Goal: Task Accomplishment & Management: Use online tool/utility

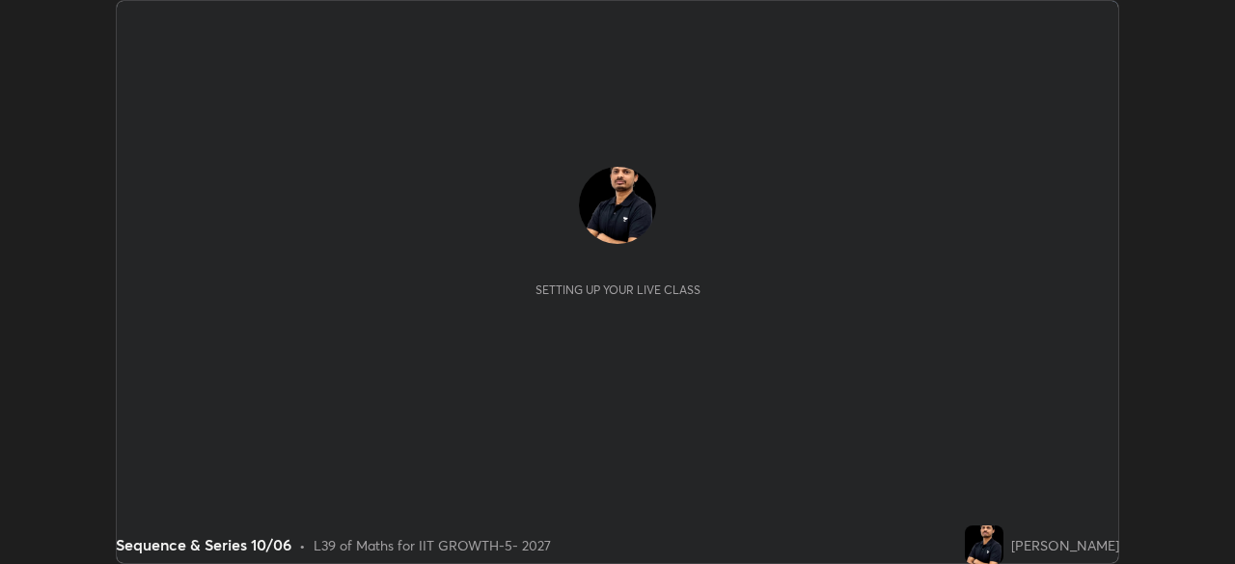
scroll to position [564, 1234]
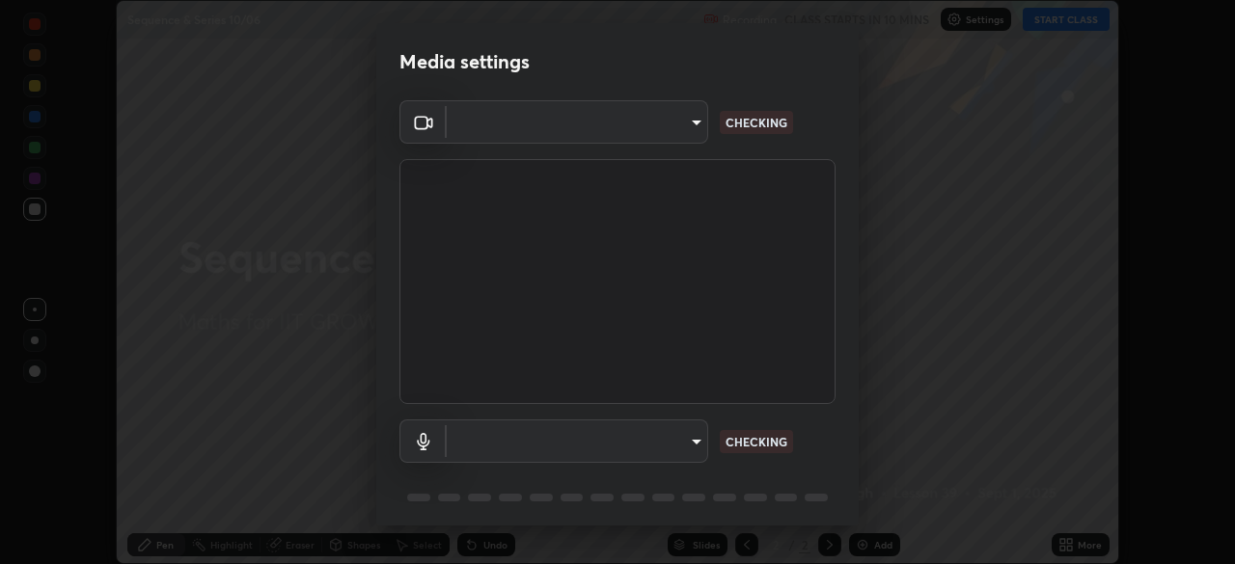
click at [665, 436] on body "Erase all Sequence & Series 10/06 Recording CLASS STARTS IN 10 MINS Settings ST…" at bounding box center [617, 282] width 1235 height 564
type input "8af73e8d16ef8e3bb7c62716022b9fe157133e9521606ce818031bd72dda2f9e"
type input "9376289e619e4675d11d21499418c37aaf050eeae3c85155971a5de3e19aa403"
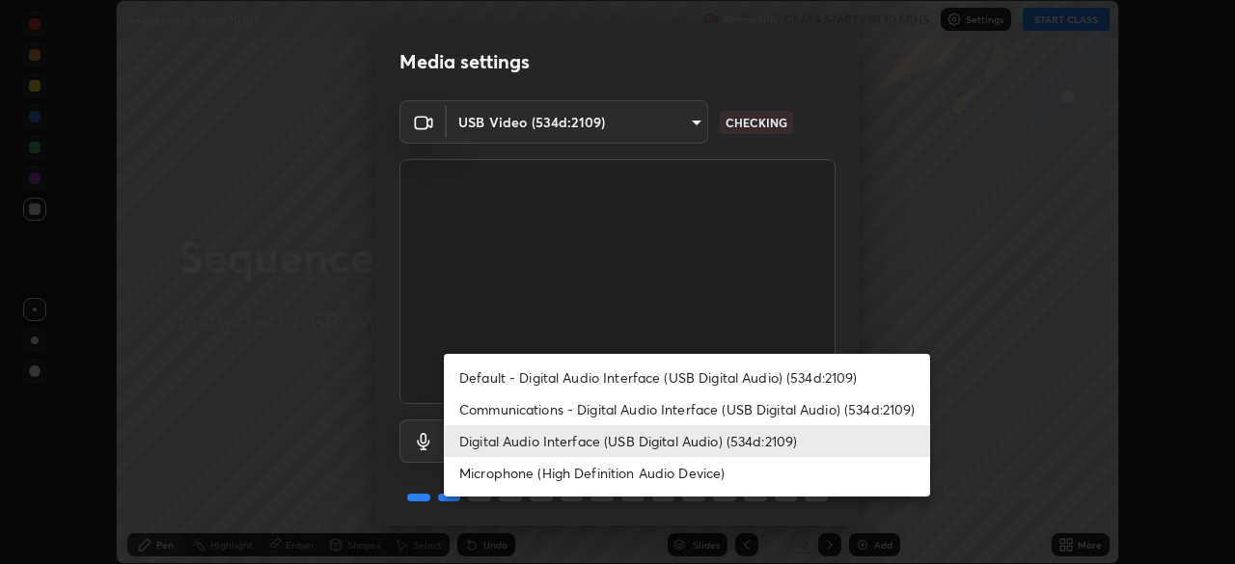
click at [636, 439] on li "Digital Audio Interface (USB Digital Audio) (534d:2109)" at bounding box center [687, 441] width 486 height 32
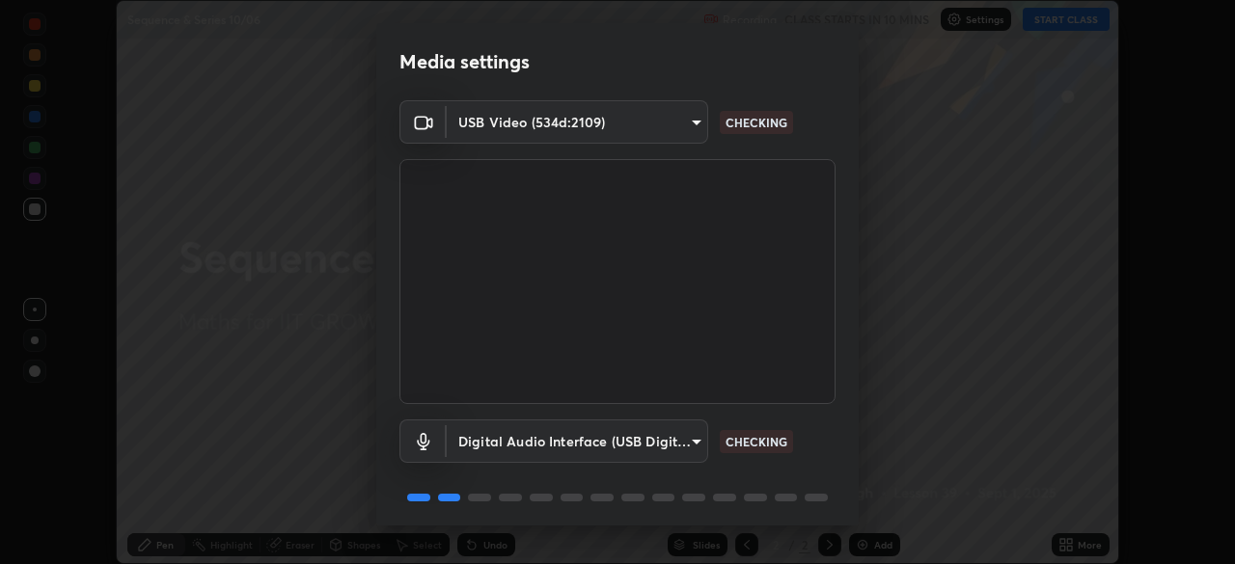
scroll to position [68, 0]
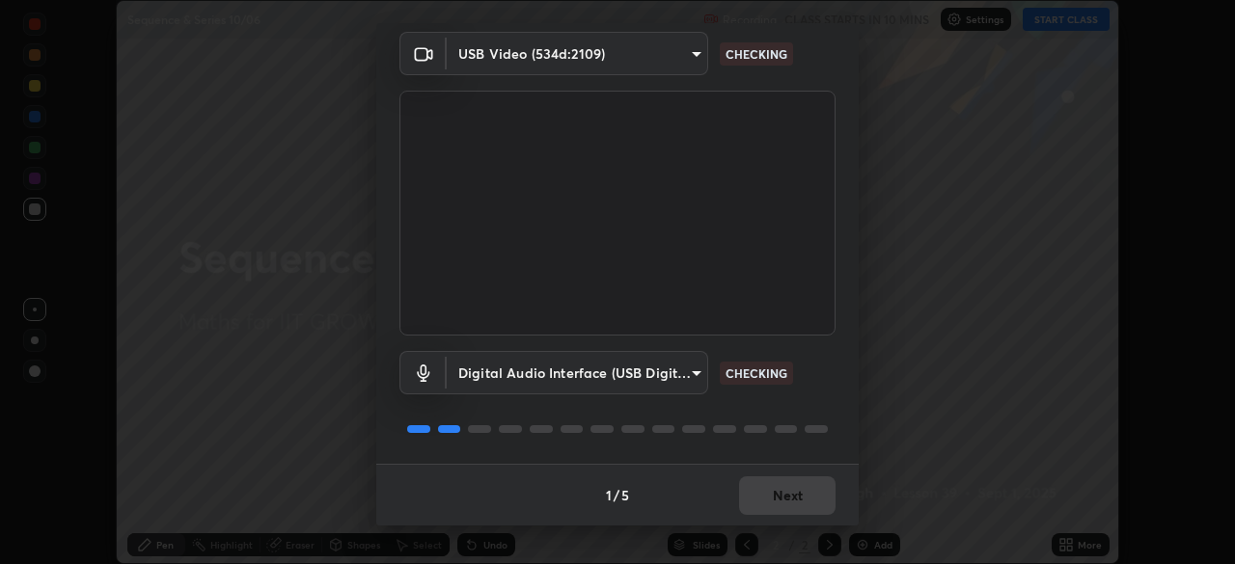
click at [785, 479] on div "1 / 5 Next" at bounding box center [617, 495] width 482 height 62
click at [790, 486] on div "1 / 5 Next" at bounding box center [617, 495] width 482 height 62
click at [792, 489] on div "1 / 5 Next" at bounding box center [617, 495] width 482 height 62
click at [788, 487] on div "1 / 5 Next" at bounding box center [617, 495] width 482 height 62
click at [771, 483] on div "1 / 5 Next" at bounding box center [617, 495] width 482 height 62
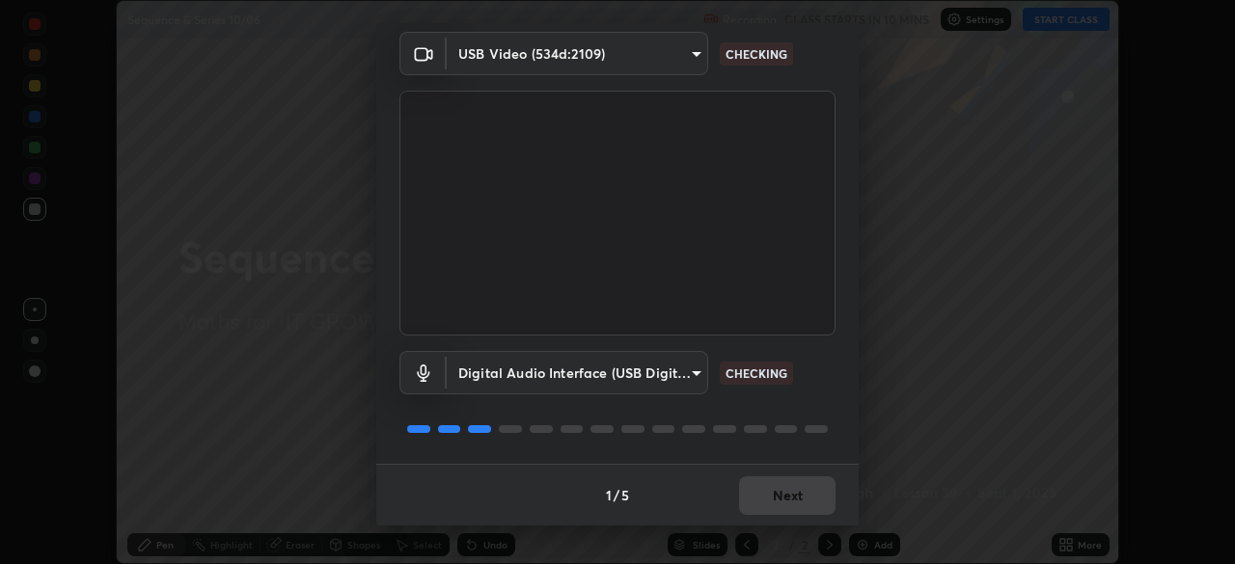
click at [765, 483] on div "1 / 5 Next" at bounding box center [617, 495] width 482 height 62
click at [762, 490] on div "1 / 5 Next" at bounding box center [617, 495] width 482 height 62
click at [756, 497] on div "1 / 5 Next" at bounding box center [617, 495] width 482 height 62
click at [765, 487] on div "1 / 5 Next" at bounding box center [617, 495] width 482 height 62
click at [782, 484] on div "1 / 5 Next" at bounding box center [617, 495] width 482 height 62
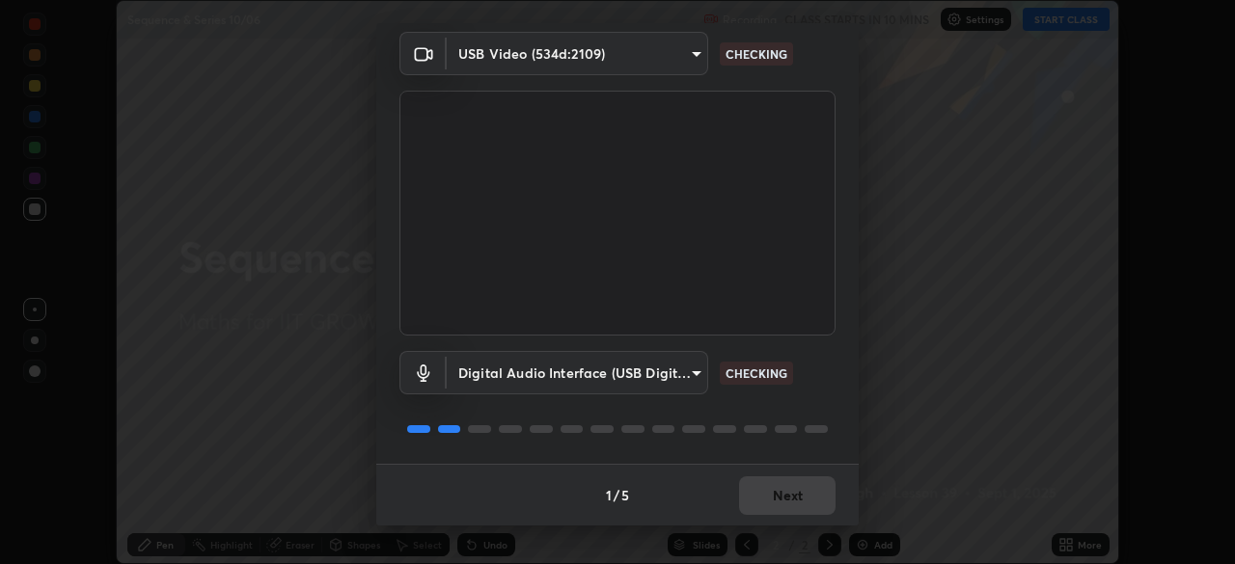
click at [800, 507] on div "1 / 5 Next" at bounding box center [617, 495] width 482 height 62
click at [801, 499] on div "1 / 5 Next" at bounding box center [617, 495] width 482 height 62
click at [812, 497] on div "1 / 5 Next" at bounding box center [617, 495] width 482 height 62
click at [799, 503] on div "1 / 5 Next" at bounding box center [617, 495] width 482 height 62
click at [799, 512] on div "1 / 5 Next" at bounding box center [617, 495] width 482 height 62
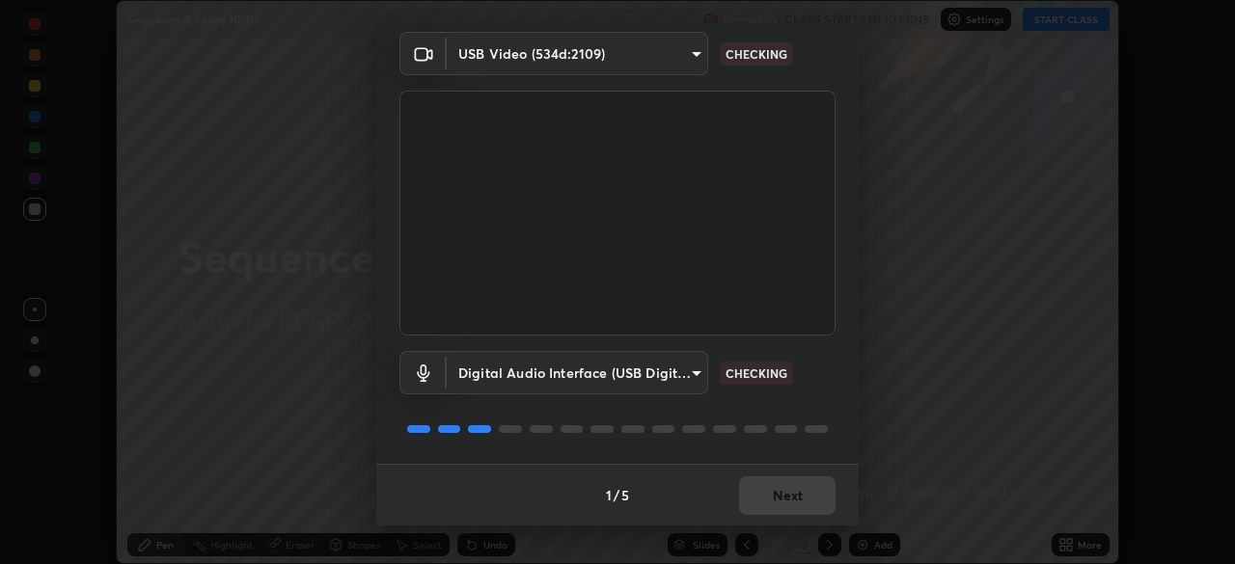
click at [790, 499] on button "Next" at bounding box center [787, 496] width 96 height 39
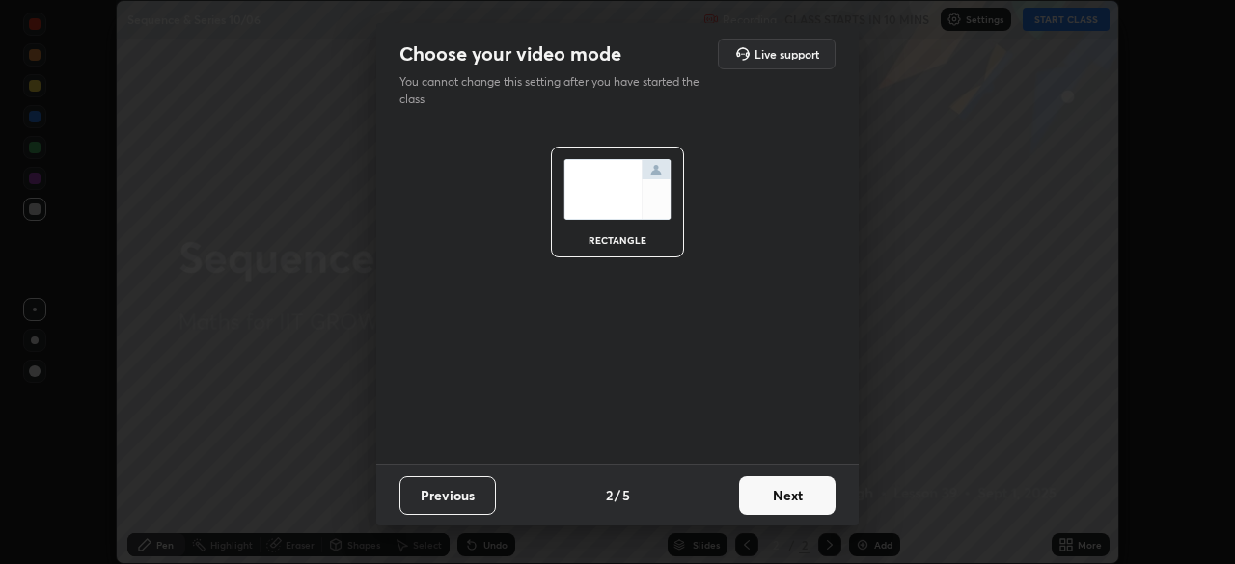
scroll to position [0, 0]
click at [773, 489] on button "Next" at bounding box center [787, 496] width 96 height 39
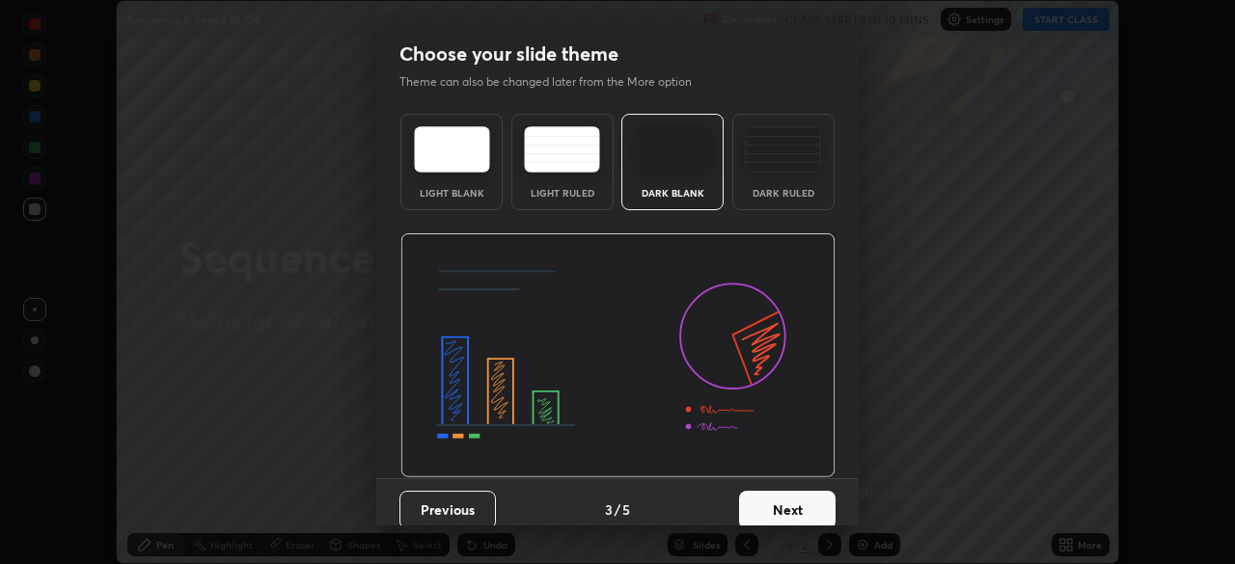
click at [809, 496] on button "Next" at bounding box center [787, 510] width 96 height 39
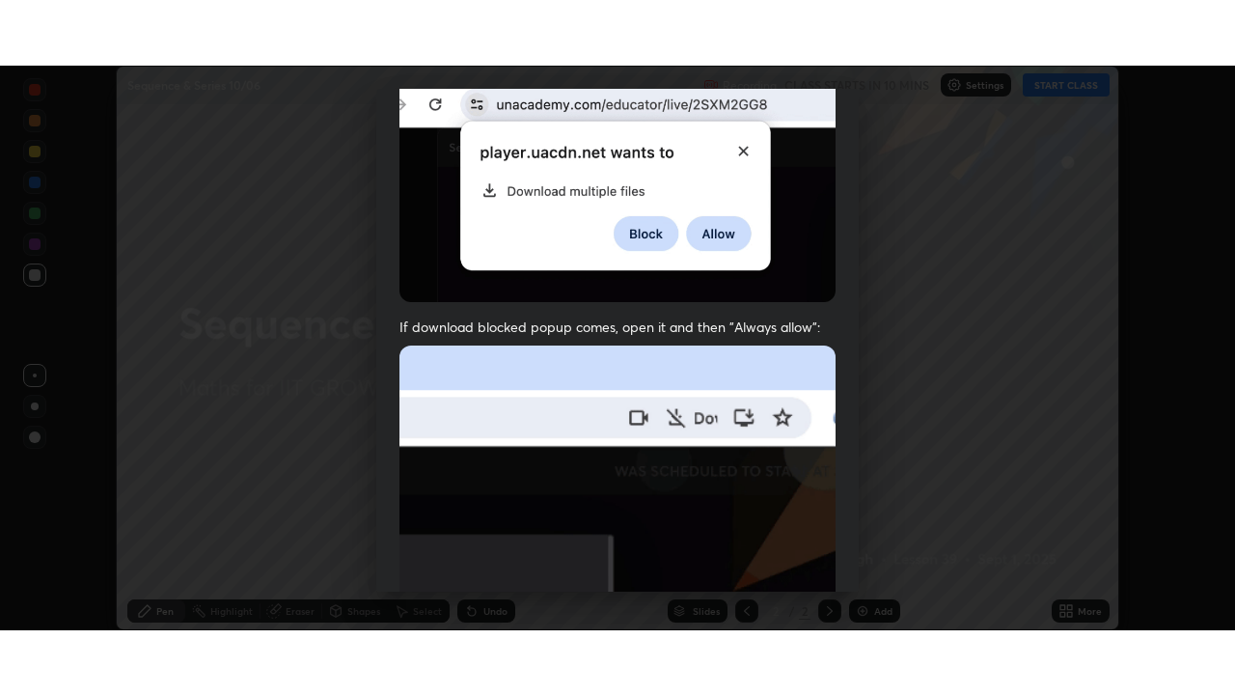
scroll to position [462, 0]
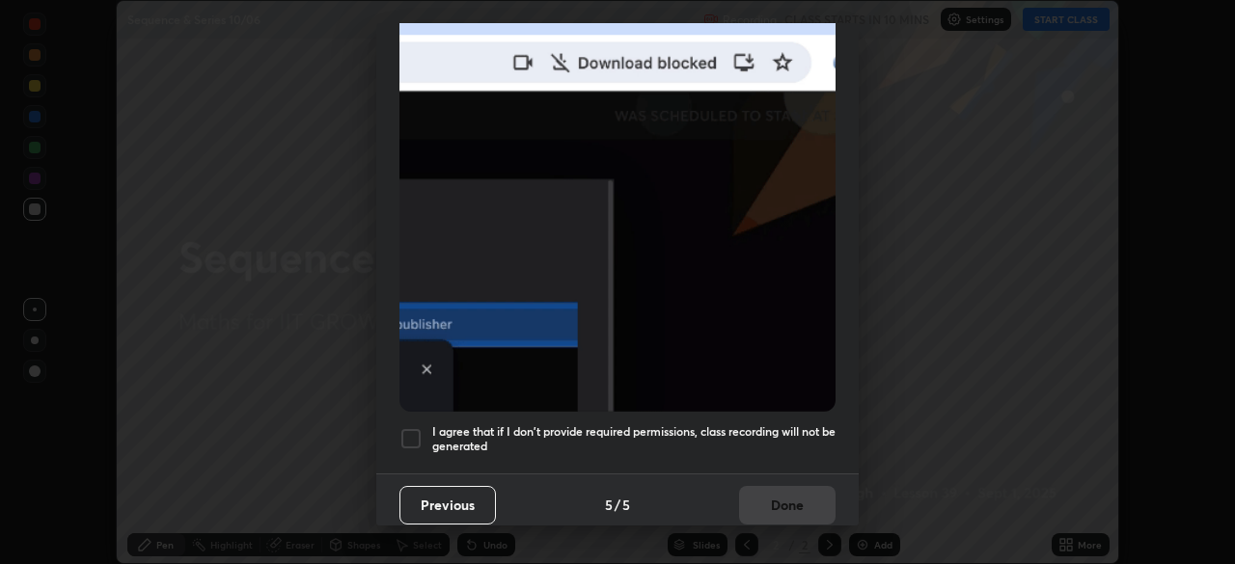
click at [410, 436] on div at bounding box center [410, 438] width 23 height 23
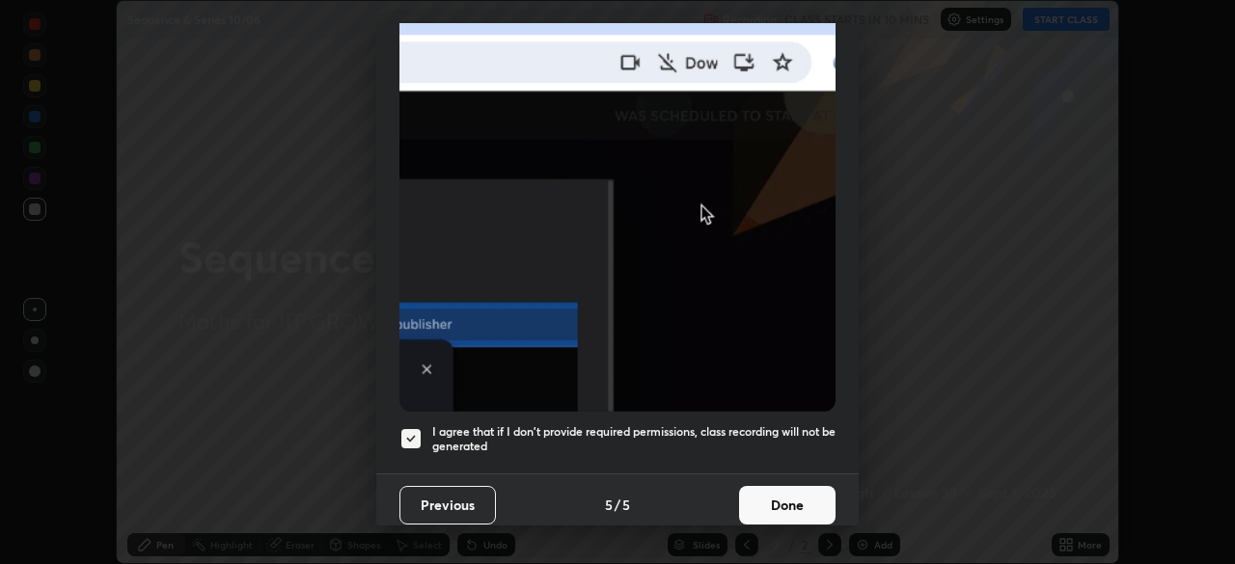
click at [792, 508] on button "Done" at bounding box center [787, 505] width 96 height 39
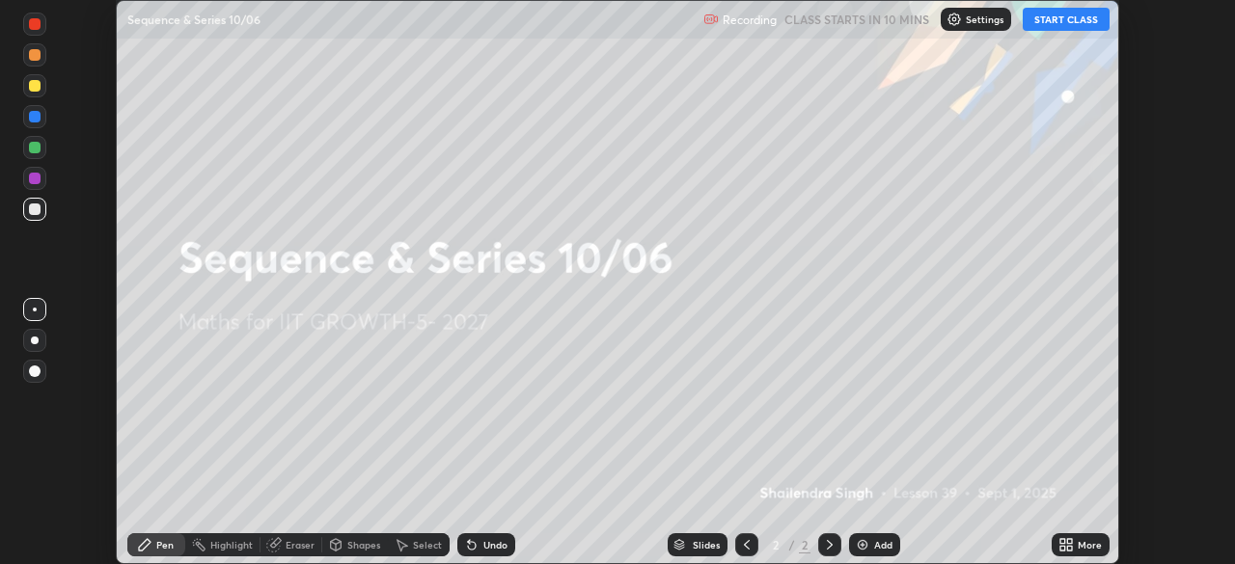
click at [1067, 549] on icon at bounding box center [1069, 548] width 5 height 5
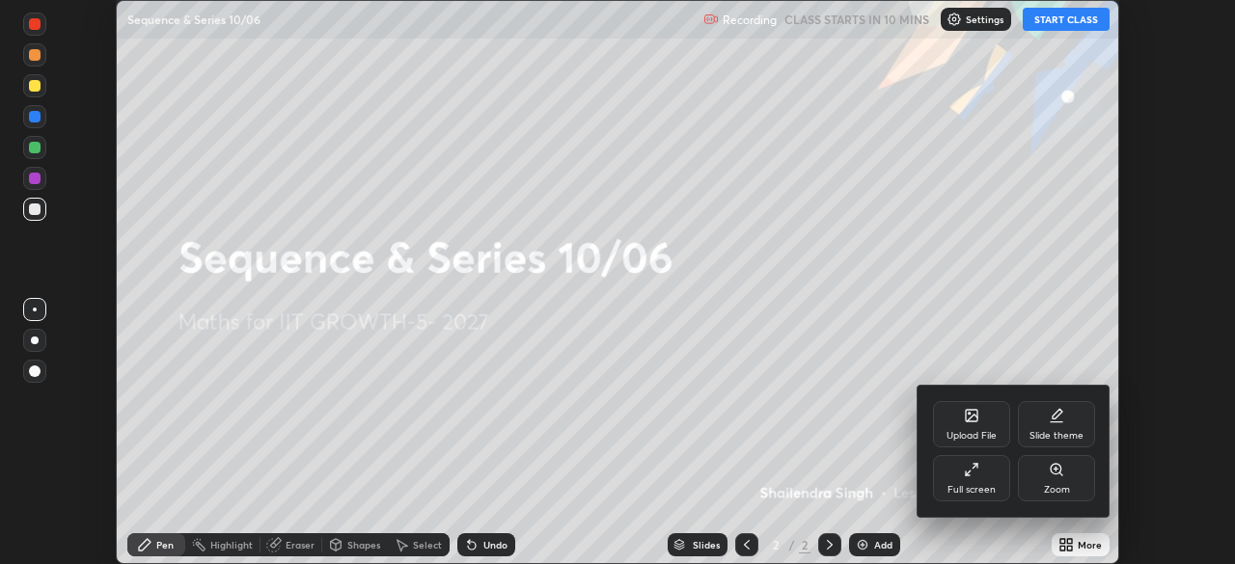
click at [962, 473] on div "Full screen" at bounding box center [971, 478] width 77 height 46
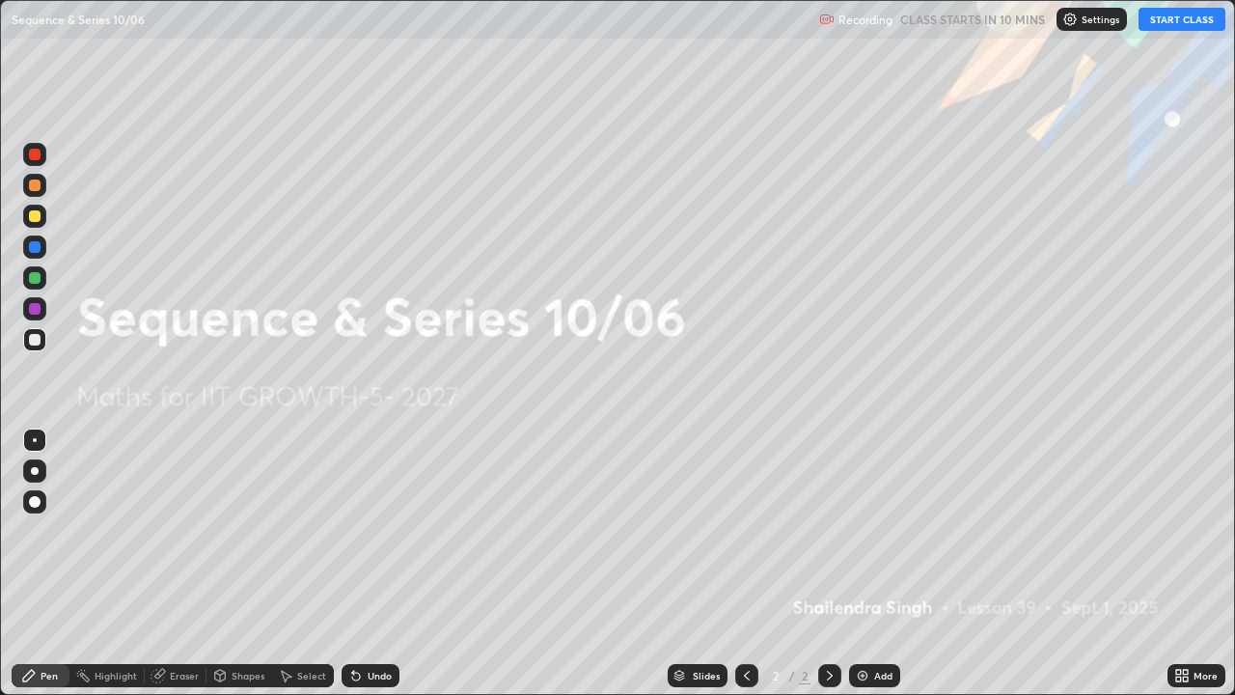
scroll to position [695, 1235]
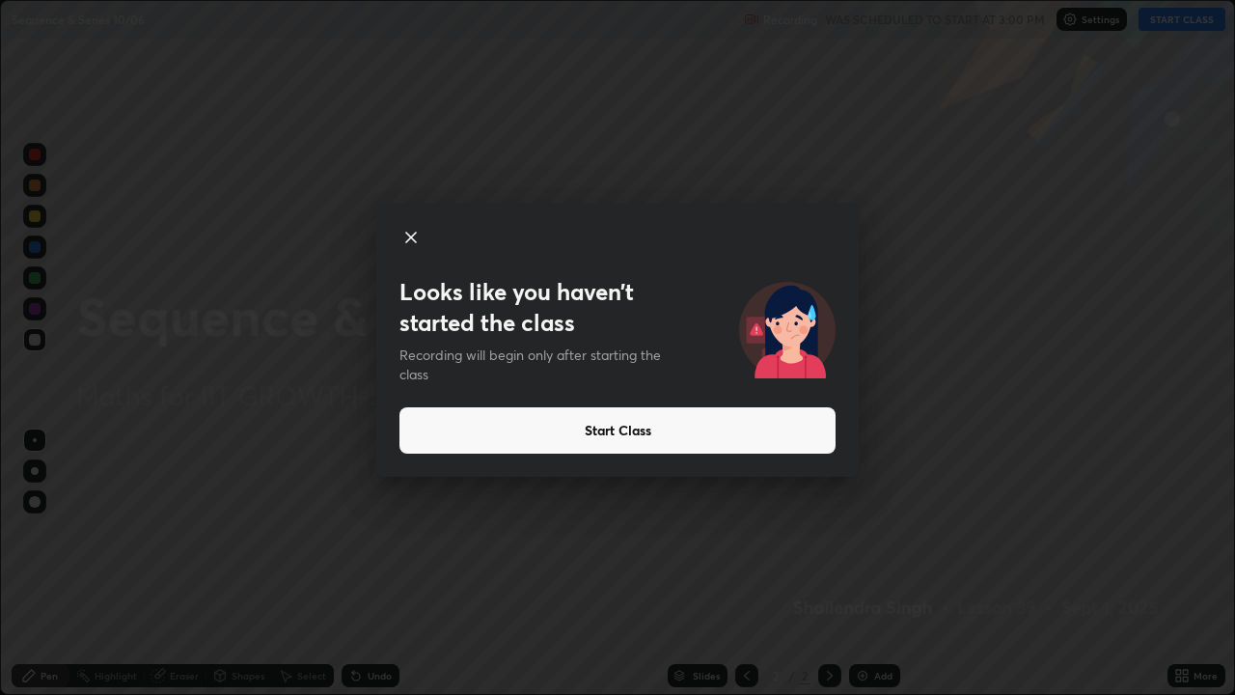
click at [693, 435] on button "Start Class" at bounding box center [617, 430] width 436 height 46
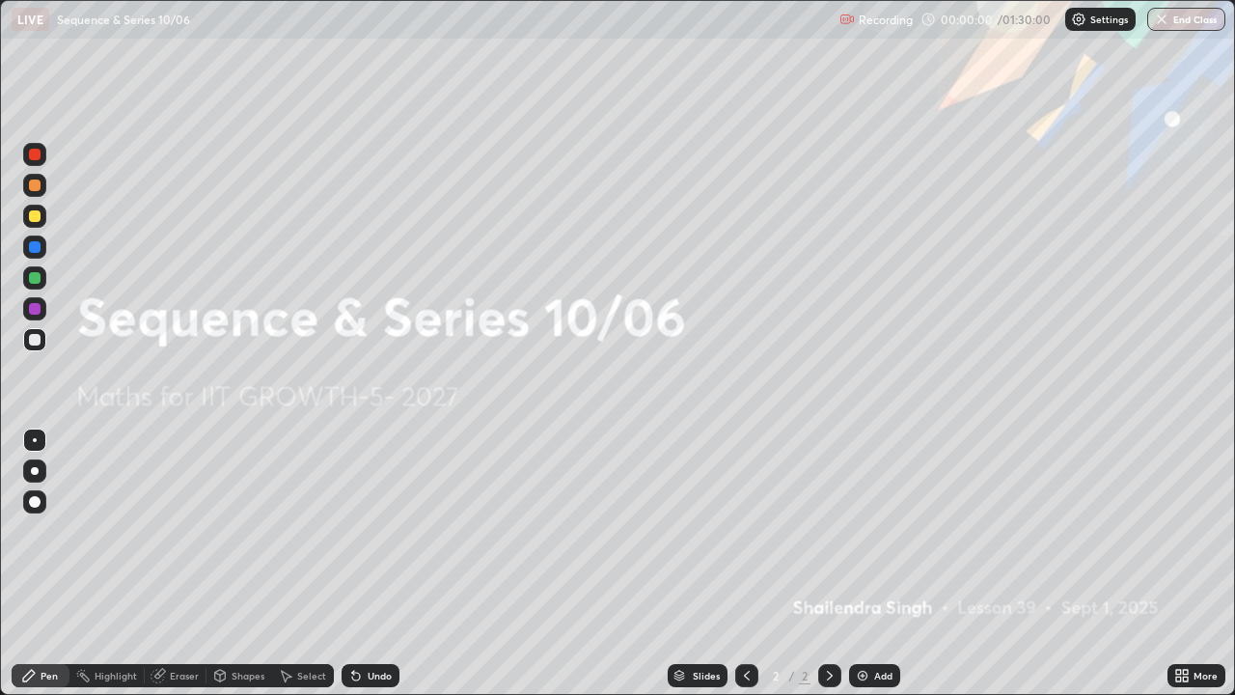
click at [1179, 563] on icon at bounding box center [1178, 672] width 5 height 5
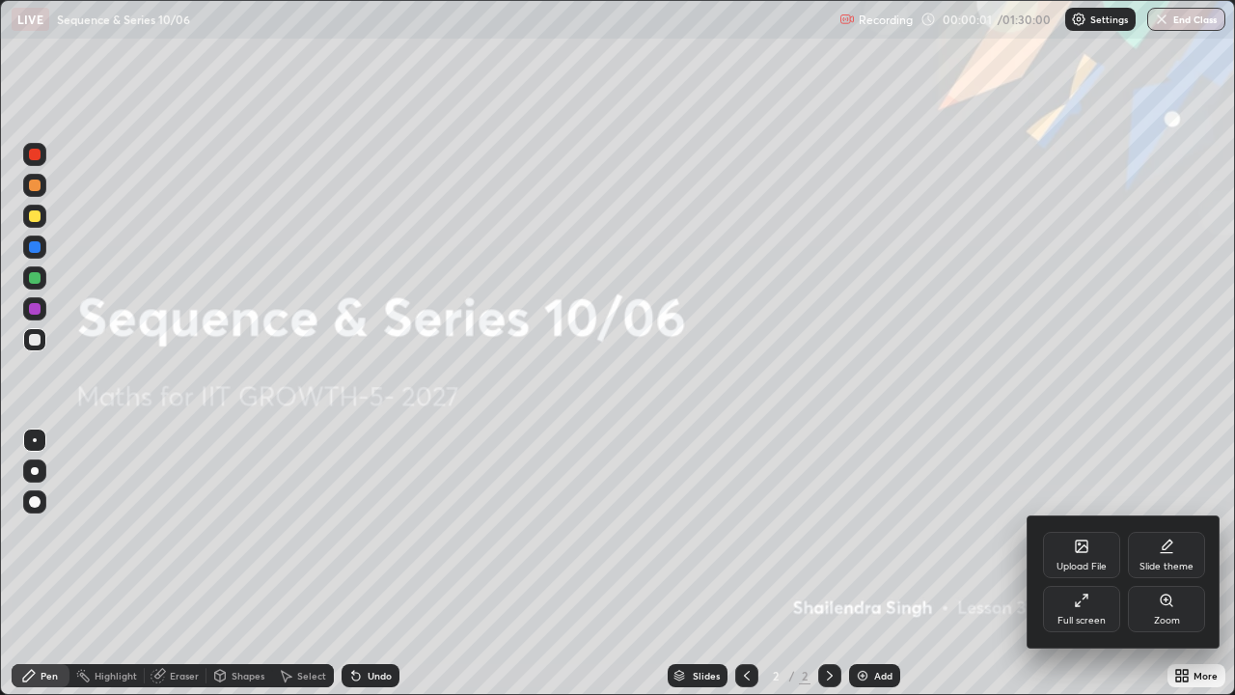
click at [1080, 562] on div "Upload File" at bounding box center [1081, 566] width 50 height 10
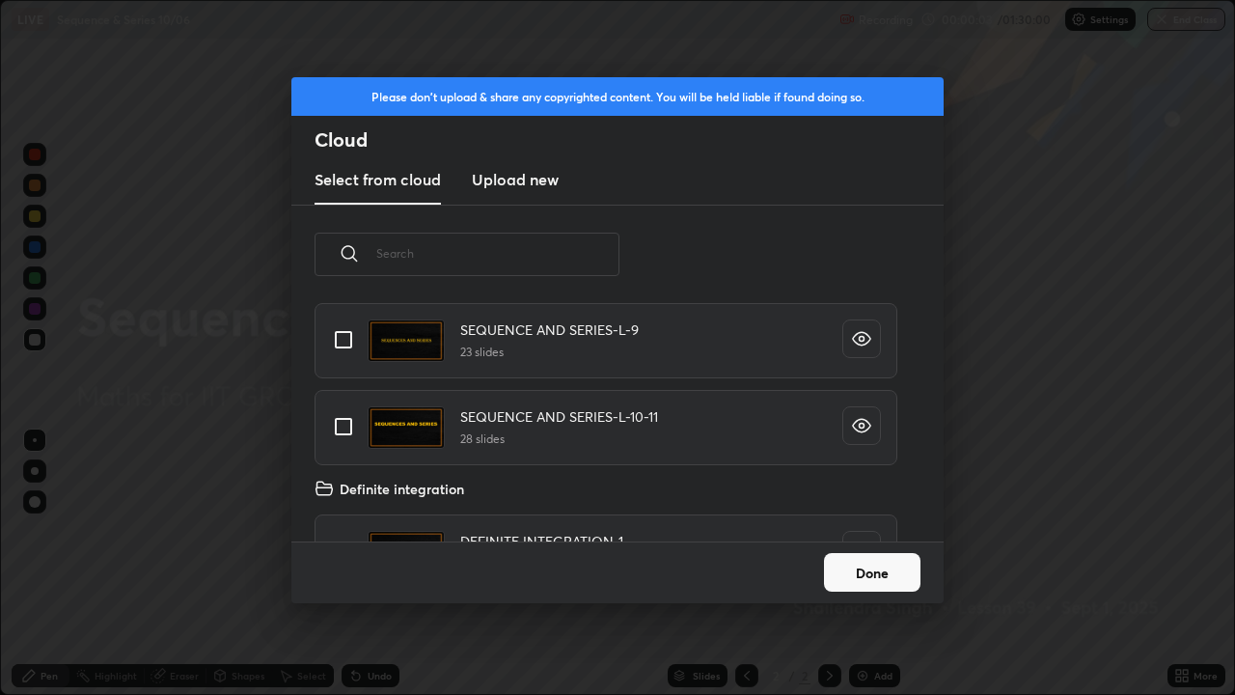
scroll to position [217, 0]
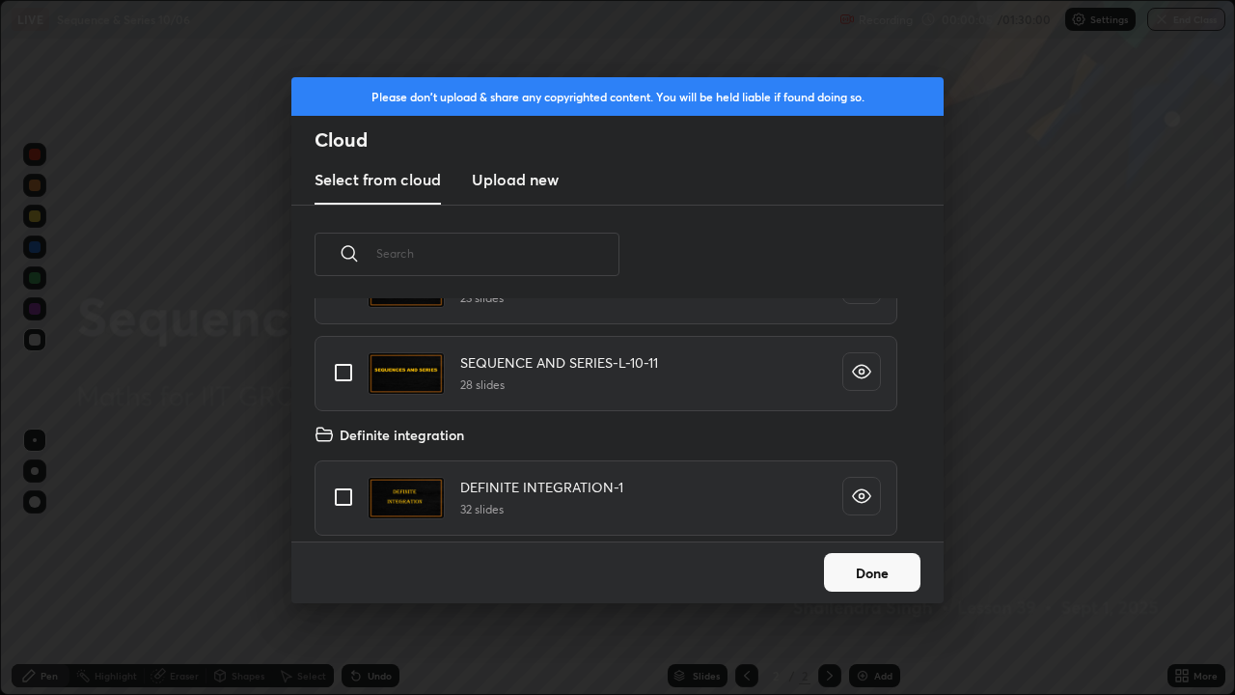
click at [340, 371] on input "grid" at bounding box center [343, 372] width 41 height 41
checkbox input "true"
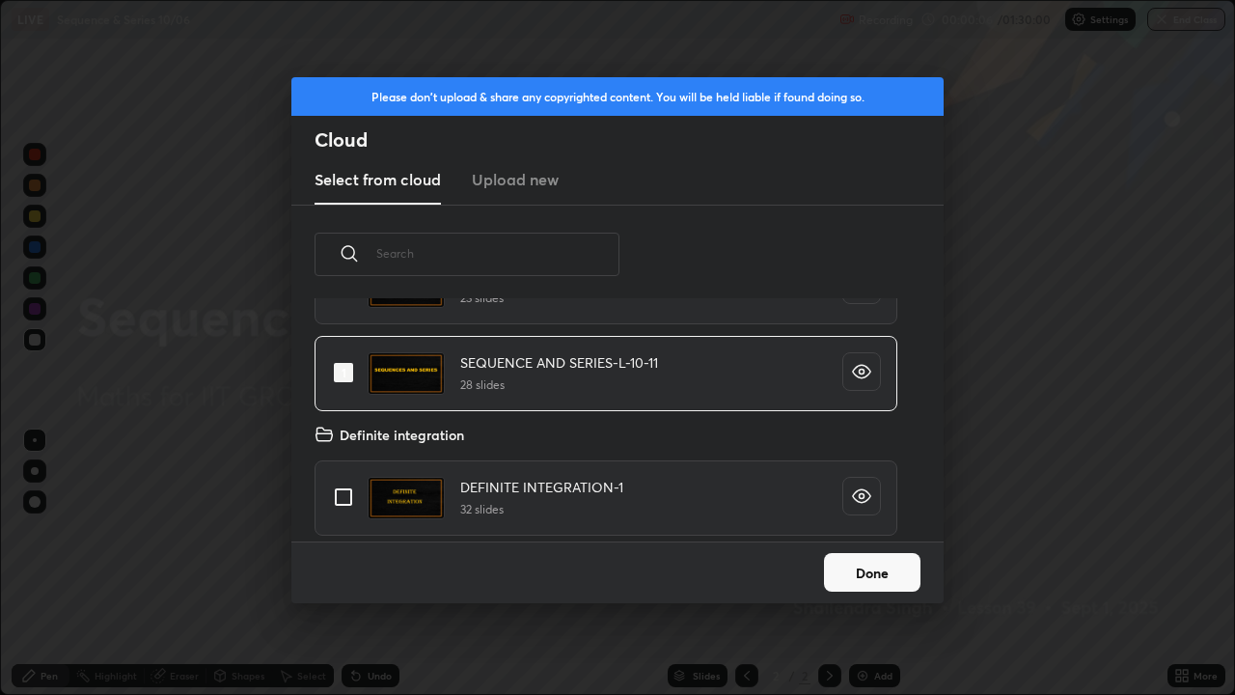
click at [850, 563] on button "Done" at bounding box center [872, 572] width 96 height 39
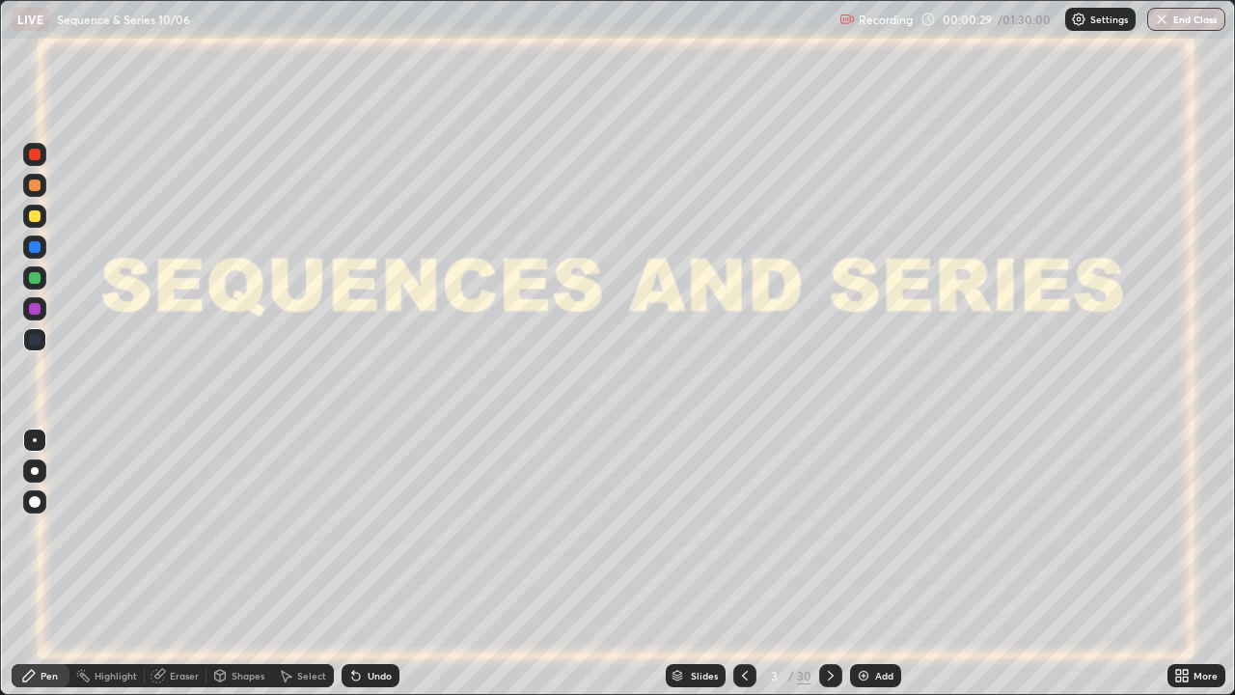
click at [829, 563] on icon at bounding box center [830, 675] width 15 height 15
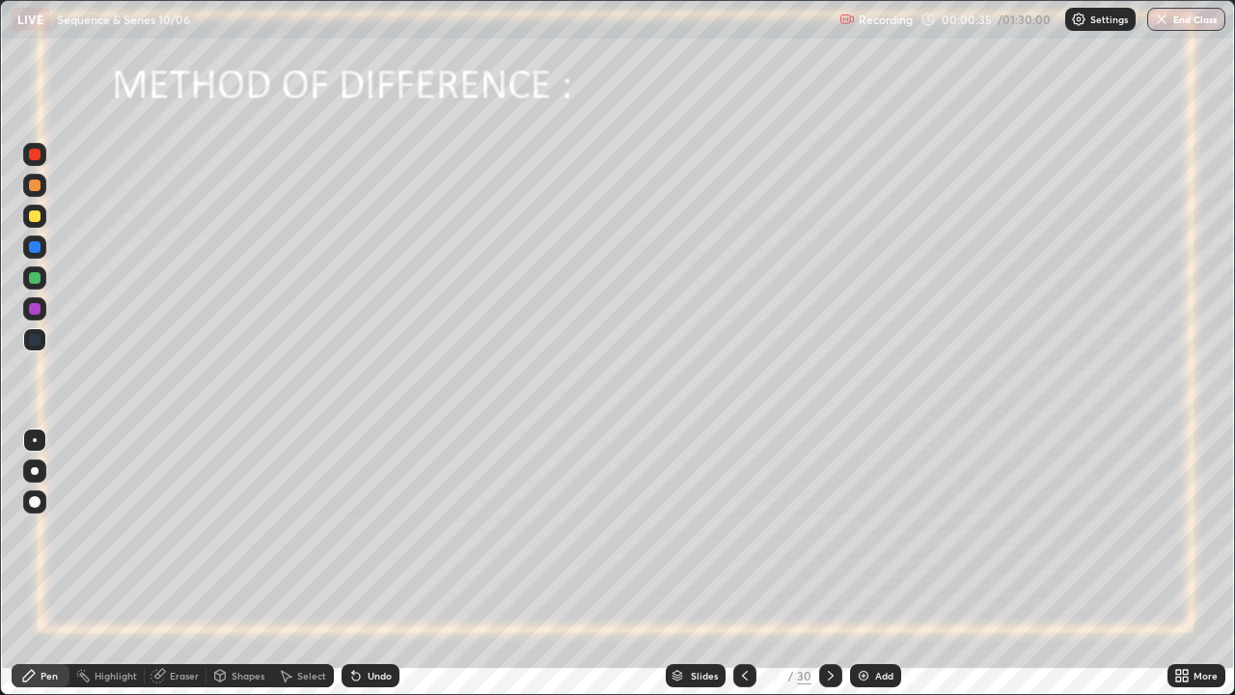
click at [827, 563] on icon at bounding box center [830, 675] width 15 height 15
click at [33, 216] on div at bounding box center [35, 216] width 12 height 12
click at [824, 563] on div at bounding box center [830, 675] width 23 height 23
click at [34, 280] on div at bounding box center [35, 278] width 12 height 12
click at [362, 563] on div "Undo" at bounding box center [371, 675] width 58 height 23
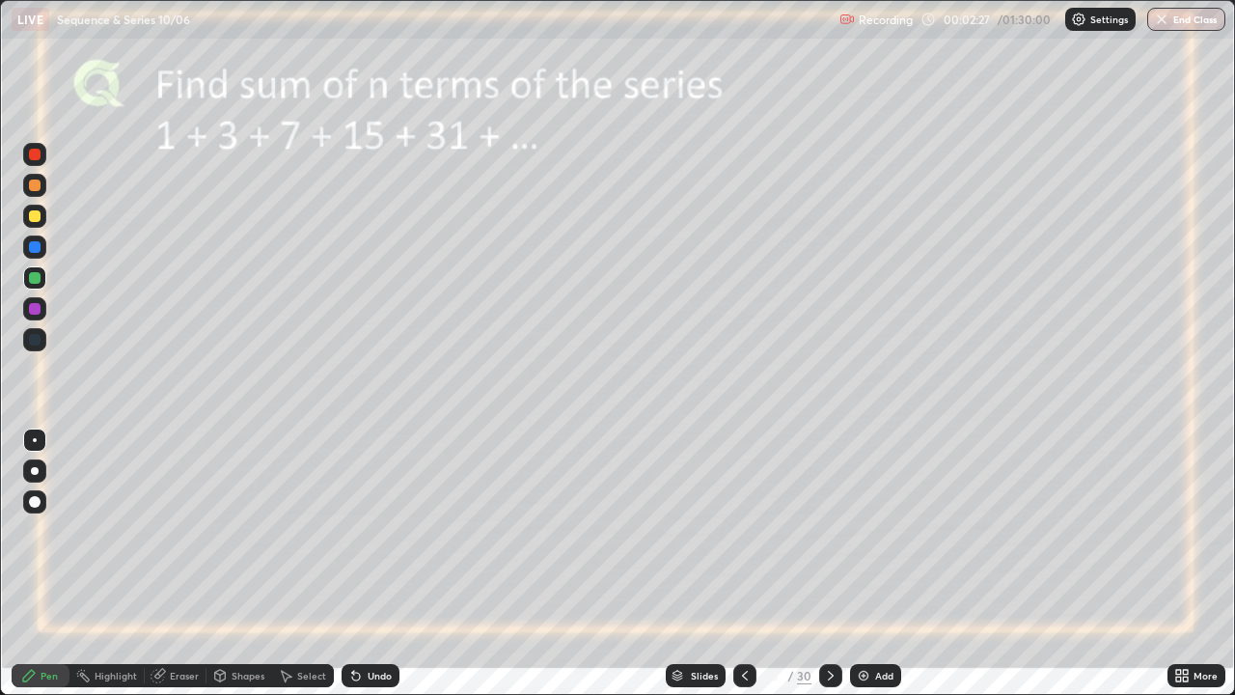
click at [37, 308] on div at bounding box center [35, 309] width 12 height 12
click at [863, 563] on img at bounding box center [863, 675] width 15 height 15
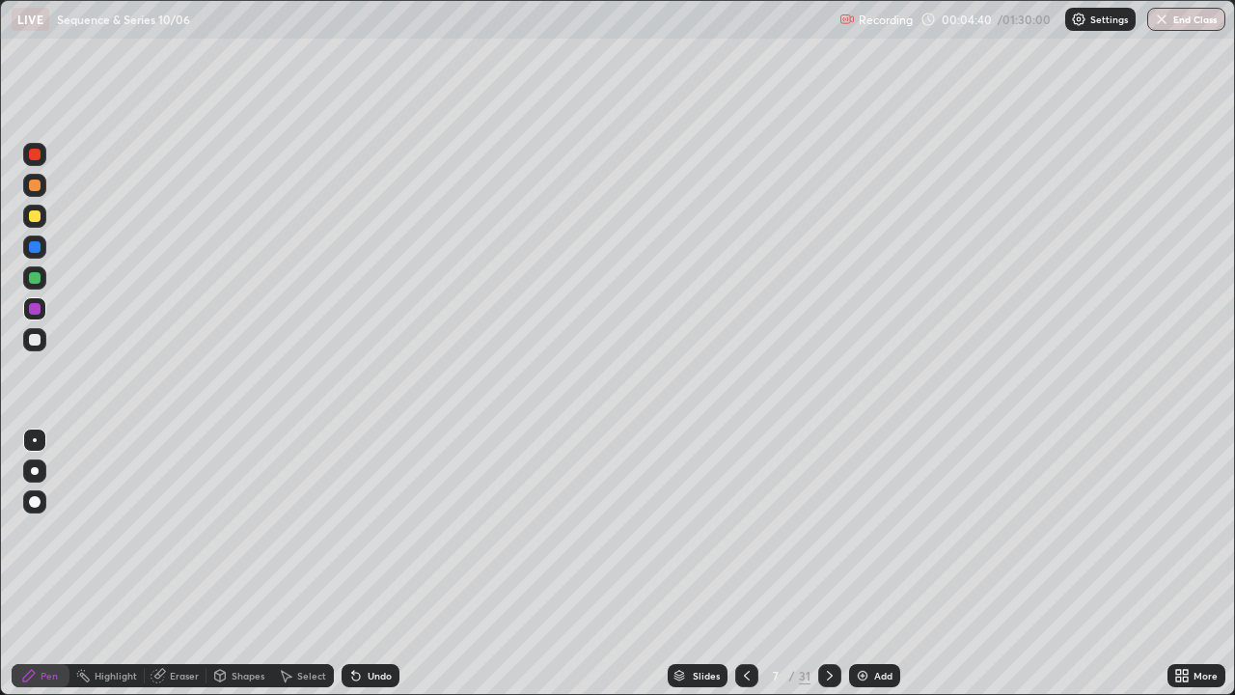
click at [360, 563] on icon at bounding box center [355, 675] width 15 height 15
click at [745, 563] on icon at bounding box center [746, 675] width 15 height 15
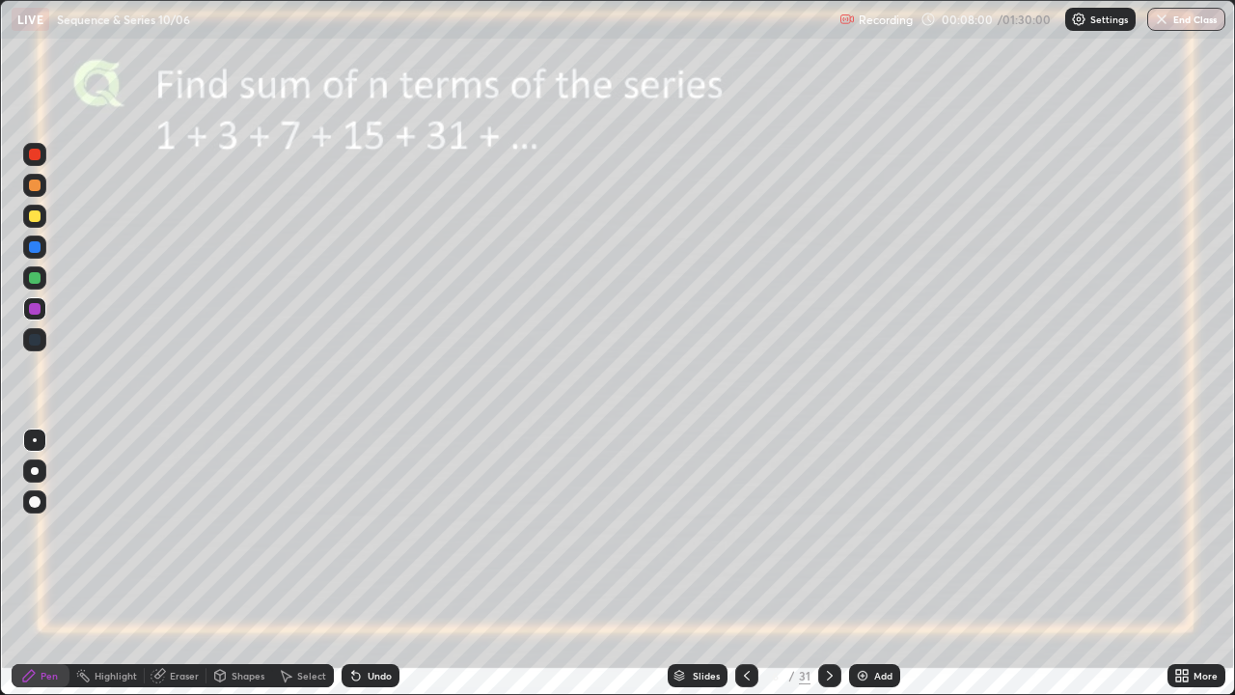
click at [830, 563] on icon at bounding box center [829, 675] width 15 height 15
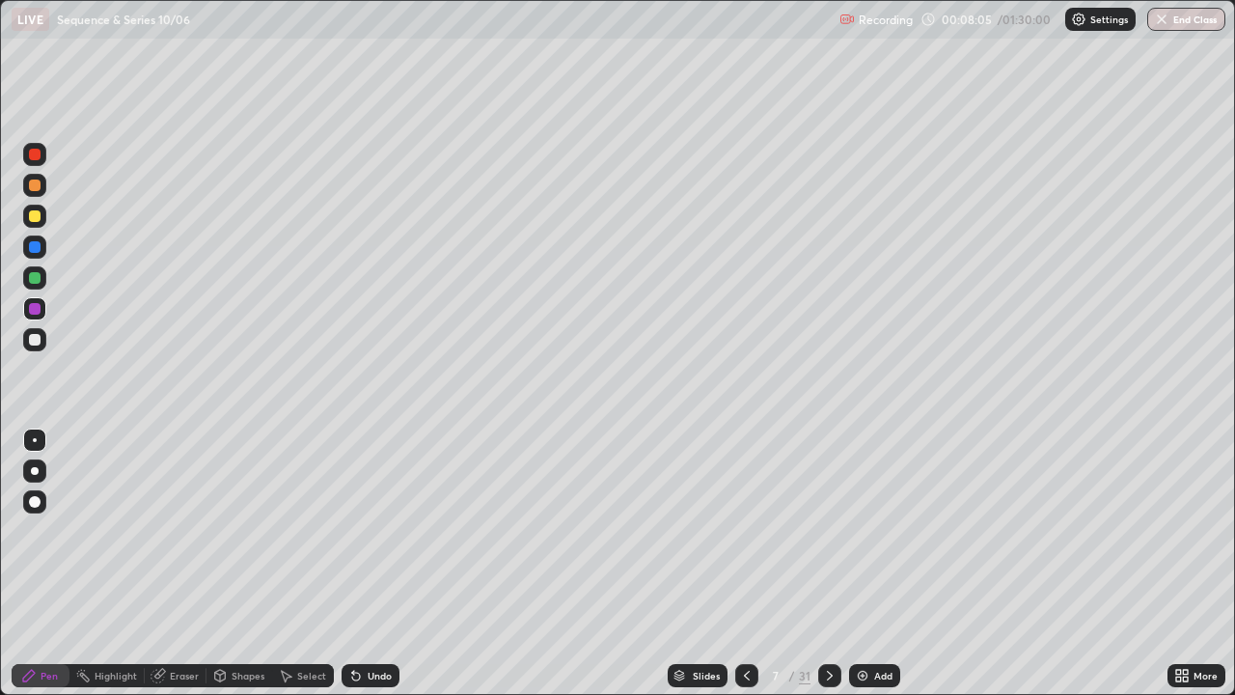
click at [745, 563] on icon at bounding box center [746, 675] width 15 height 15
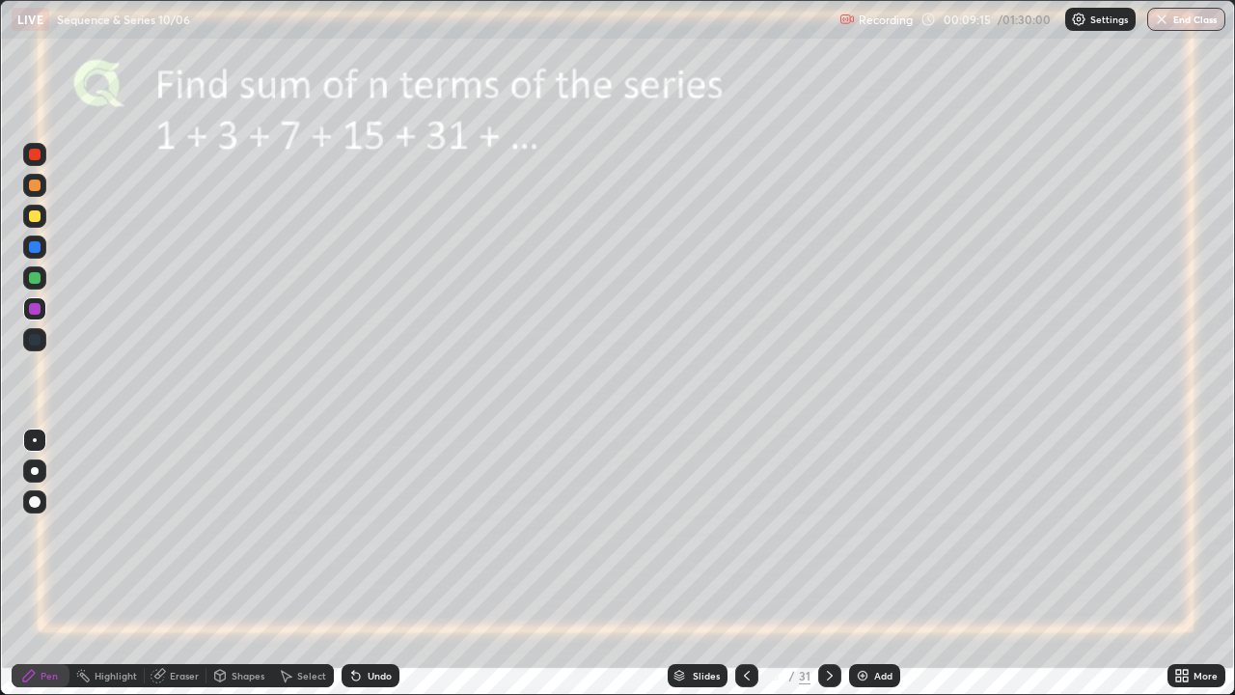
click at [826, 563] on icon at bounding box center [829, 675] width 15 height 15
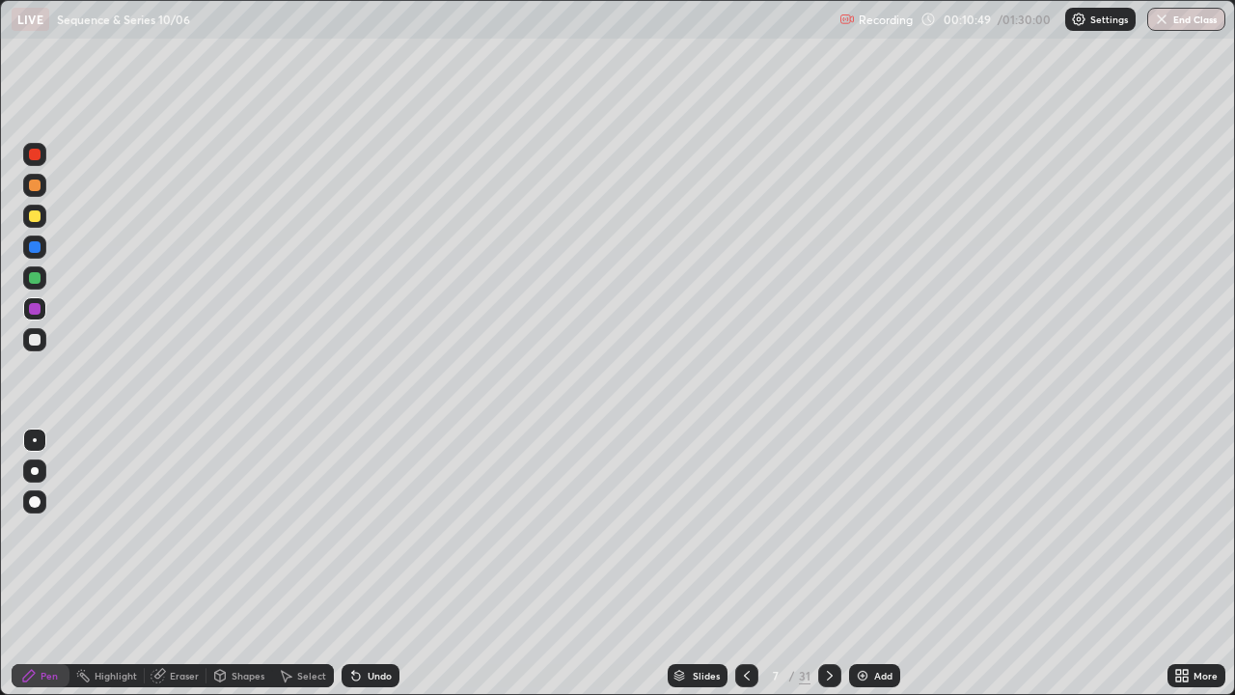
click at [863, 563] on img at bounding box center [862, 675] width 15 height 15
click at [37, 342] on div at bounding box center [35, 340] width 12 height 12
click at [33, 218] on div at bounding box center [35, 216] width 12 height 12
click at [34, 245] on div at bounding box center [35, 247] width 12 height 12
click at [355, 563] on icon at bounding box center [356, 676] width 8 height 8
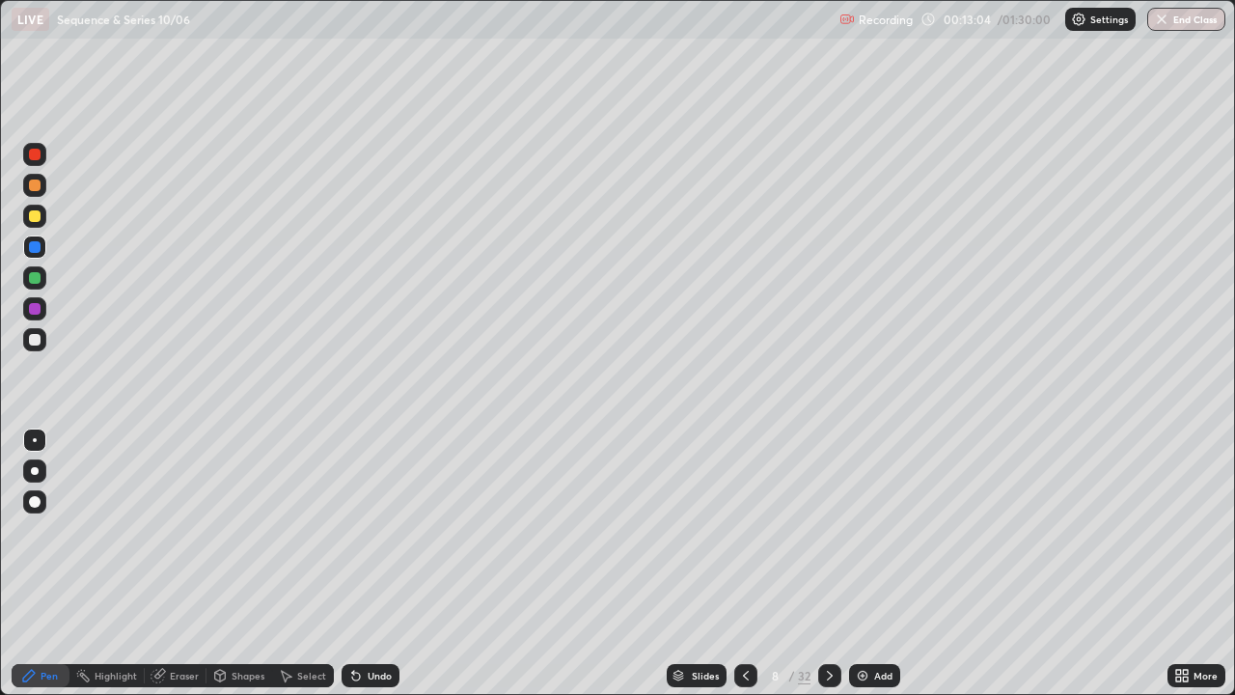
click at [369, 563] on div "Undo" at bounding box center [380, 676] width 24 height 10
click at [364, 563] on div "Undo" at bounding box center [371, 675] width 58 height 23
click at [378, 563] on div "Undo" at bounding box center [380, 676] width 24 height 10
click at [38, 212] on div at bounding box center [35, 216] width 12 height 12
click at [238, 563] on div "Shapes" at bounding box center [248, 676] width 33 height 10
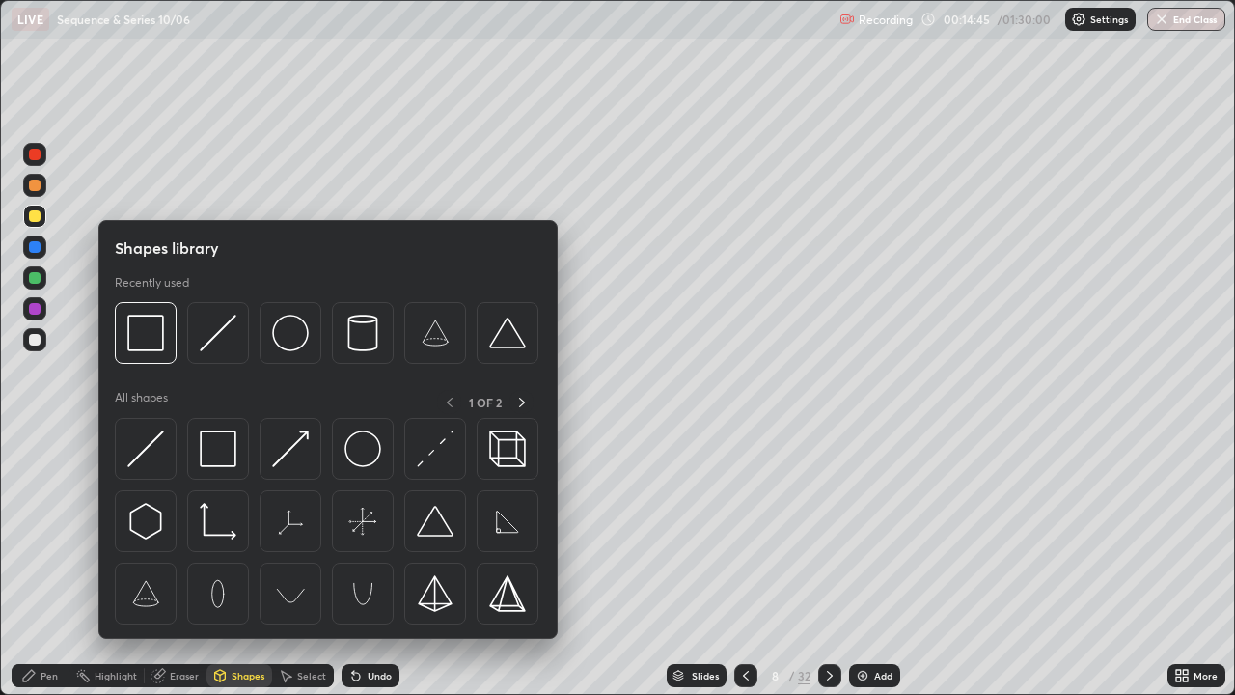
click at [33, 157] on div at bounding box center [35, 155] width 12 height 12
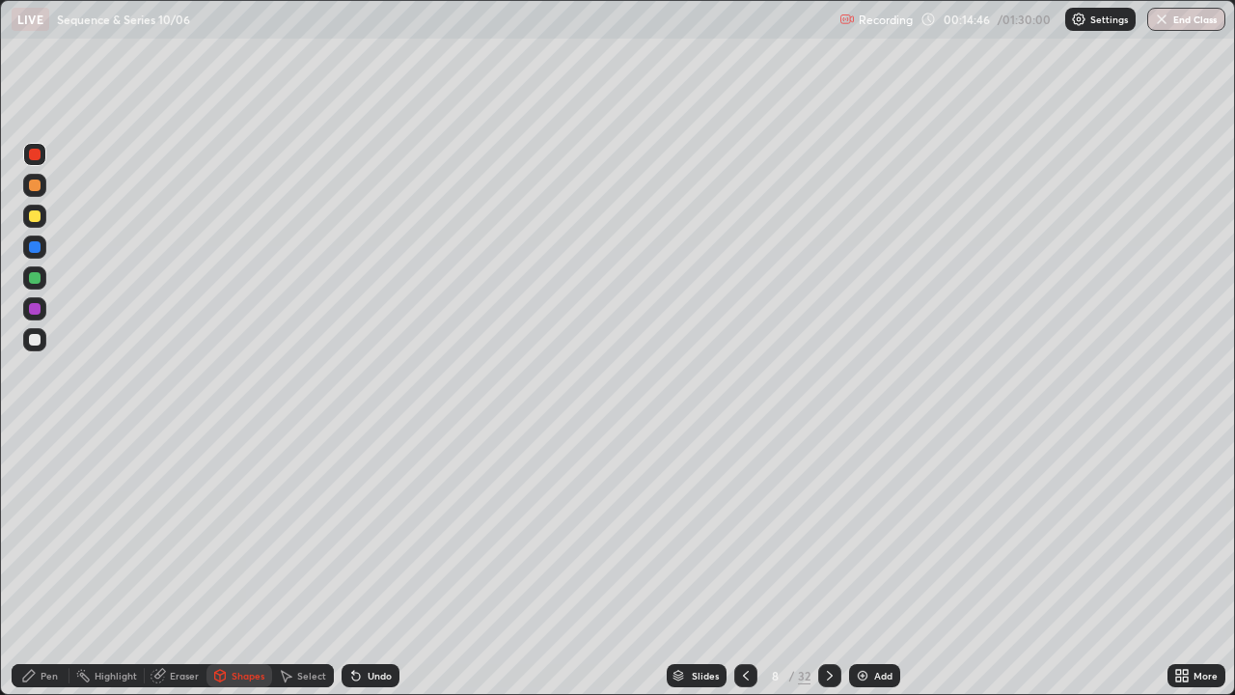
click at [225, 563] on icon at bounding box center [219, 675] width 15 height 15
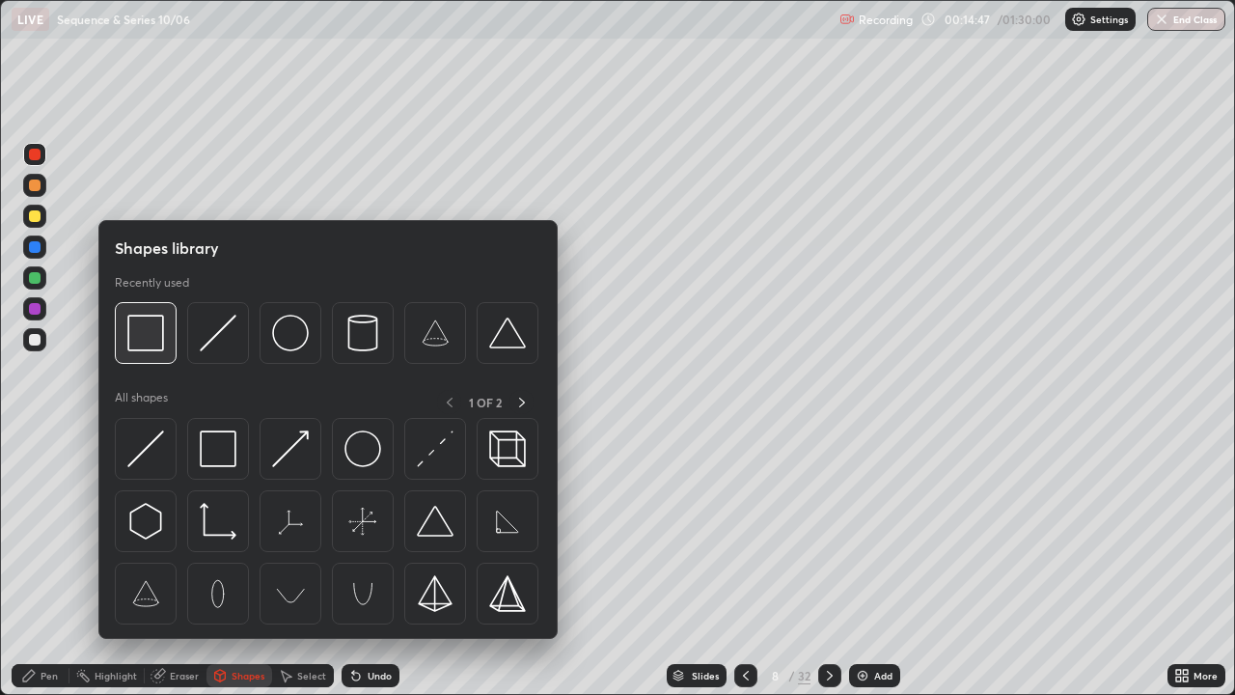
click at [154, 343] on img at bounding box center [145, 333] width 37 height 37
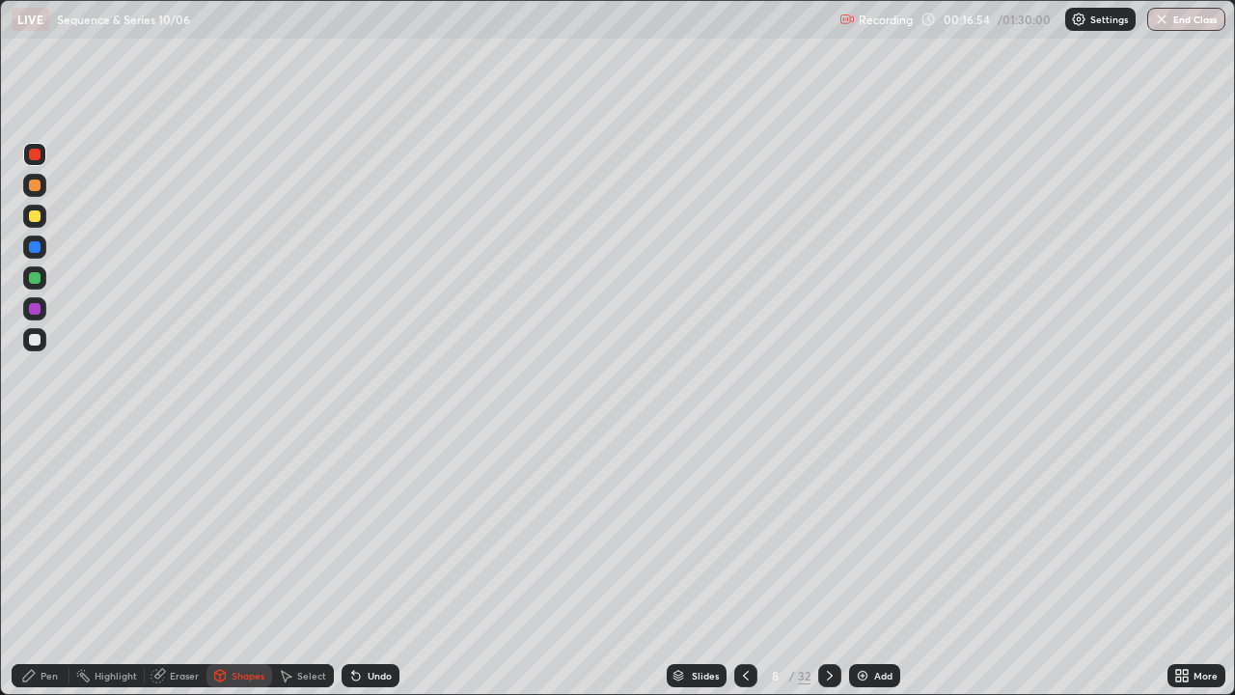
click at [34, 339] on div at bounding box center [35, 340] width 12 height 12
click at [357, 563] on icon at bounding box center [356, 676] width 8 height 8
click at [24, 563] on div "Pen" at bounding box center [41, 675] width 58 height 23
click at [33, 311] on div at bounding box center [35, 309] width 12 height 12
click at [32, 342] on div at bounding box center [35, 340] width 12 height 12
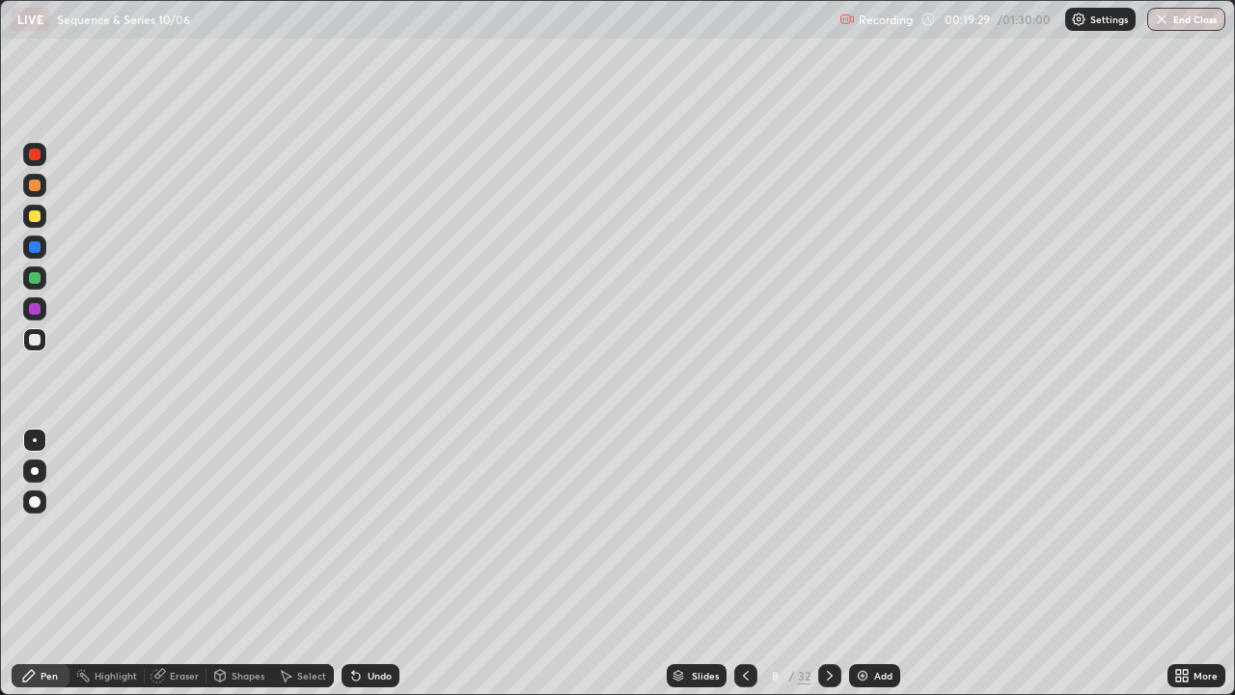
click at [220, 563] on icon at bounding box center [220, 677] width 0 height 7
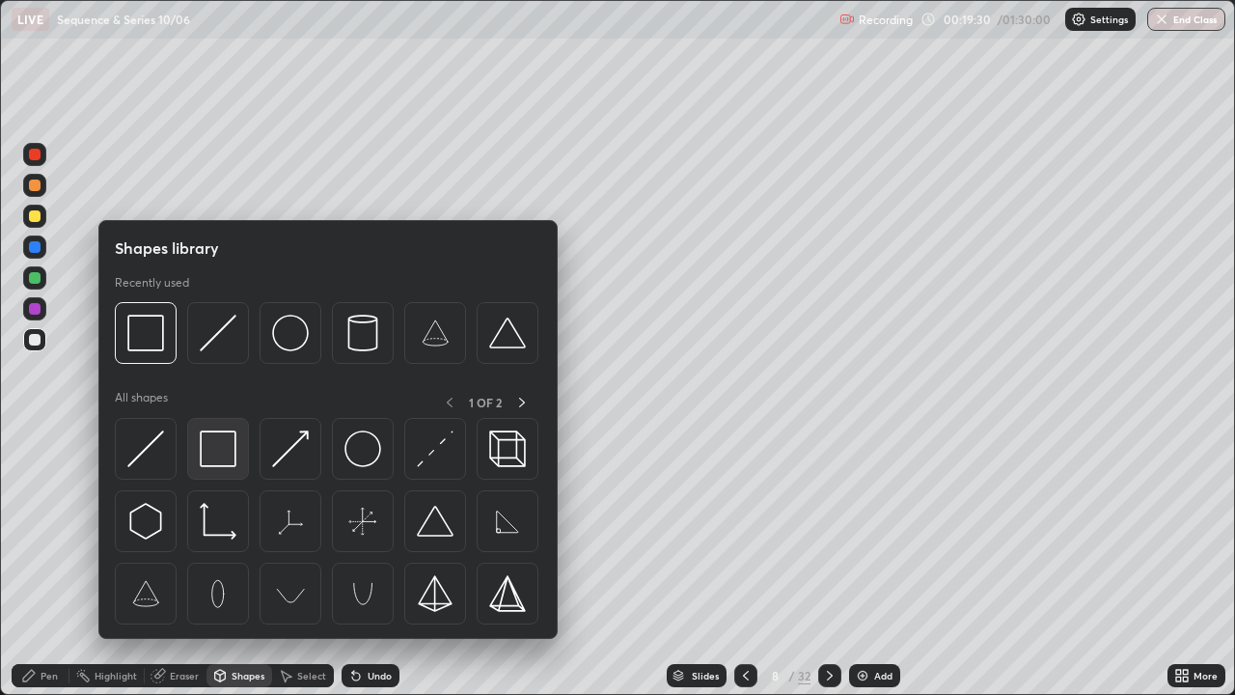
click at [215, 448] on img at bounding box center [218, 448] width 37 height 37
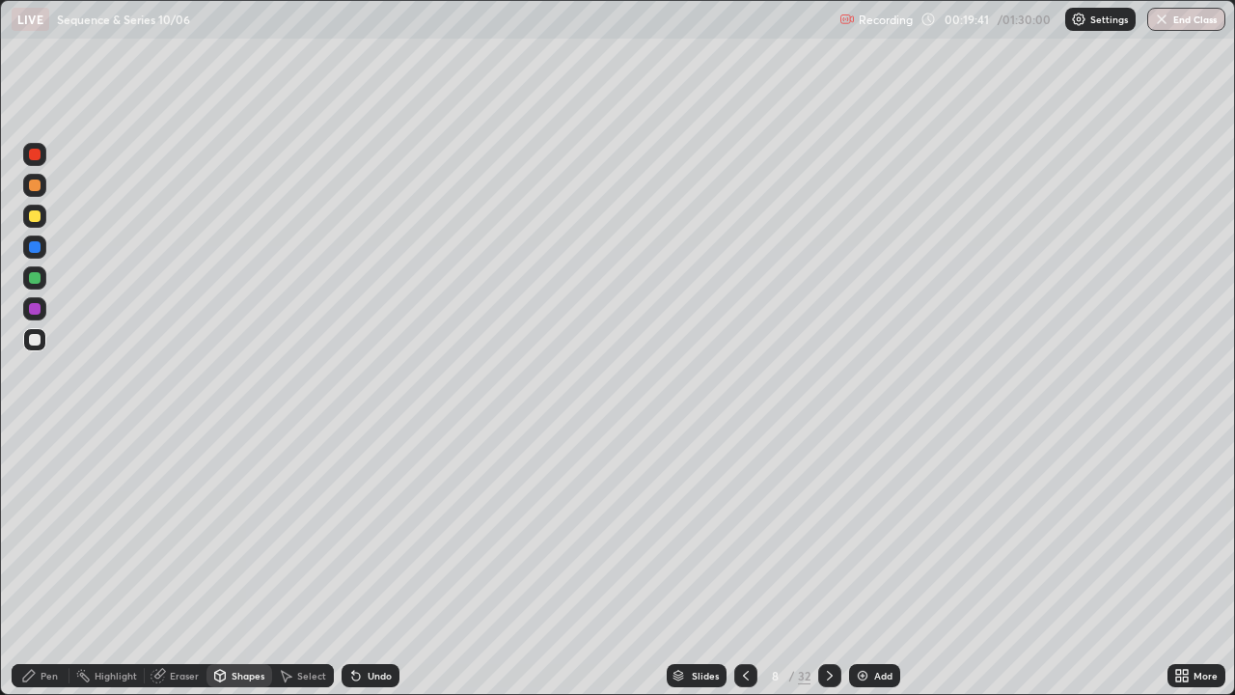
click at [827, 563] on icon at bounding box center [829, 675] width 15 height 15
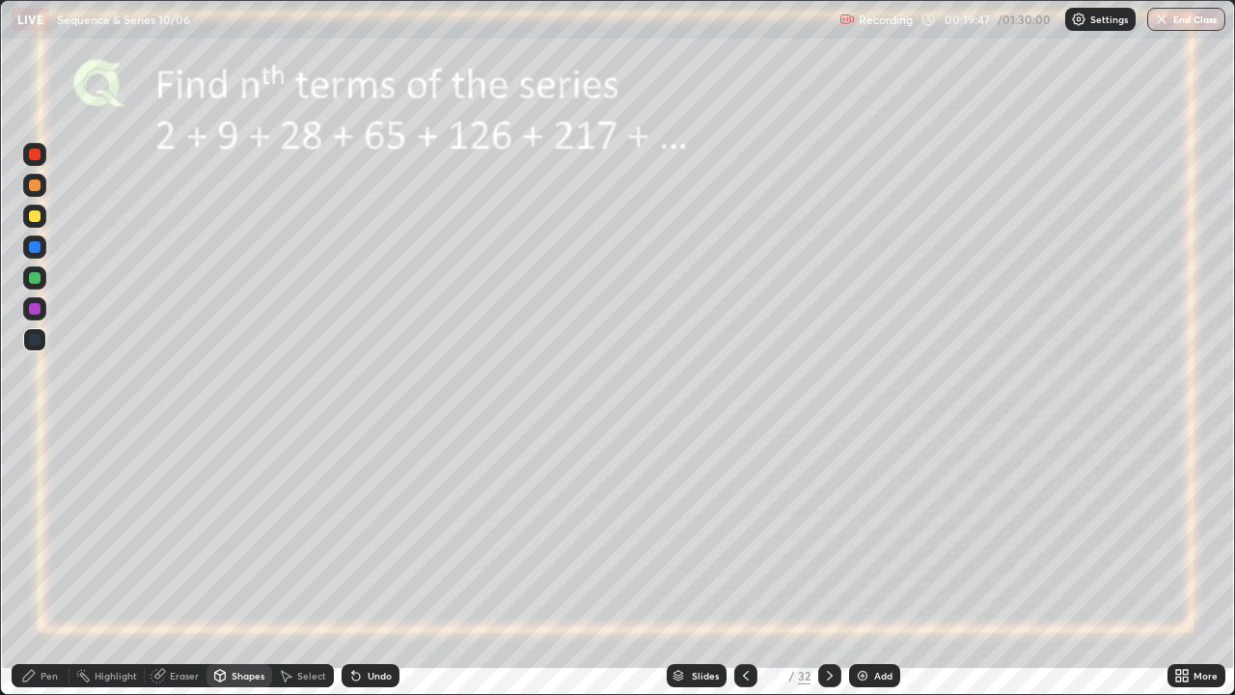
click at [37, 218] on div at bounding box center [35, 216] width 12 height 12
click at [356, 563] on icon at bounding box center [356, 676] width 8 height 8
click at [226, 563] on icon at bounding box center [219, 675] width 15 height 15
click at [43, 563] on div "Pen" at bounding box center [41, 675] width 58 height 23
click at [859, 563] on img at bounding box center [862, 675] width 15 height 15
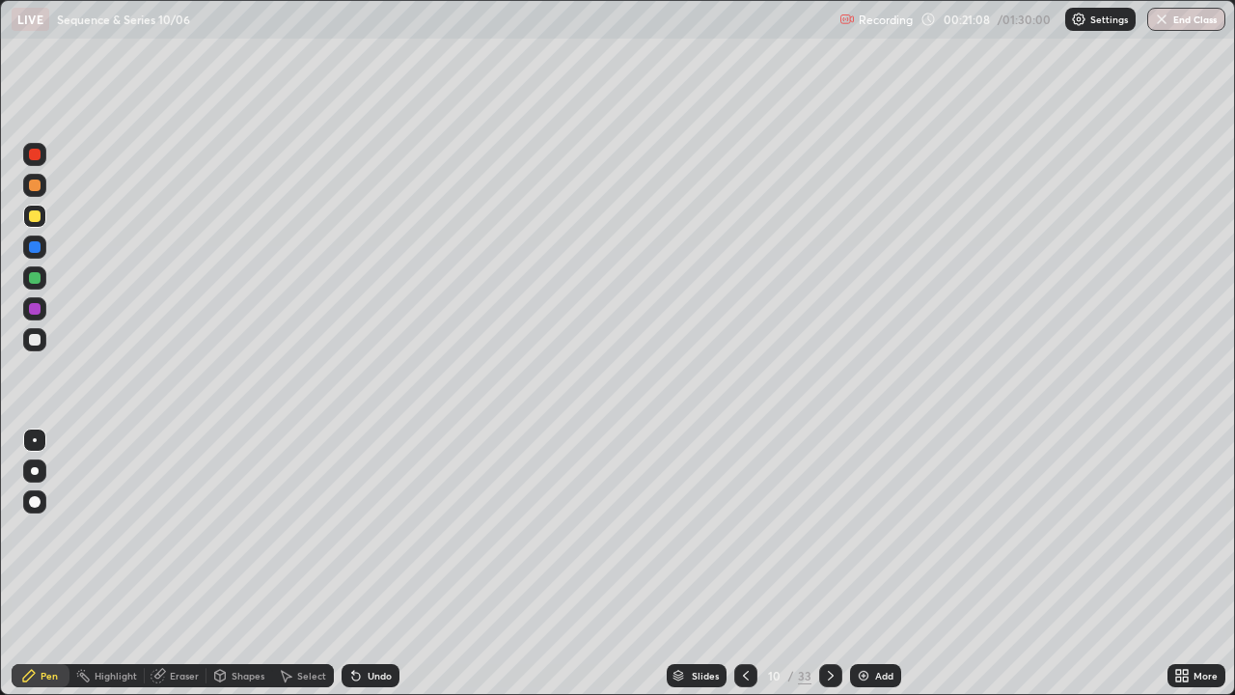
click at [34, 335] on div at bounding box center [35, 340] width 12 height 12
click at [34, 218] on div at bounding box center [35, 216] width 12 height 12
click at [743, 563] on icon at bounding box center [745, 675] width 15 height 15
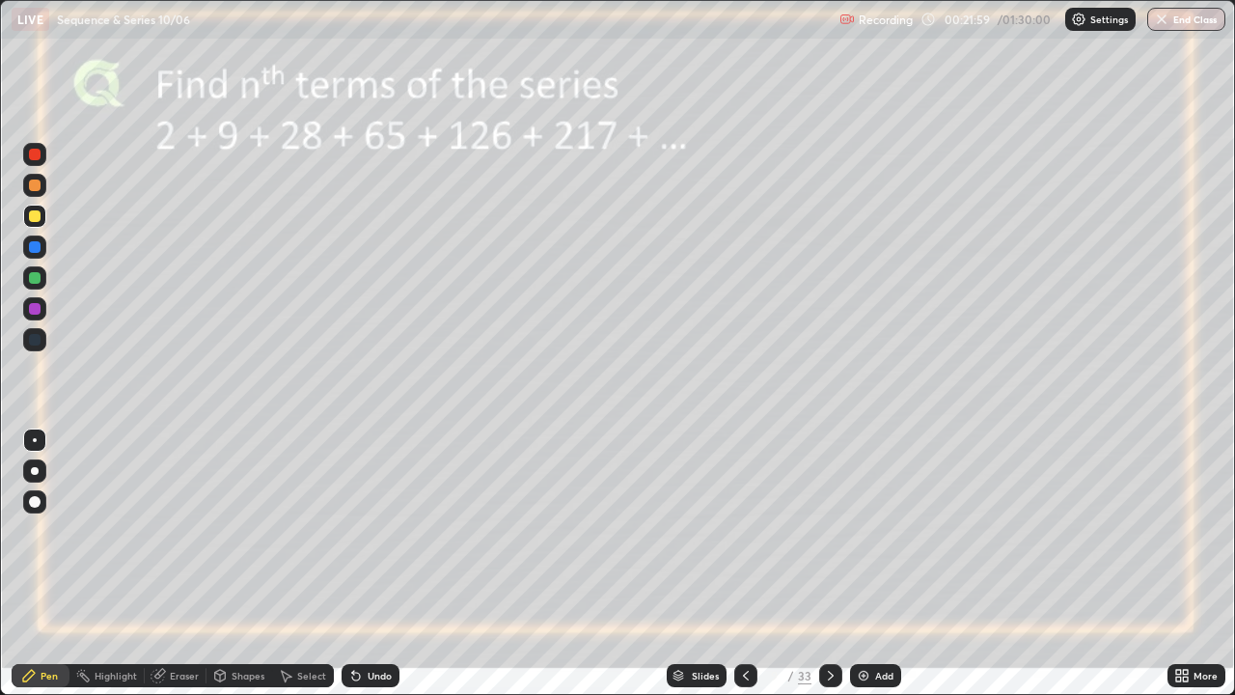
click at [819, 563] on div at bounding box center [830, 675] width 23 height 23
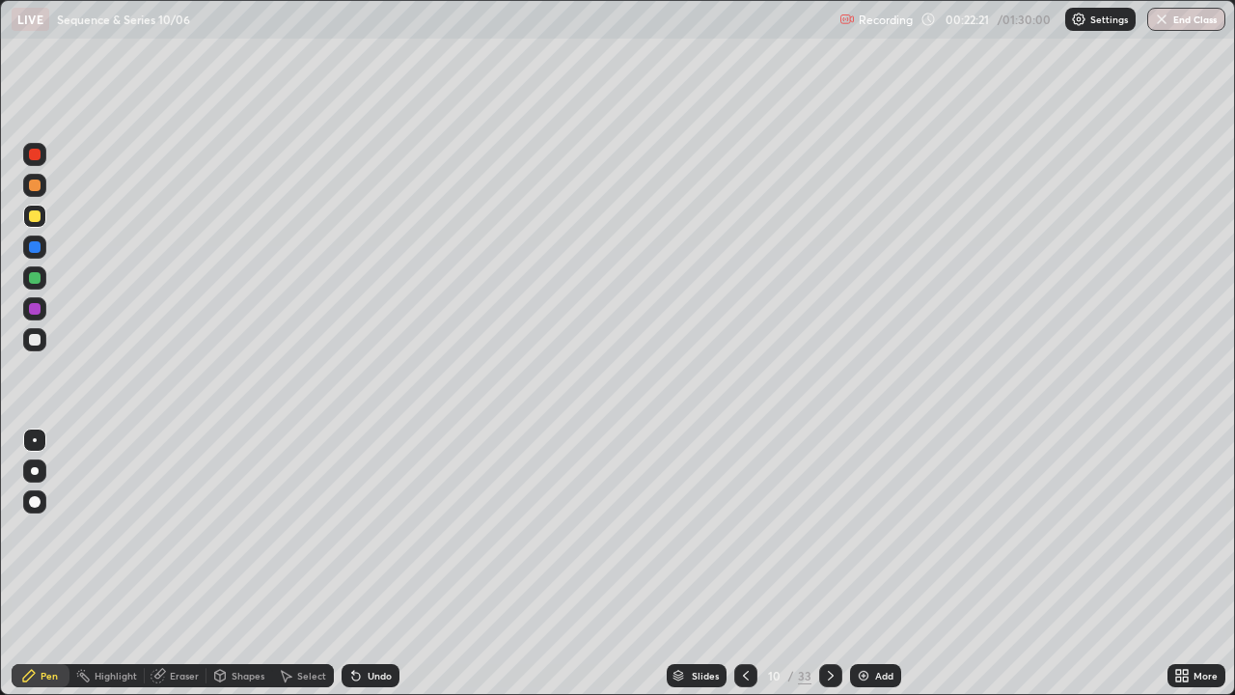
click at [745, 563] on icon at bounding box center [745, 675] width 15 height 15
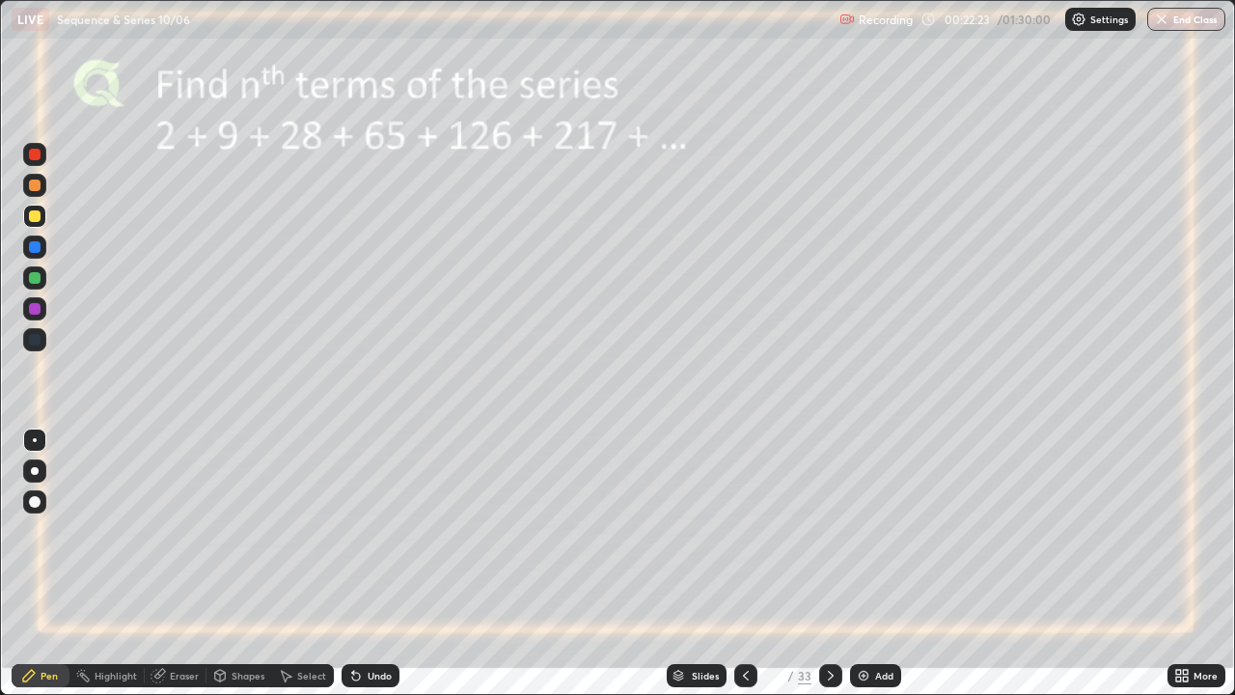
click at [39, 311] on div at bounding box center [35, 309] width 12 height 12
click at [826, 563] on icon at bounding box center [830, 675] width 15 height 15
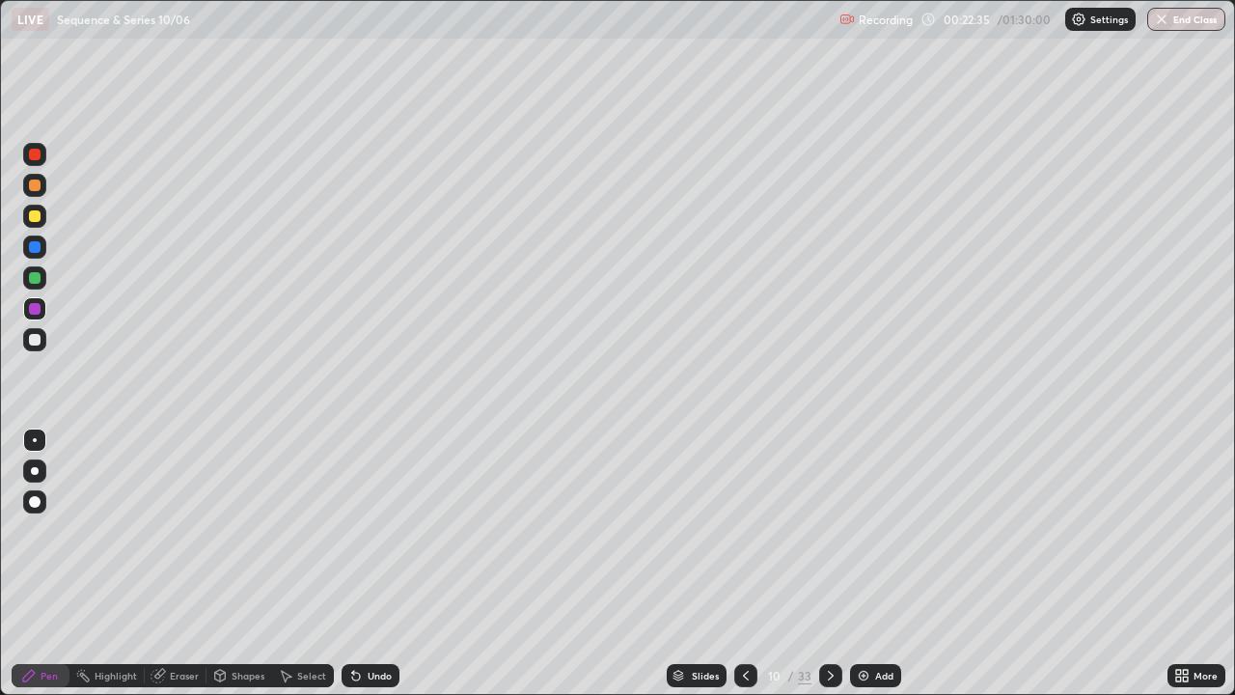
click at [375, 563] on div "Undo" at bounding box center [380, 676] width 24 height 10
click at [366, 563] on div "Undo" at bounding box center [371, 675] width 58 height 23
click at [368, 563] on div "Undo" at bounding box center [380, 676] width 24 height 10
click at [745, 563] on icon at bounding box center [746, 676] width 6 height 10
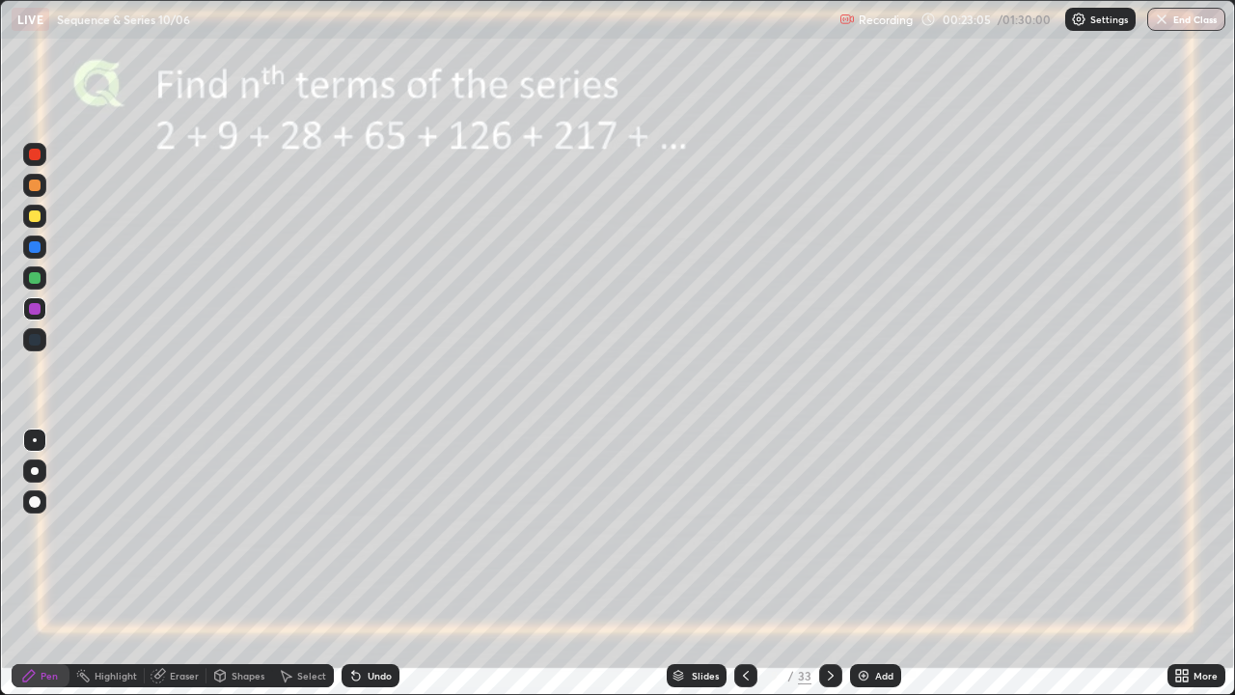
click at [828, 563] on icon at bounding box center [830, 675] width 15 height 15
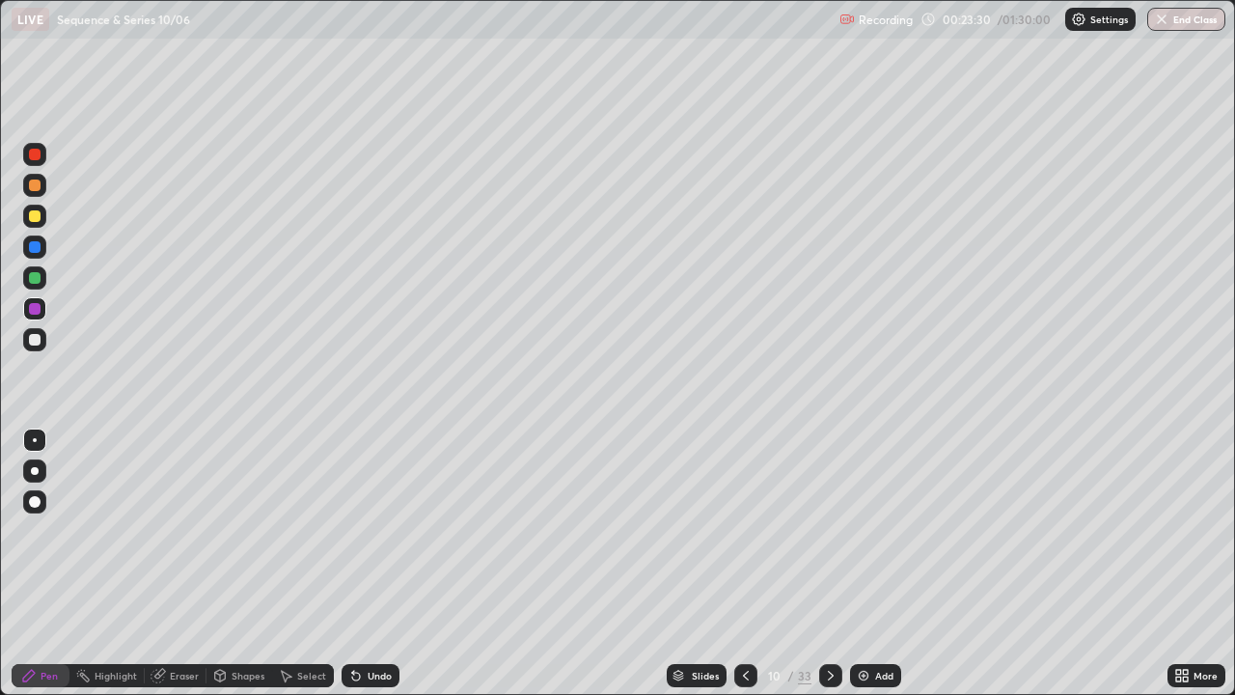
click at [37, 339] on div at bounding box center [35, 340] width 12 height 12
click at [746, 563] on icon at bounding box center [746, 676] width 6 height 10
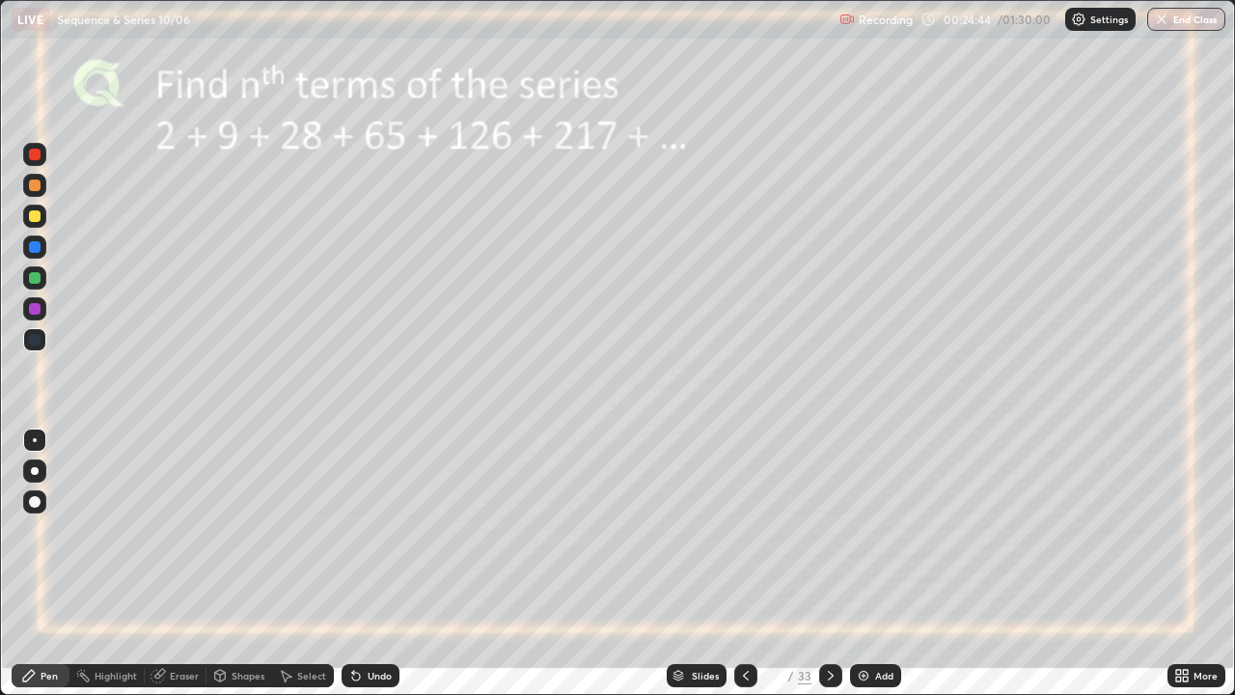
click at [828, 563] on icon at bounding box center [831, 676] width 6 height 10
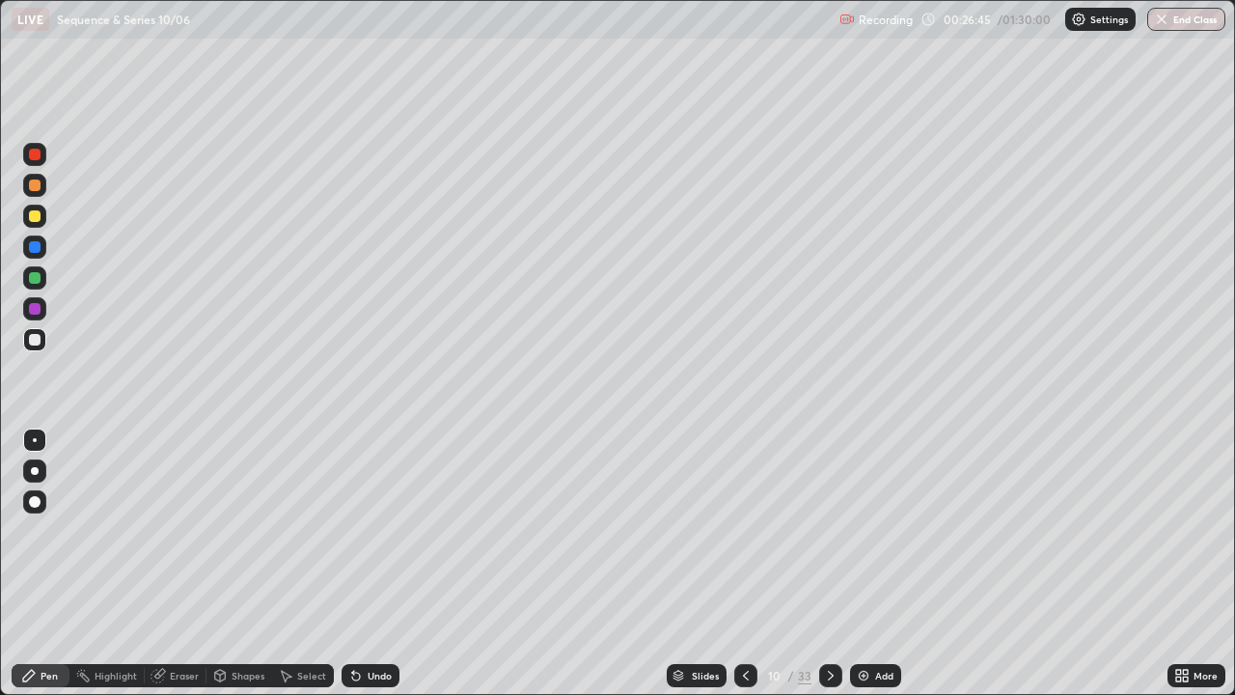
click at [742, 563] on icon at bounding box center [745, 675] width 15 height 15
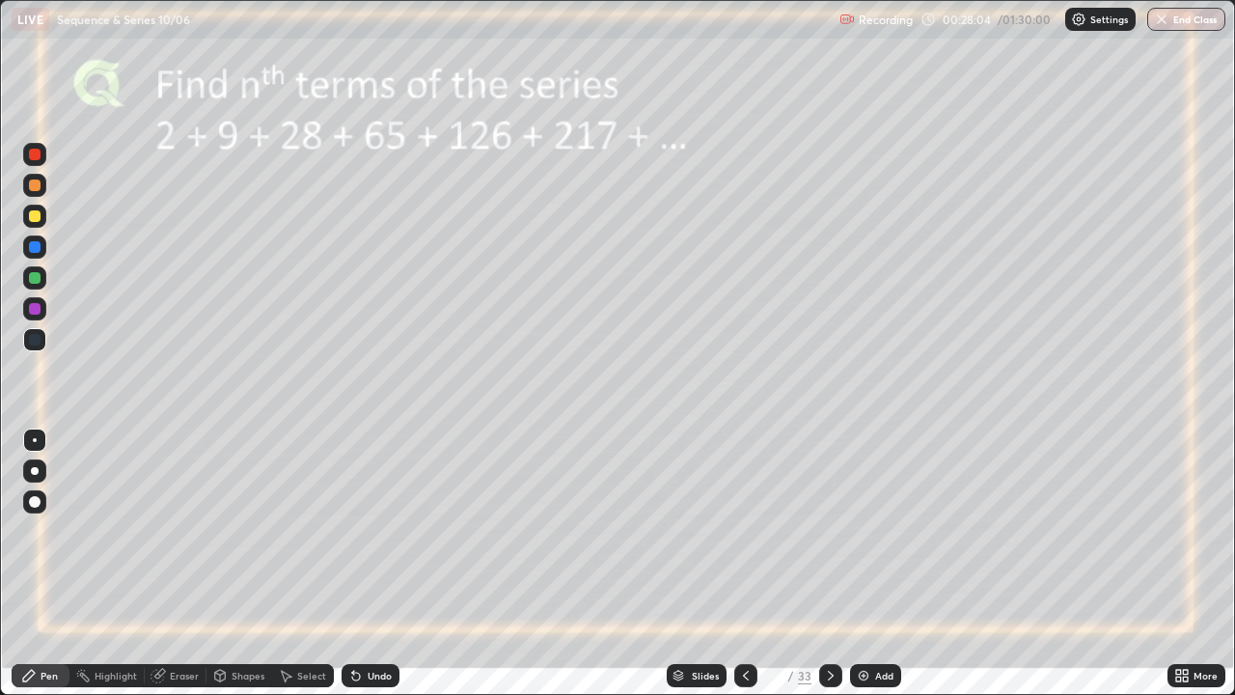
click at [43, 306] on div at bounding box center [34, 308] width 23 height 23
click at [828, 563] on icon at bounding box center [830, 675] width 15 height 15
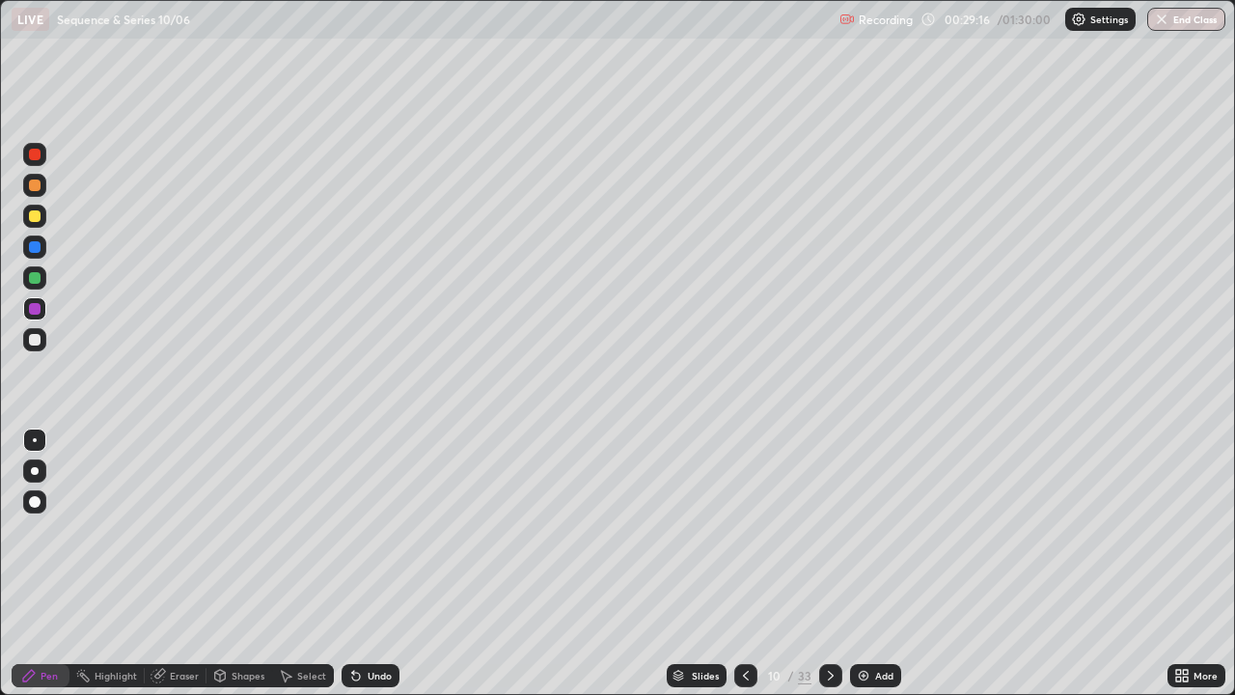
click at [747, 563] on icon at bounding box center [745, 675] width 15 height 15
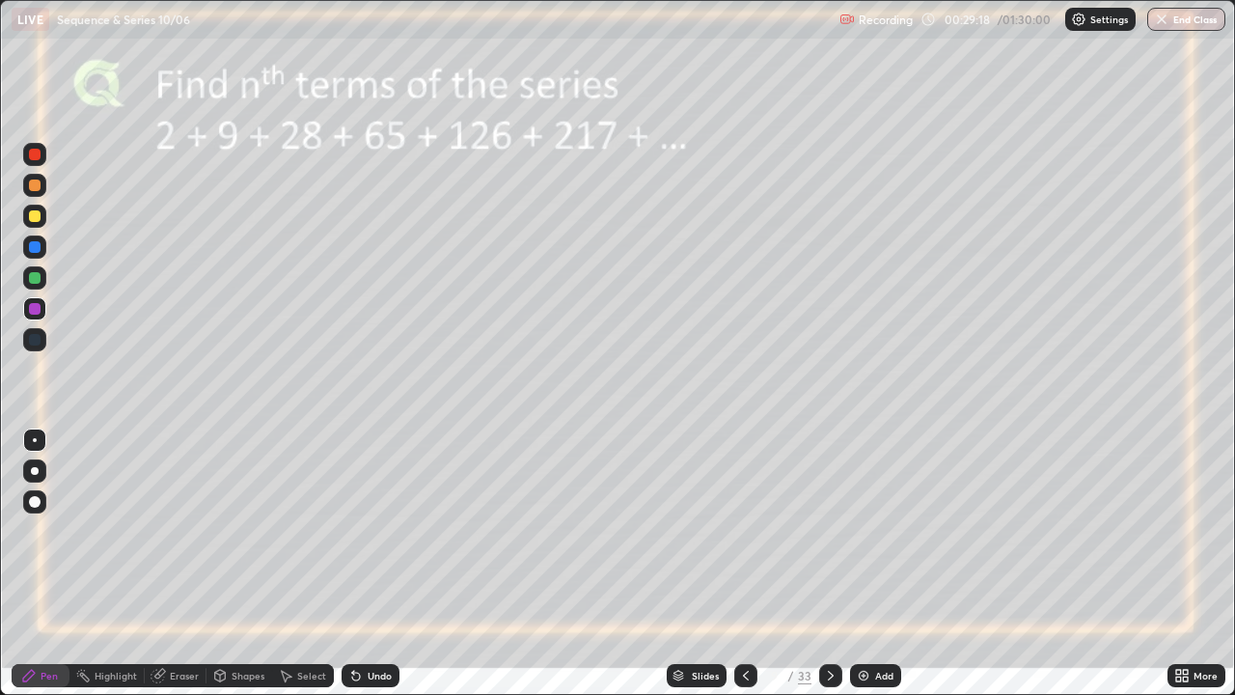
click at [828, 563] on icon at bounding box center [830, 675] width 15 height 15
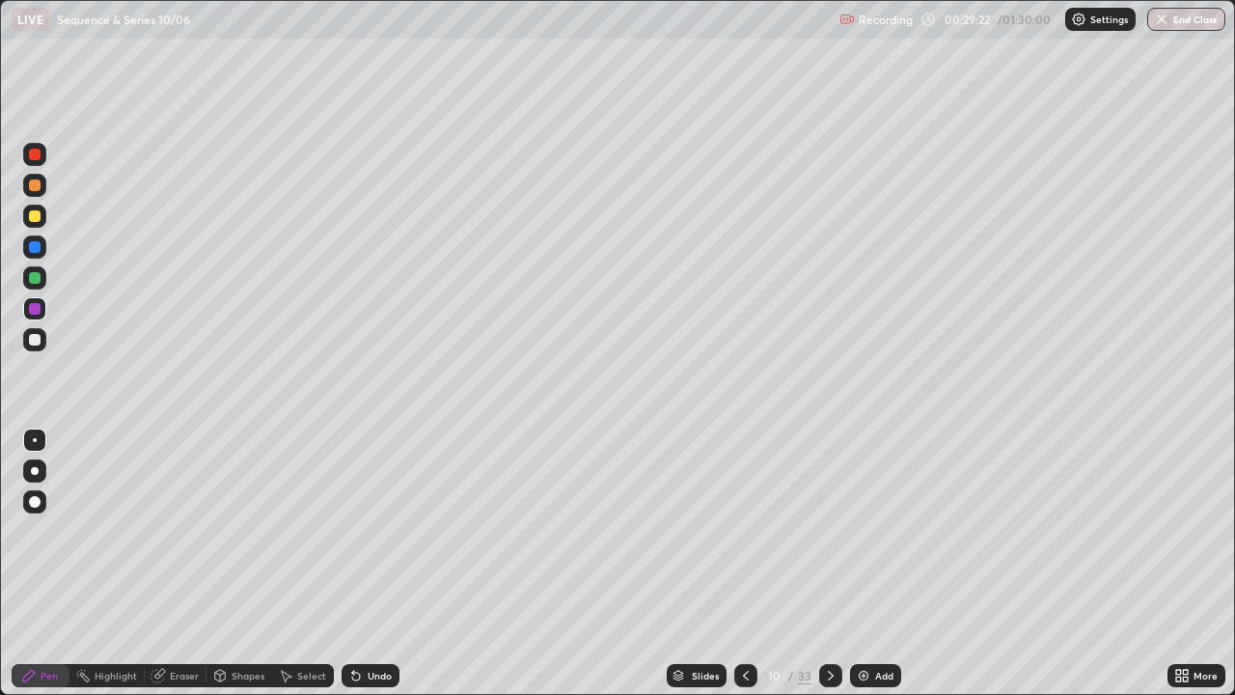
click at [742, 563] on icon at bounding box center [745, 675] width 15 height 15
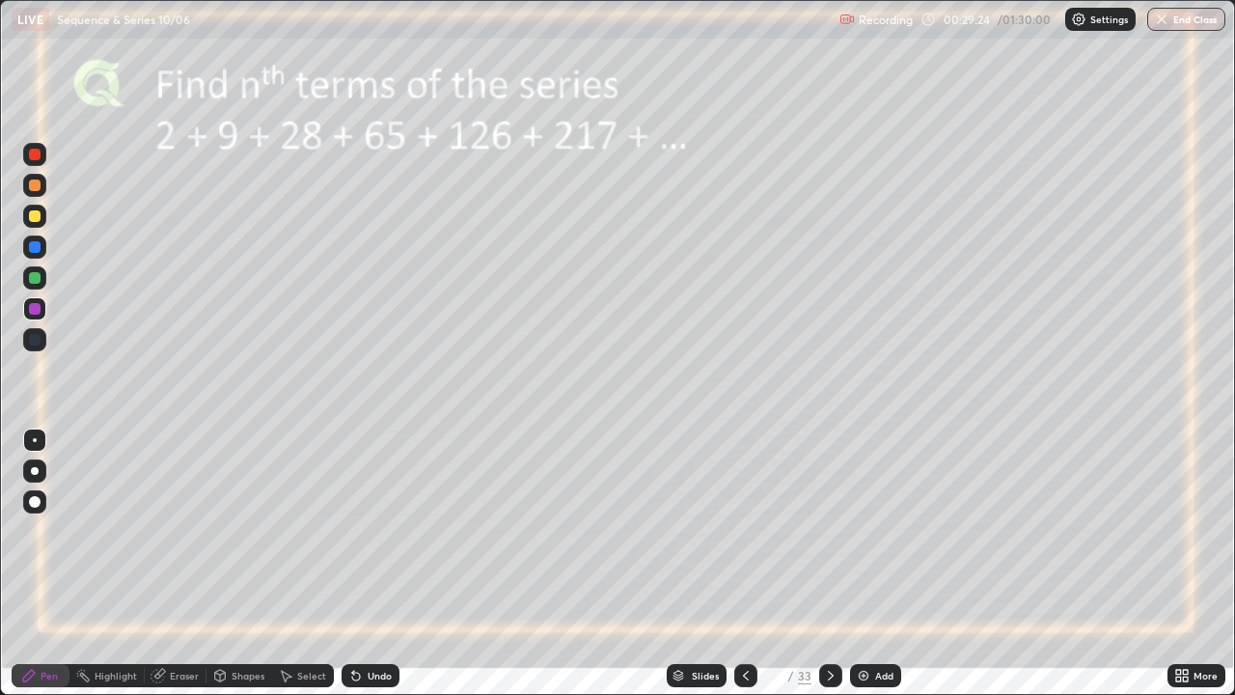
click at [38, 281] on div at bounding box center [35, 278] width 12 height 12
click at [33, 215] on div at bounding box center [35, 216] width 12 height 12
click at [39, 248] on div at bounding box center [35, 247] width 12 height 12
click at [218, 563] on icon at bounding box center [220, 673] width 11 height 3
click at [215, 563] on icon at bounding box center [220, 676] width 11 height 12
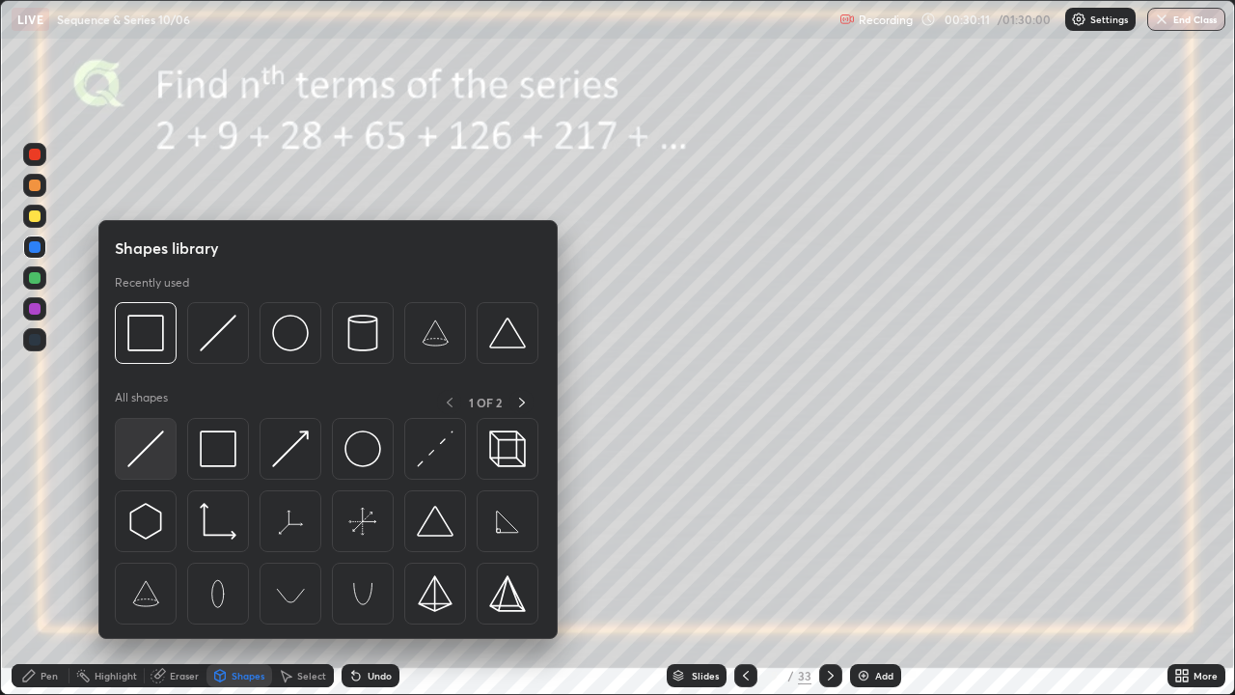
click at [144, 443] on img at bounding box center [145, 448] width 37 height 37
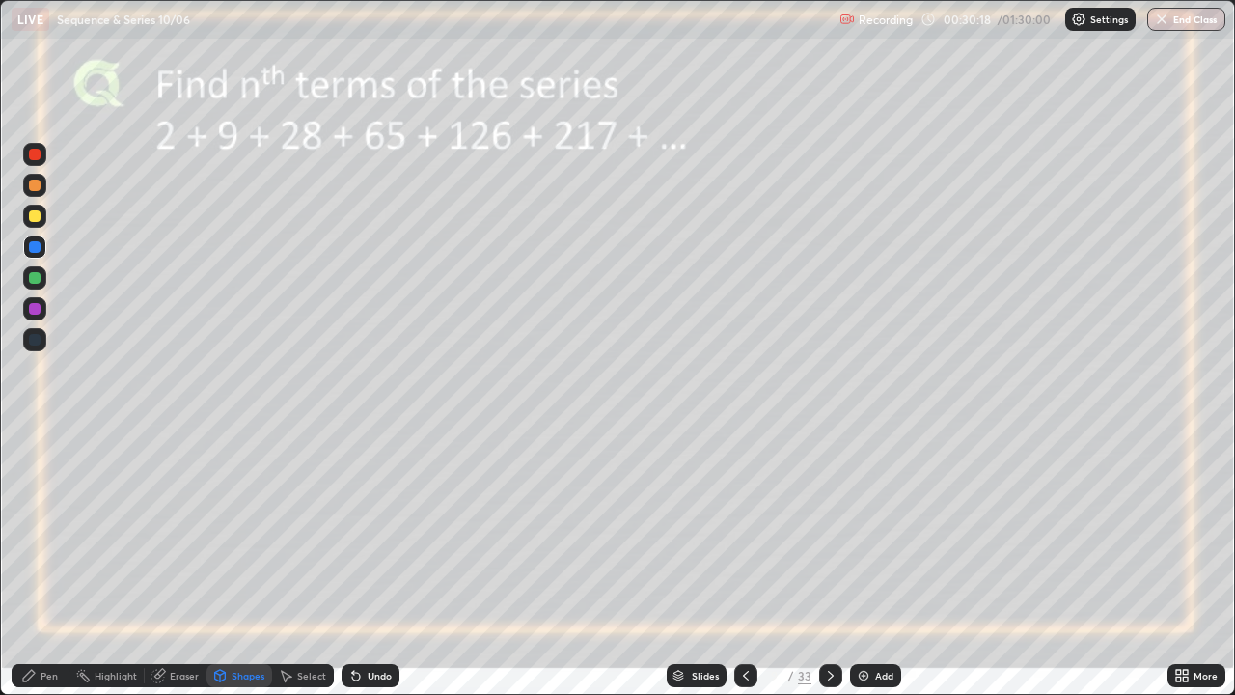
click at [33, 312] on div at bounding box center [35, 309] width 12 height 12
click at [35, 152] on div at bounding box center [35, 155] width 12 height 12
click at [35, 216] on div at bounding box center [35, 216] width 12 height 12
click at [37, 155] on div at bounding box center [35, 155] width 12 height 12
click at [36, 563] on icon at bounding box center [28, 675] width 15 height 15
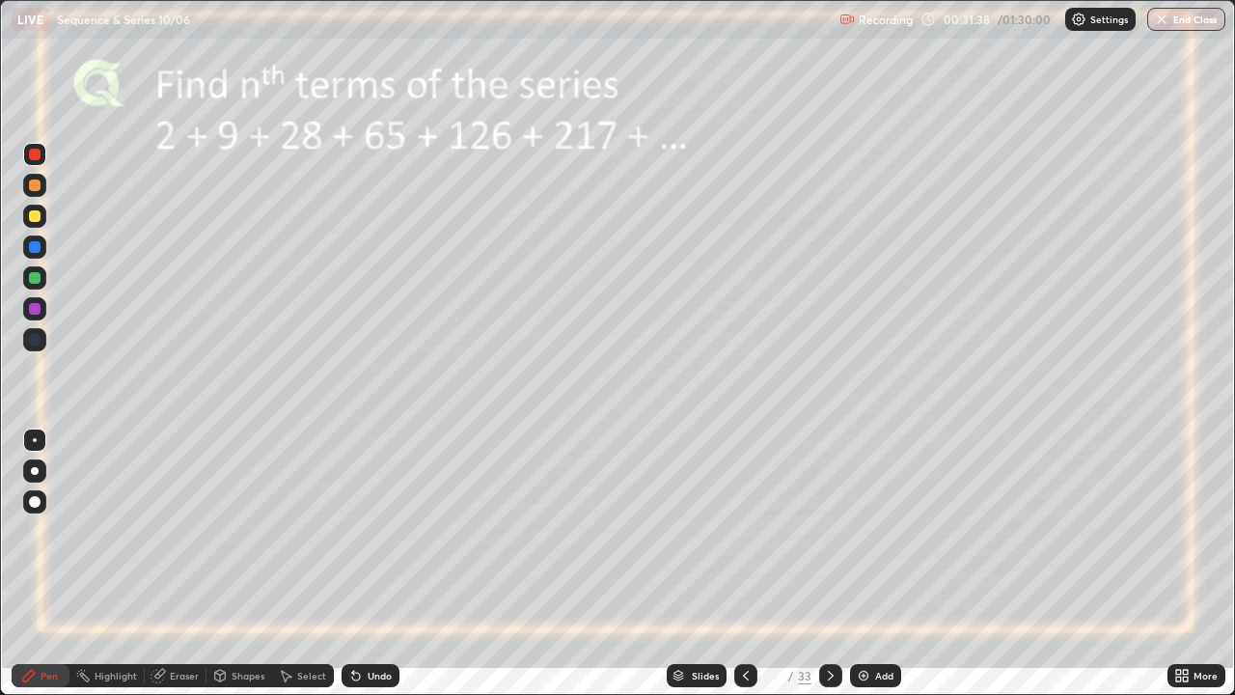
click at [31, 214] on div at bounding box center [35, 216] width 12 height 12
click at [832, 563] on icon at bounding box center [830, 675] width 15 height 15
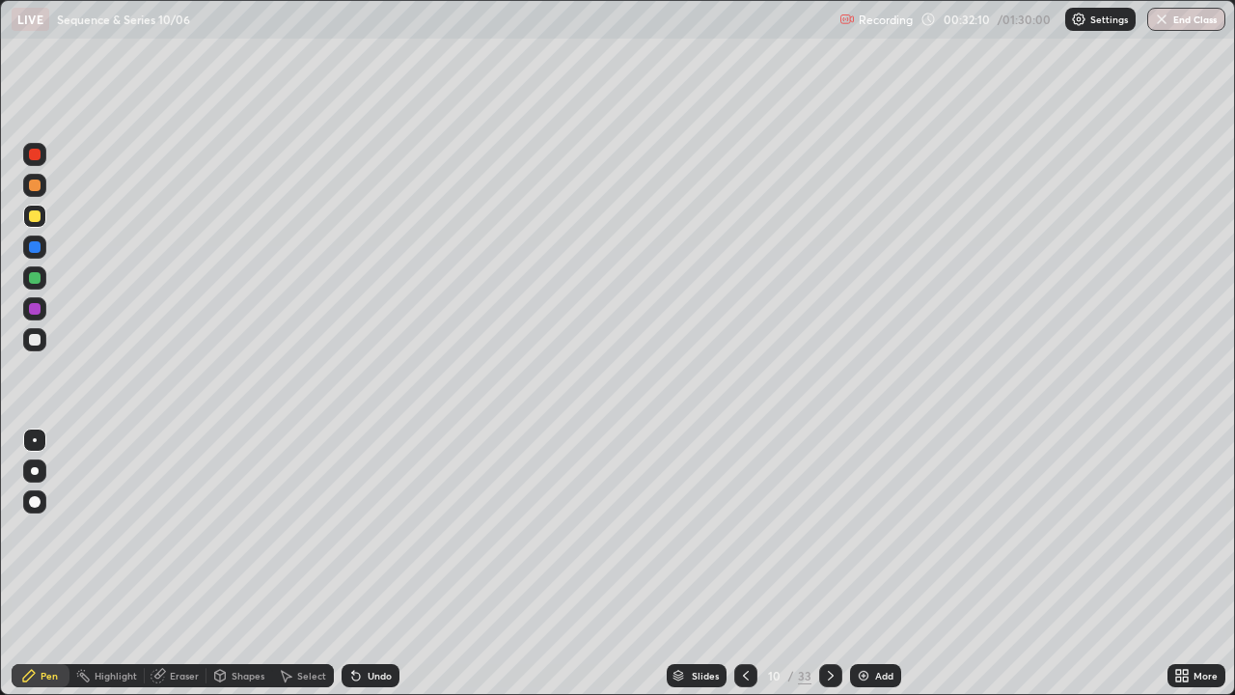
click at [744, 563] on icon at bounding box center [745, 675] width 15 height 15
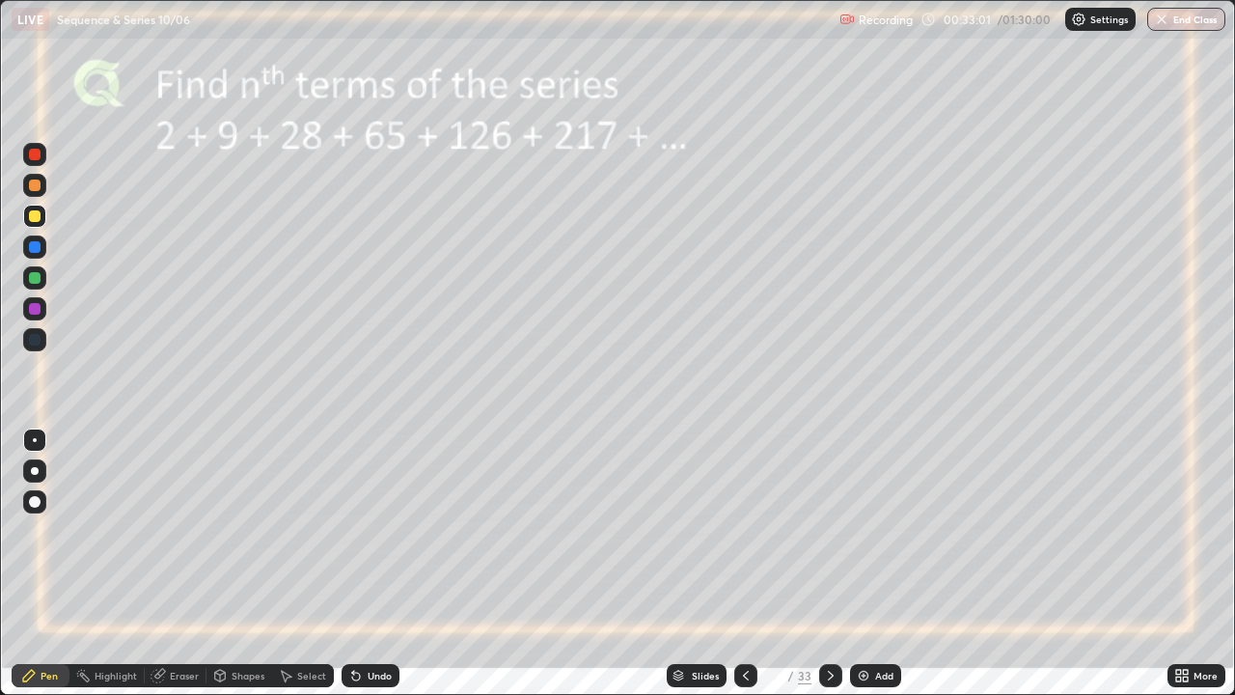
click at [828, 563] on icon at bounding box center [830, 675] width 15 height 15
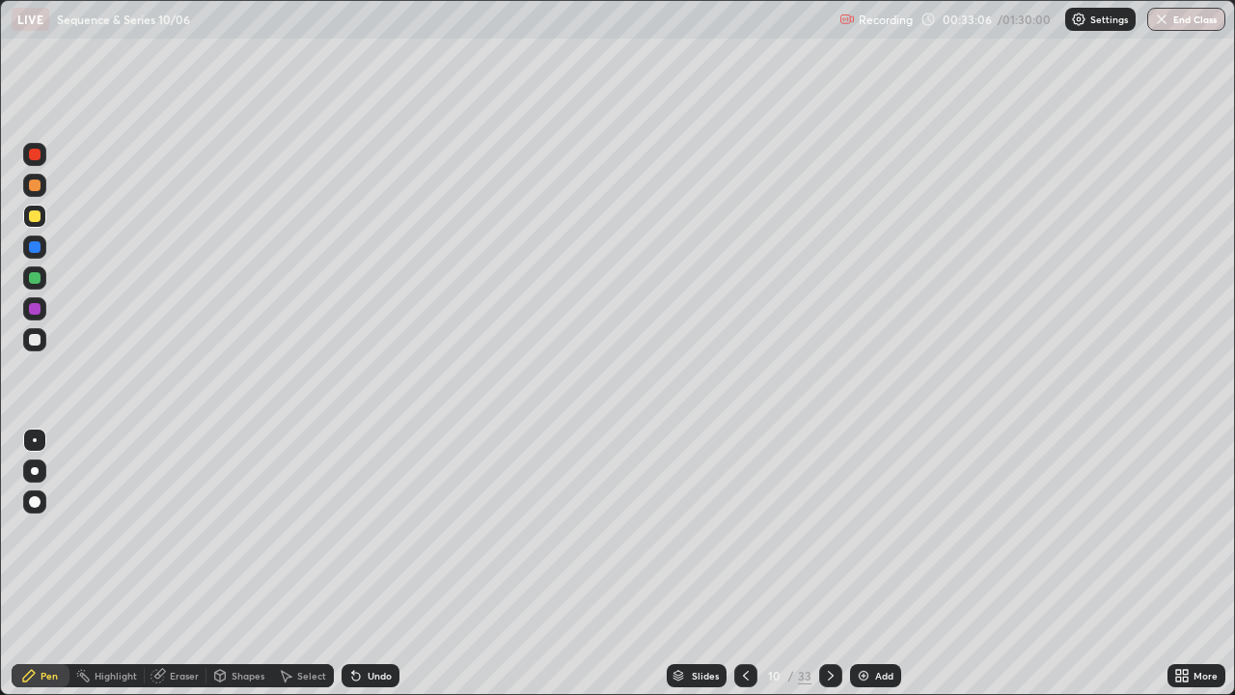
click at [744, 563] on icon at bounding box center [745, 675] width 15 height 15
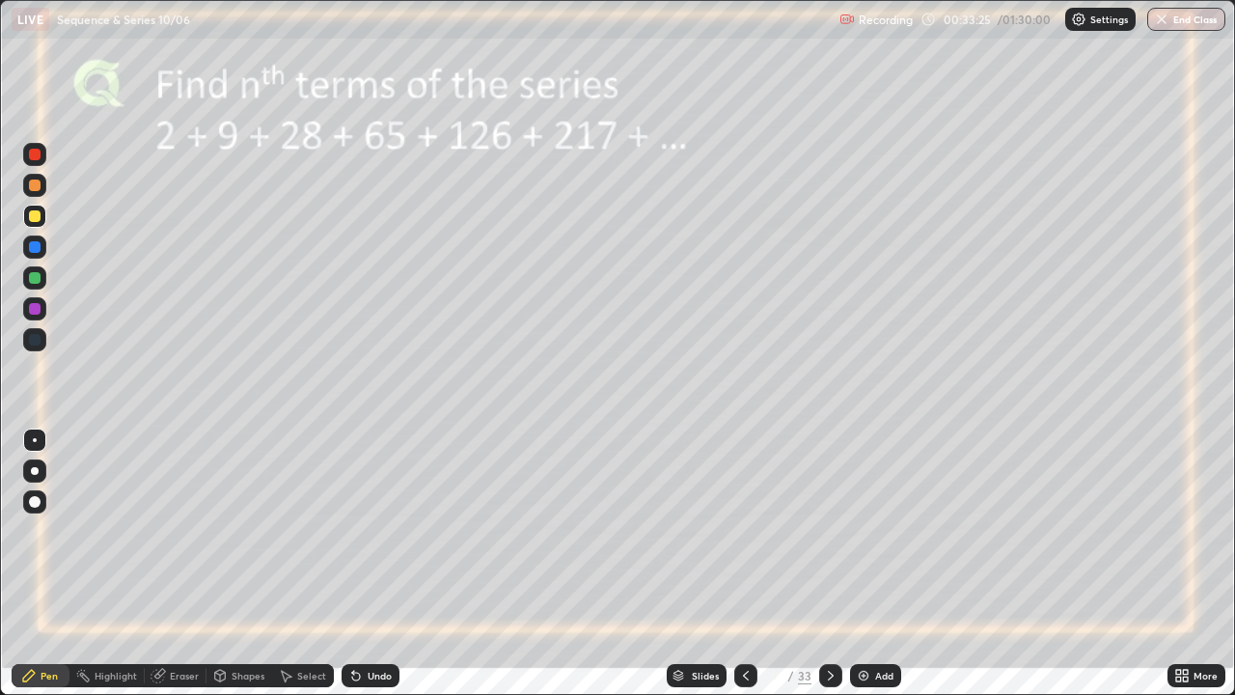
click at [738, 563] on icon at bounding box center [745, 675] width 15 height 15
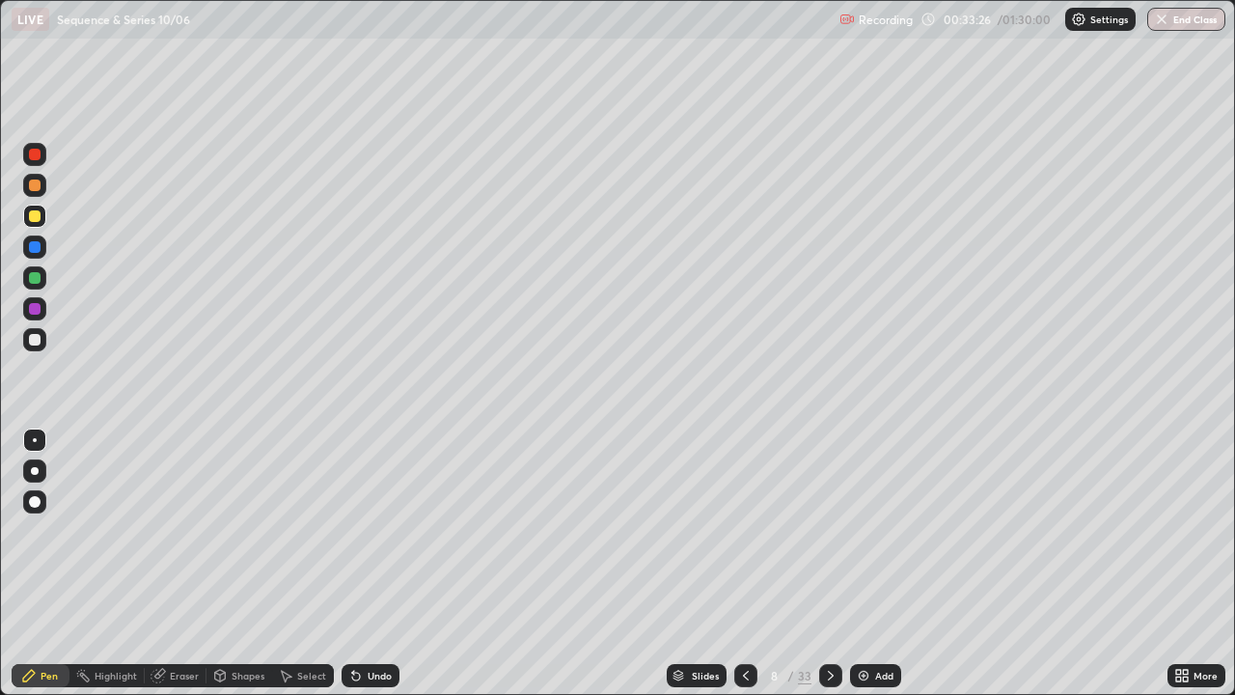
click at [744, 563] on icon at bounding box center [745, 675] width 15 height 15
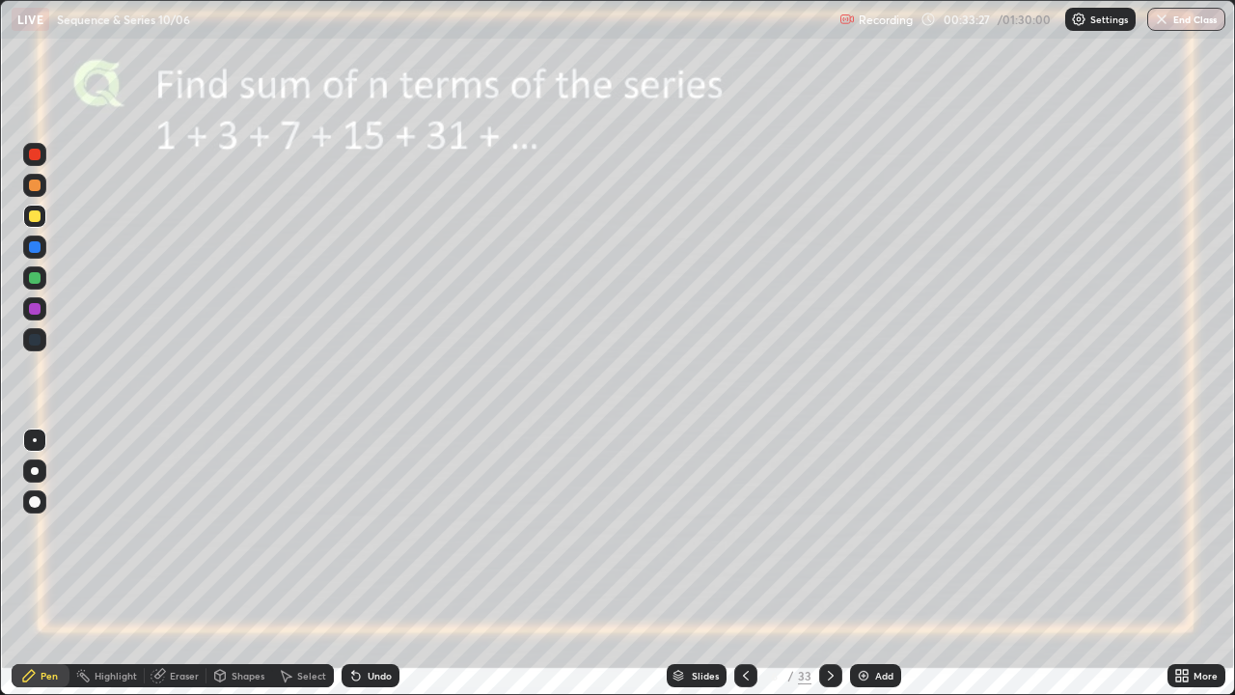
click at [744, 563] on icon at bounding box center [745, 675] width 15 height 15
click at [33, 305] on div at bounding box center [35, 309] width 12 height 12
click at [34, 152] on div at bounding box center [35, 155] width 12 height 12
click at [170, 563] on div "Eraser" at bounding box center [184, 676] width 29 height 10
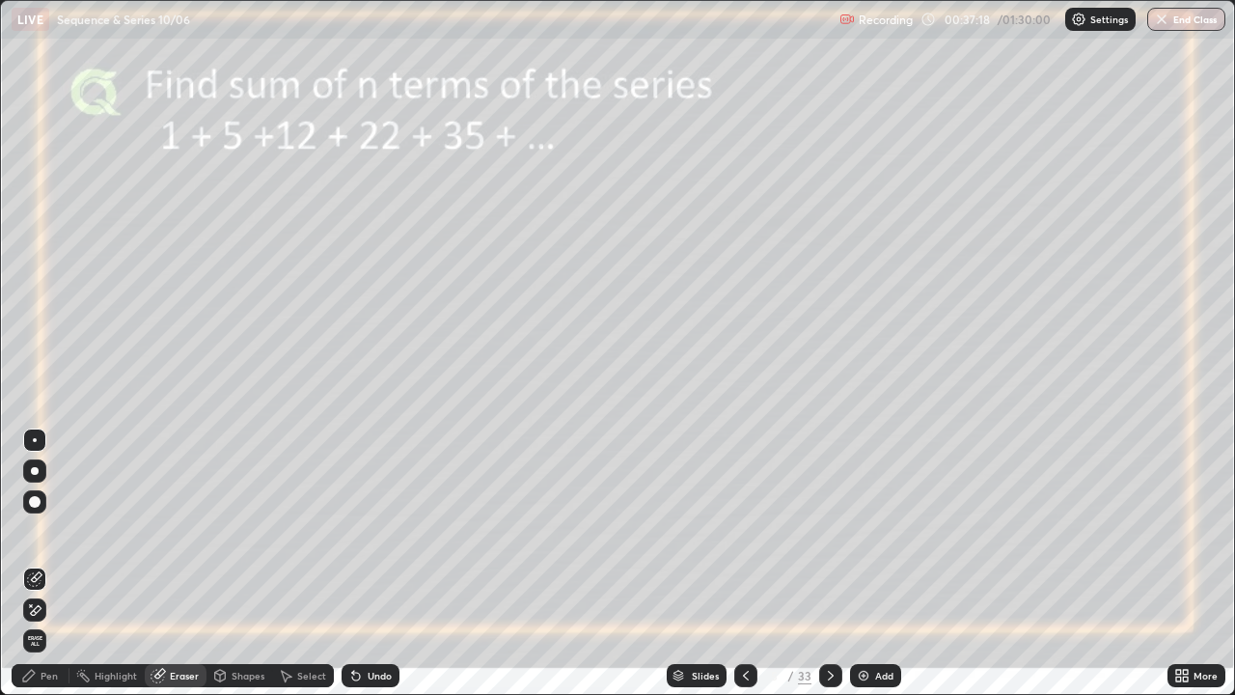
click at [35, 563] on icon at bounding box center [28, 675] width 15 height 15
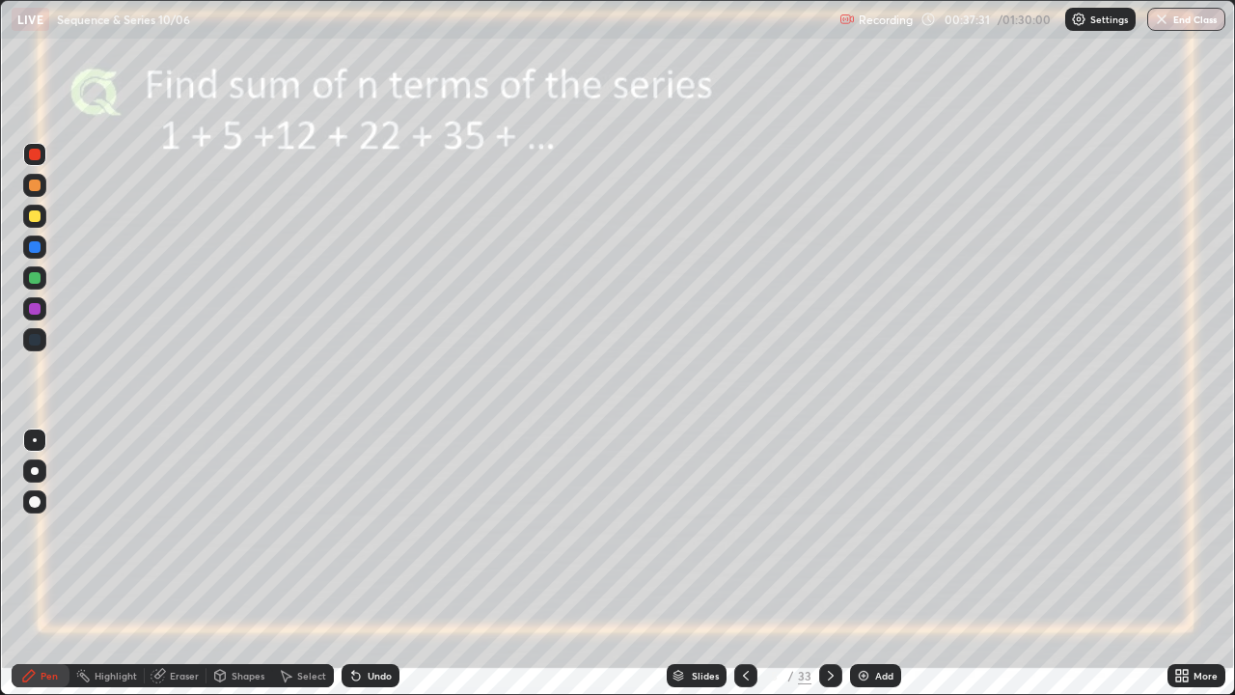
click at [163, 563] on icon at bounding box center [158, 675] width 15 height 15
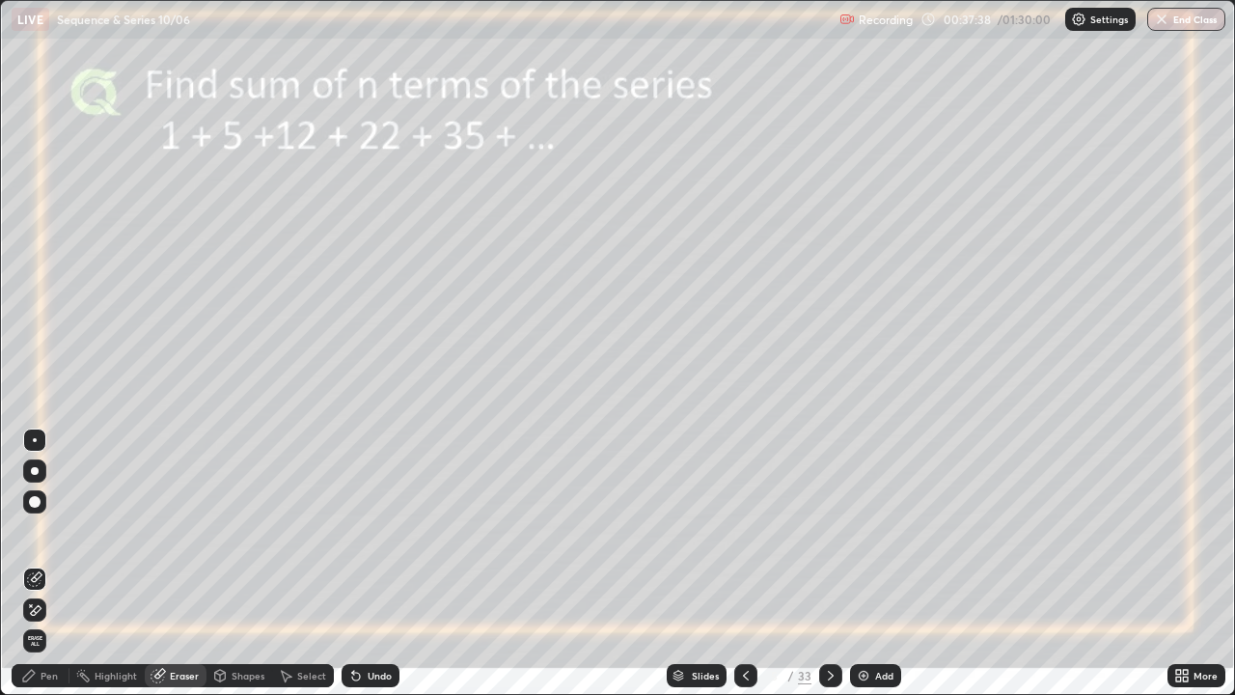
click at [43, 563] on div "Pen" at bounding box center [49, 676] width 17 height 10
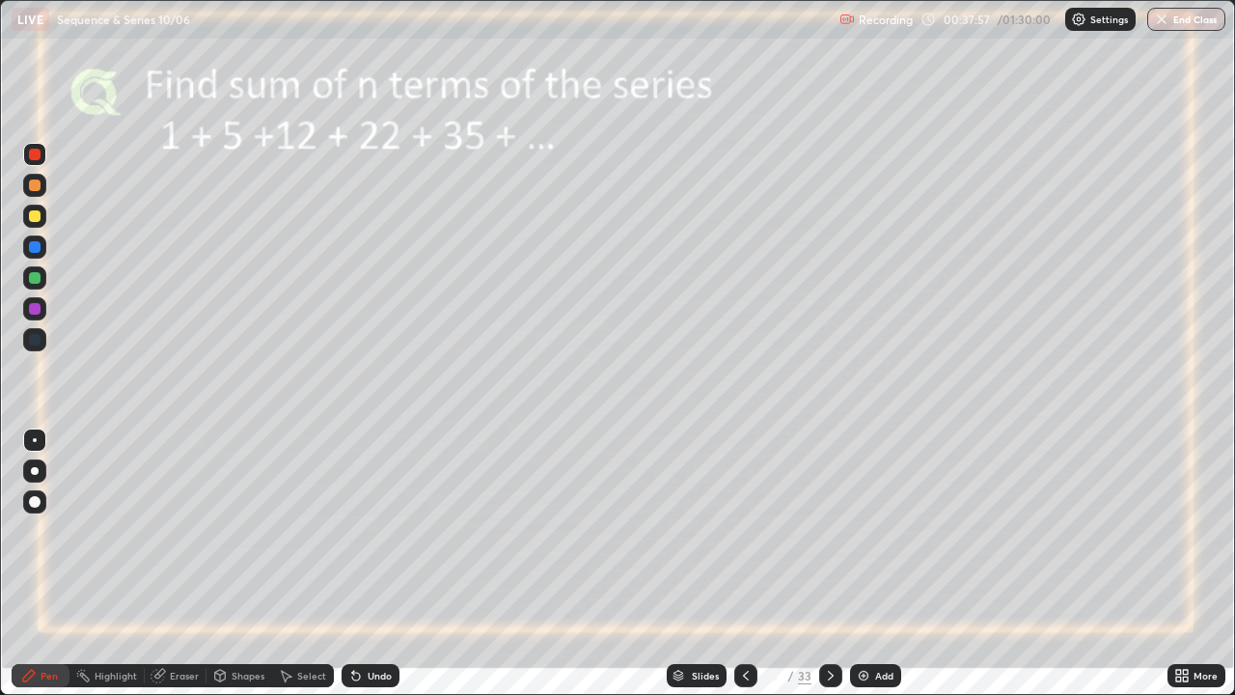
click at [825, 563] on icon at bounding box center [830, 675] width 15 height 15
click at [828, 563] on icon at bounding box center [830, 675] width 15 height 15
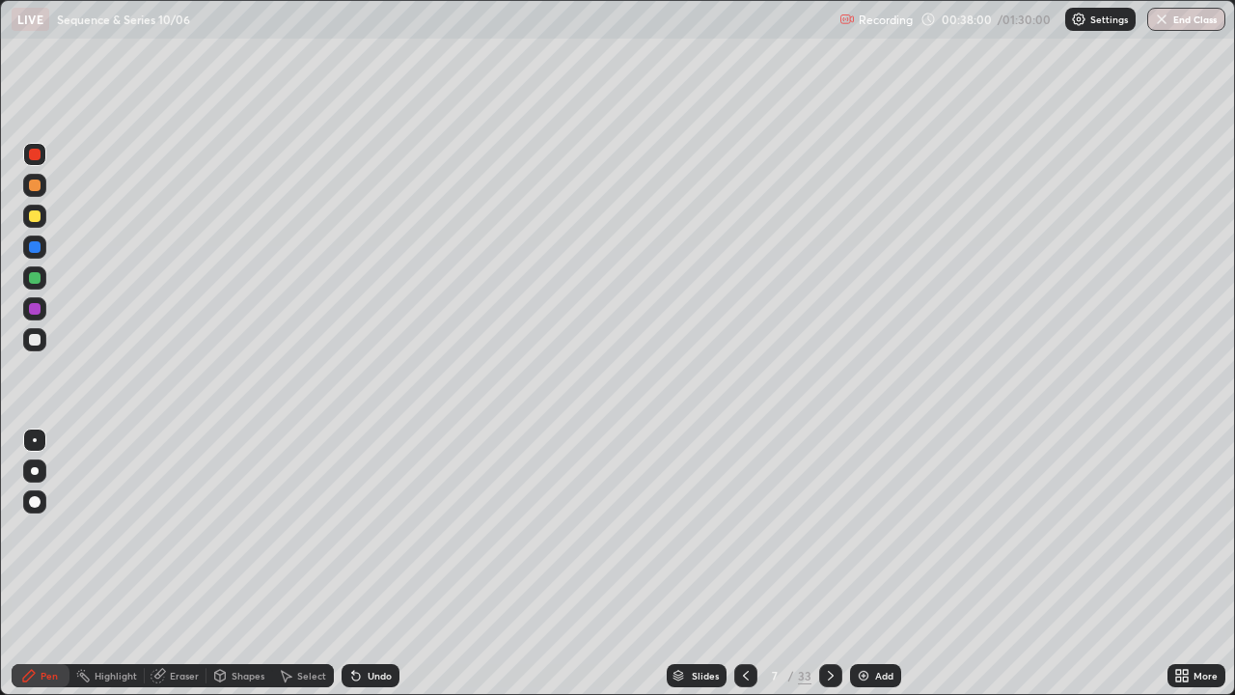
click at [828, 563] on icon at bounding box center [830, 675] width 15 height 15
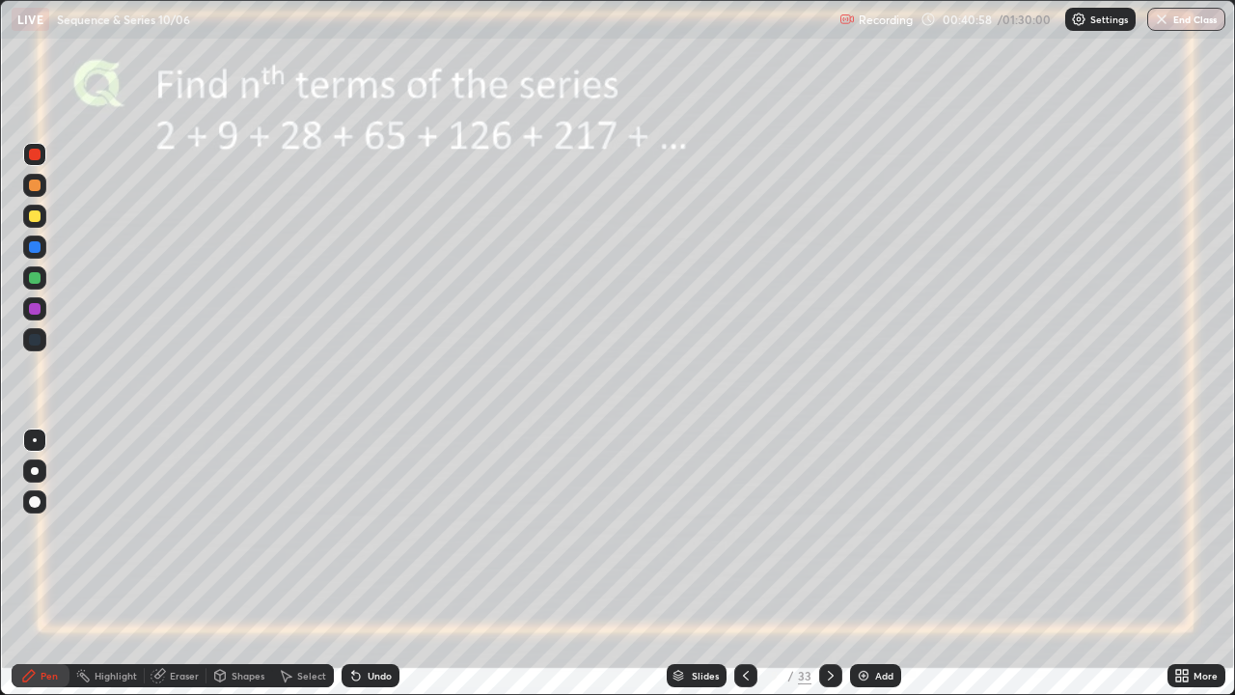
click at [745, 563] on icon at bounding box center [746, 676] width 6 height 10
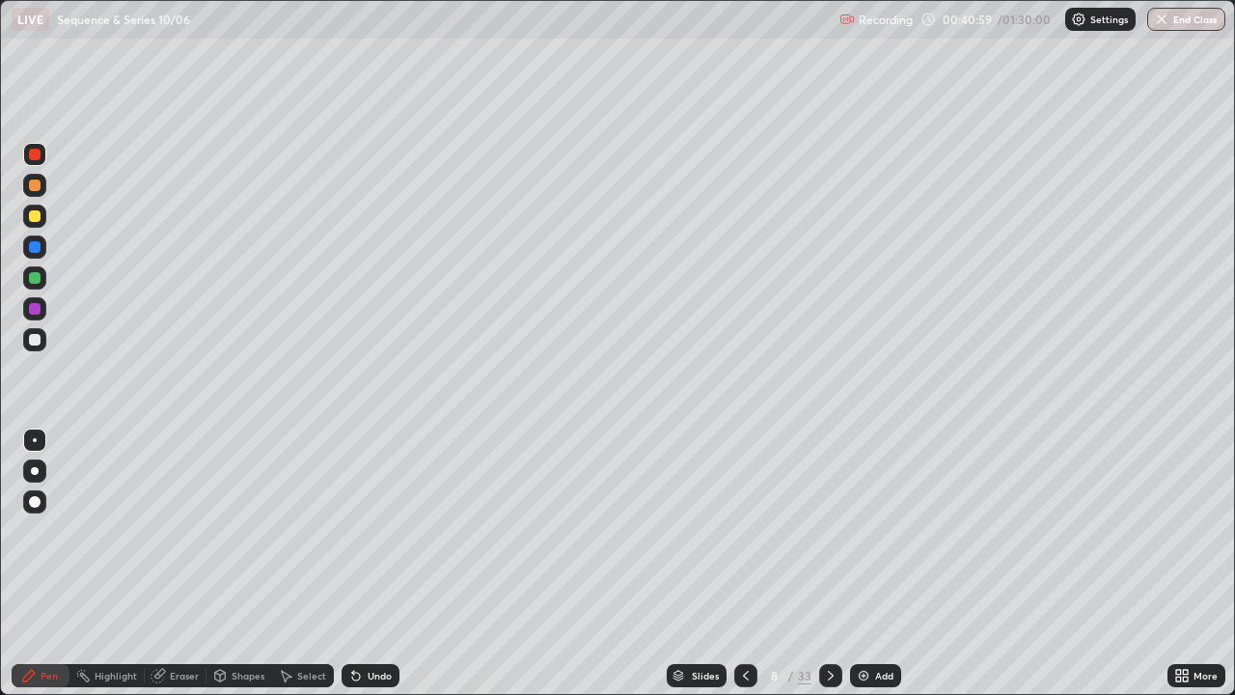
click at [746, 563] on div at bounding box center [745, 675] width 23 height 23
click at [748, 563] on div at bounding box center [745, 675] width 23 height 39
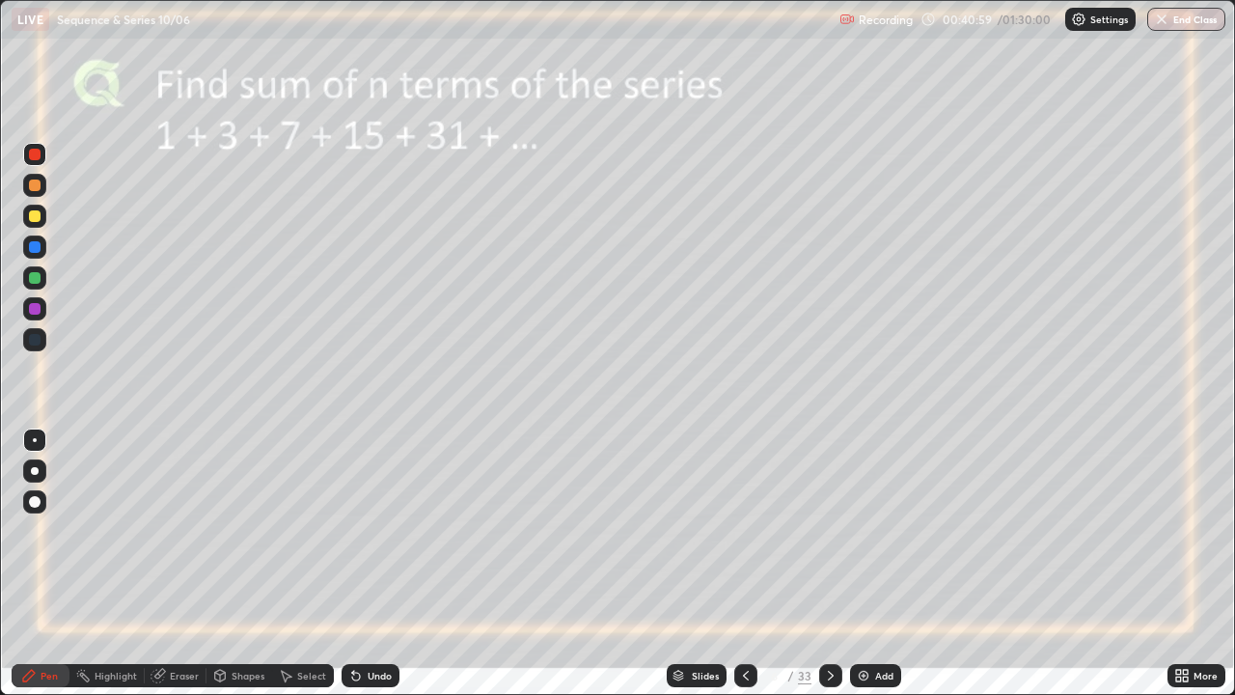
click at [748, 563] on div at bounding box center [745, 675] width 23 height 39
click at [828, 563] on icon at bounding box center [830, 675] width 15 height 15
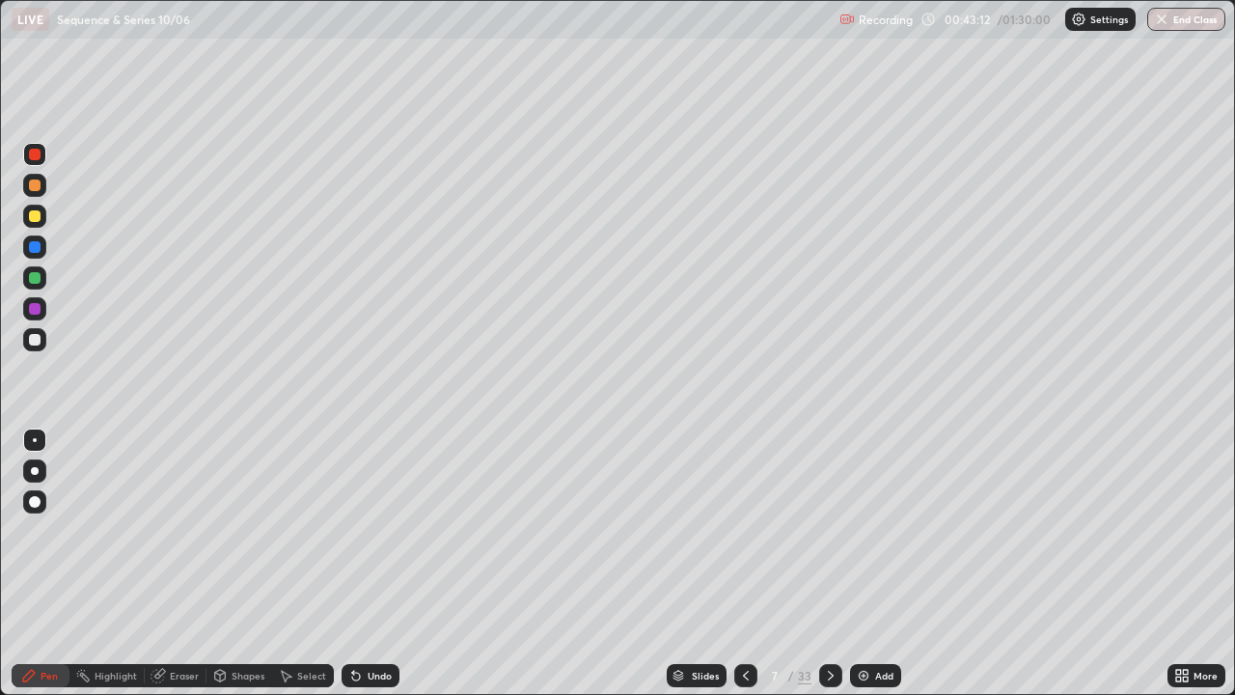
click at [824, 563] on icon at bounding box center [830, 675] width 15 height 15
click at [819, 563] on div at bounding box center [830, 675] width 23 height 23
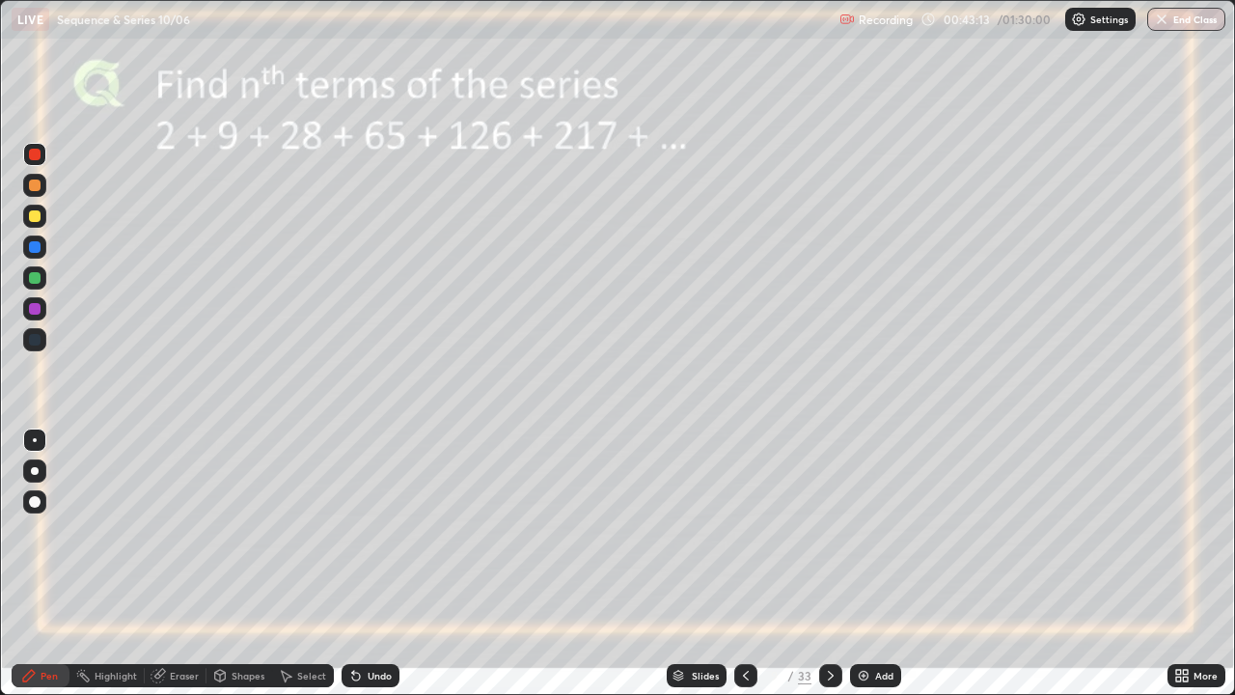
click at [824, 563] on icon at bounding box center [830, 675] width 15 height 15
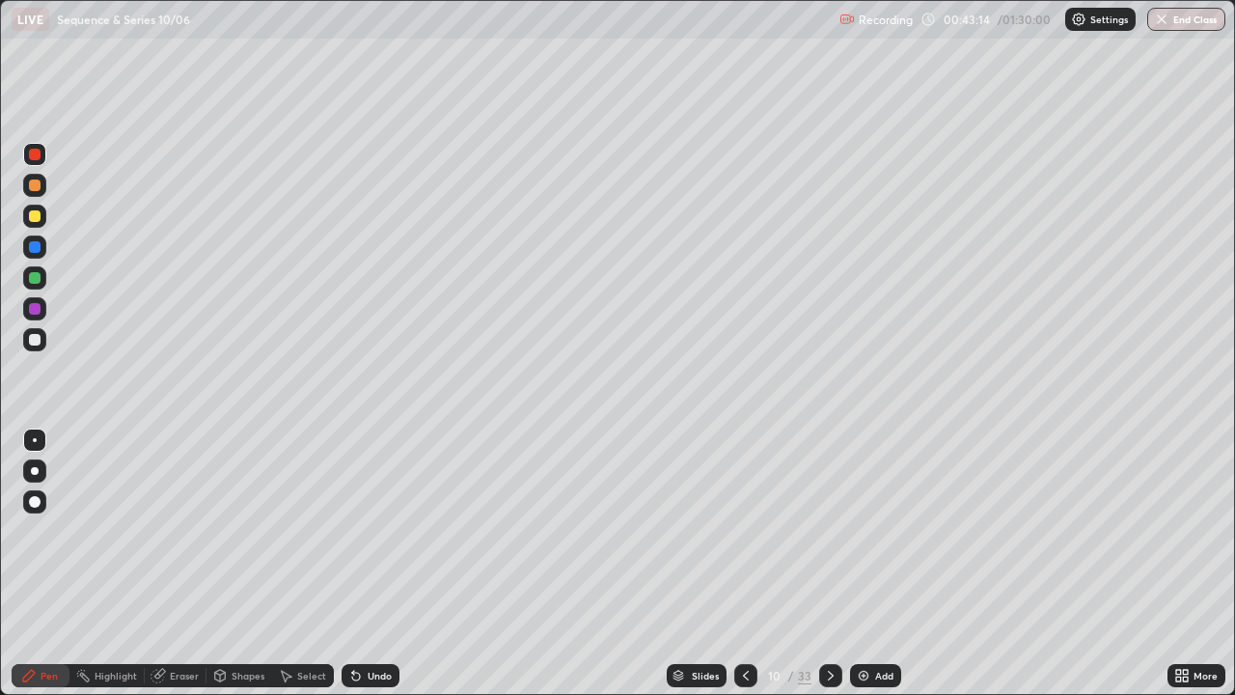
click at [826, 563] on icon at bounding box center [830, 675] width 15 height 15
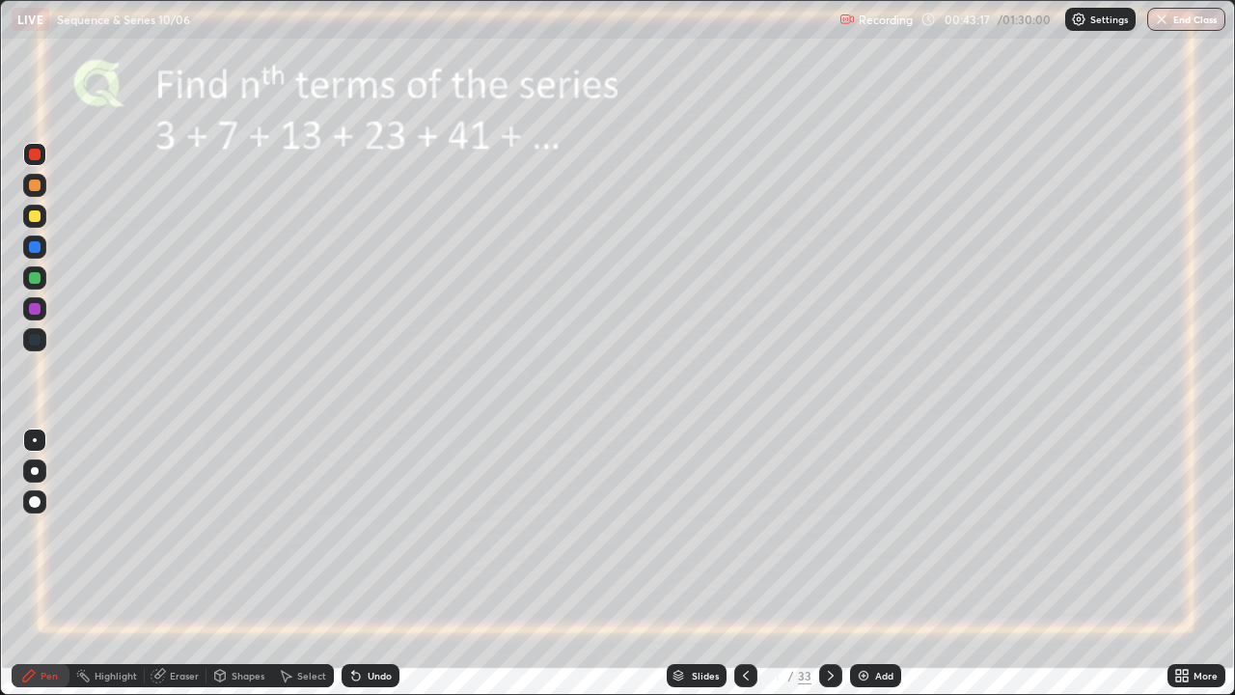
click at [741, 563] on icon at bounding box center [745, 675] width 15 height 15
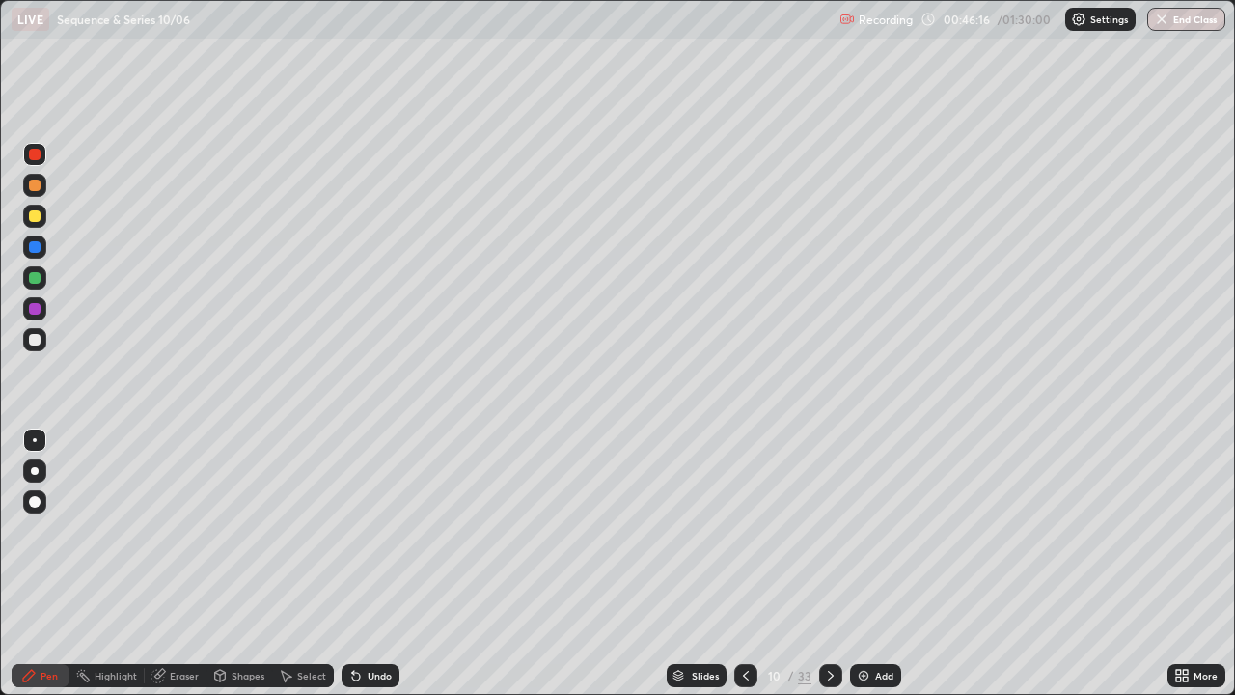
click at [826, 563] on icon at bounding box center [830, 675] width 15 height 15
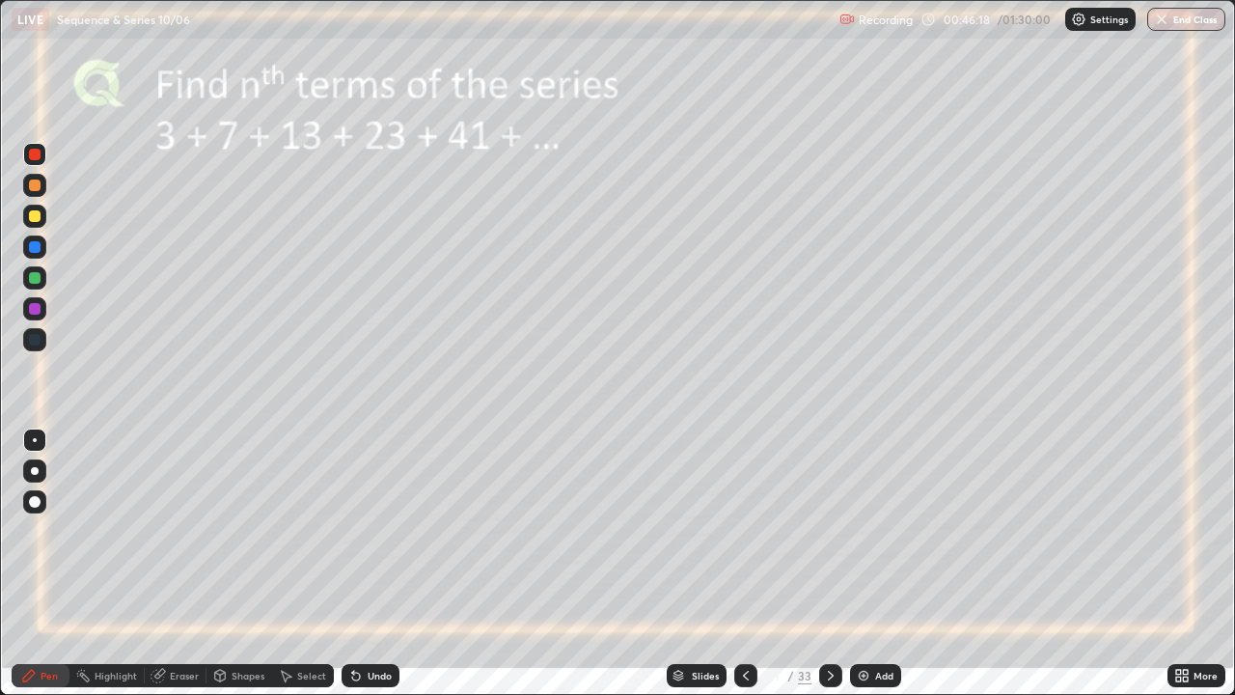
click at [744, 563] on icon at bounding box center [745, 675] width 15 height 15
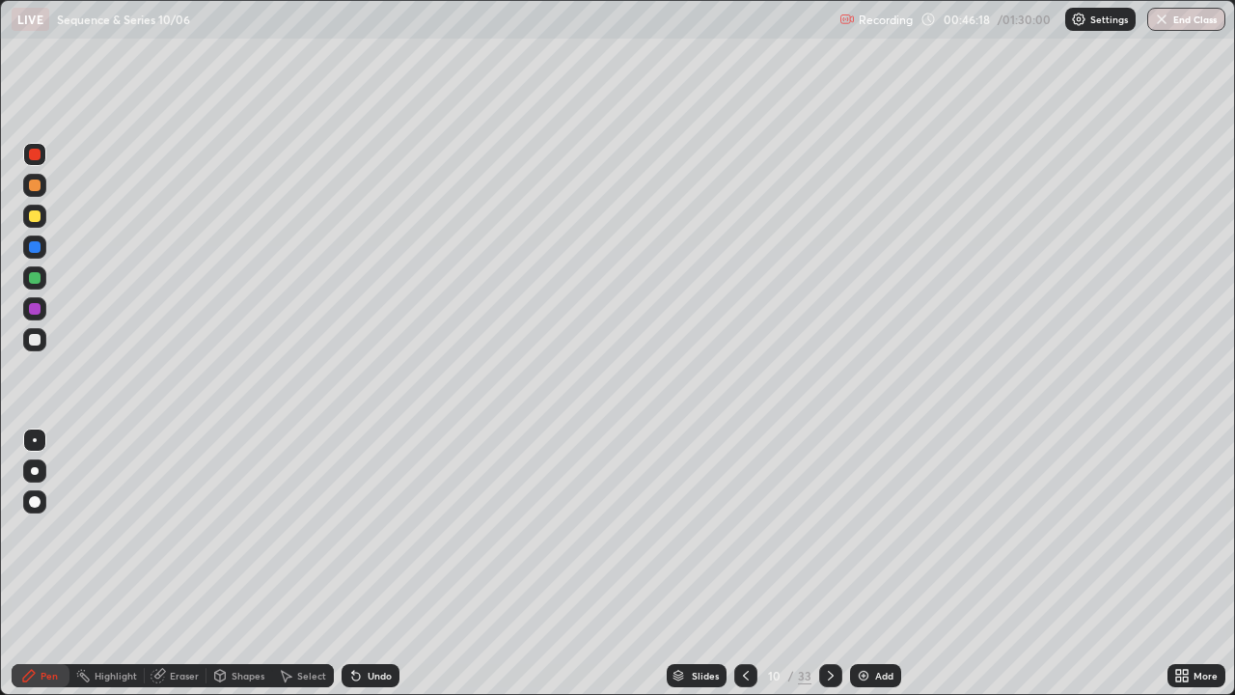
click at [868, 563] on div "Add" at bounding box center [875, 675] width 51 height 23
click at [34, 340] on div at bounding box center [35, 340] width 12 height 12
click at [359, 563] on icon at bounding box center [355, 675] width 15 height 15
click at [359, 563] on div "Undo" at bounding box center [371, 675] width 58 height 23
click at [370, 563] on div "Undo" at bounding box center [380, 676] width 24 height 10
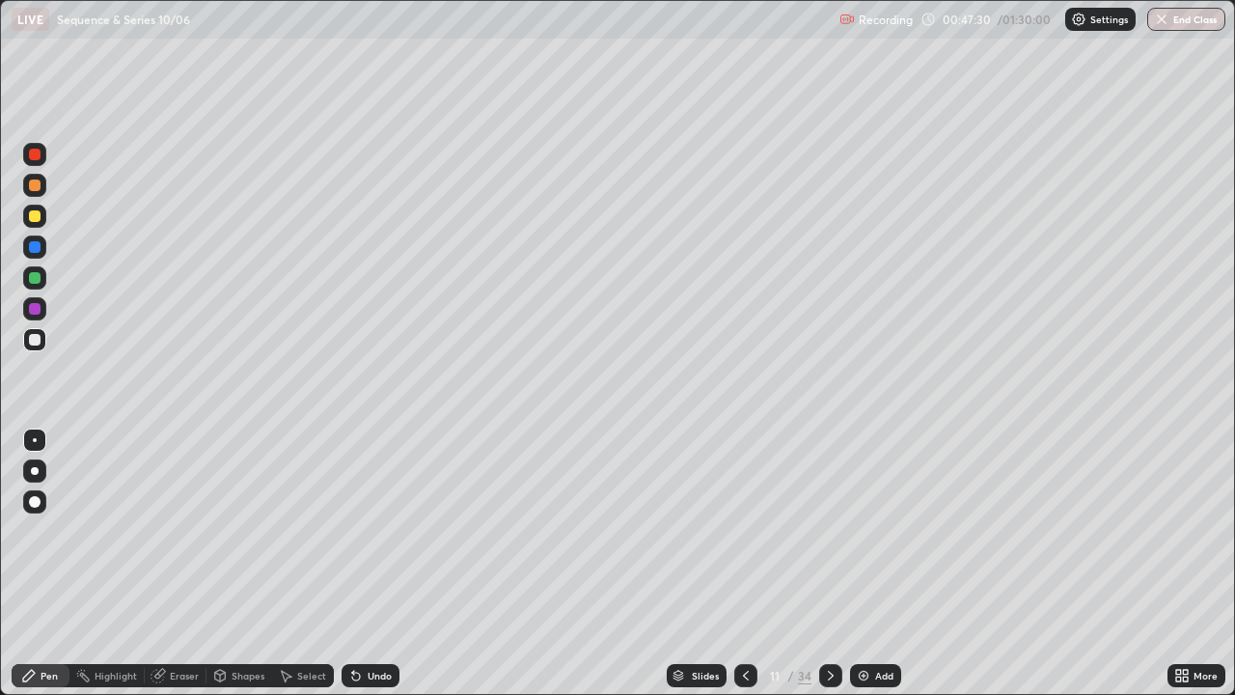
click at [361, 563] on div "Undo" at bounding box center [371, 675] width 58 height 23
click at [220, 563] on icon at bounding box center [220, 677] width 0 height 7
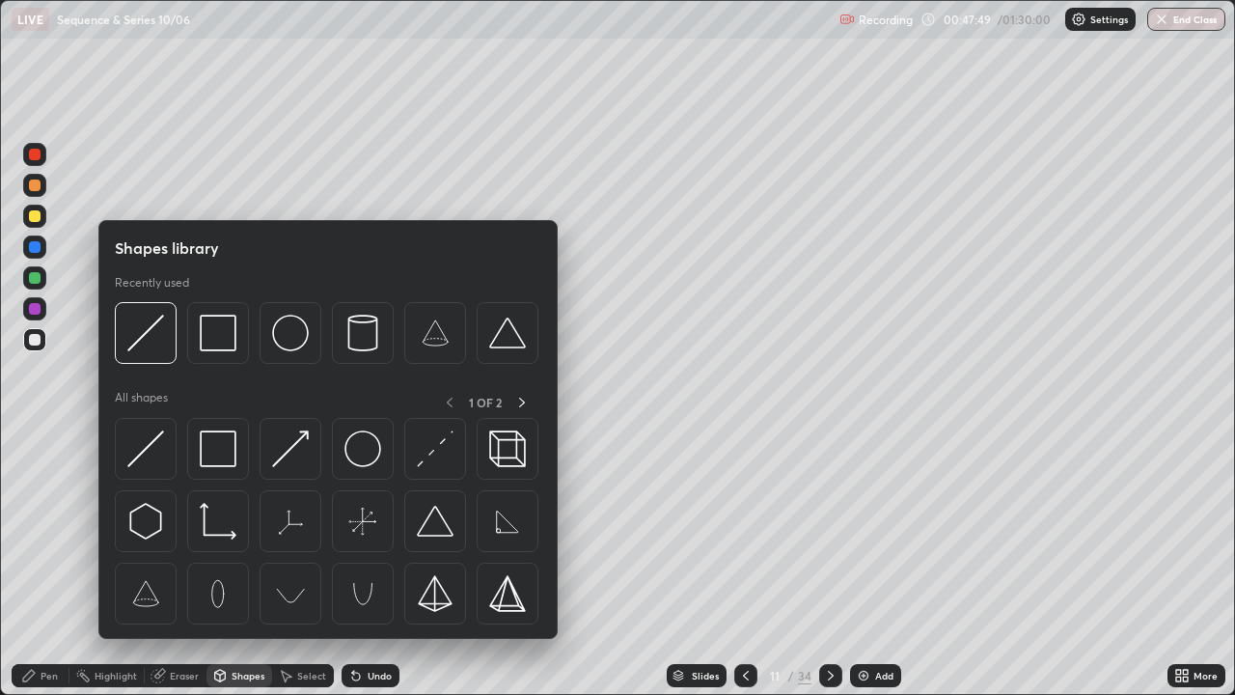
click at [34, 276] on div at bounding box center [35, 278] width 12 height 12
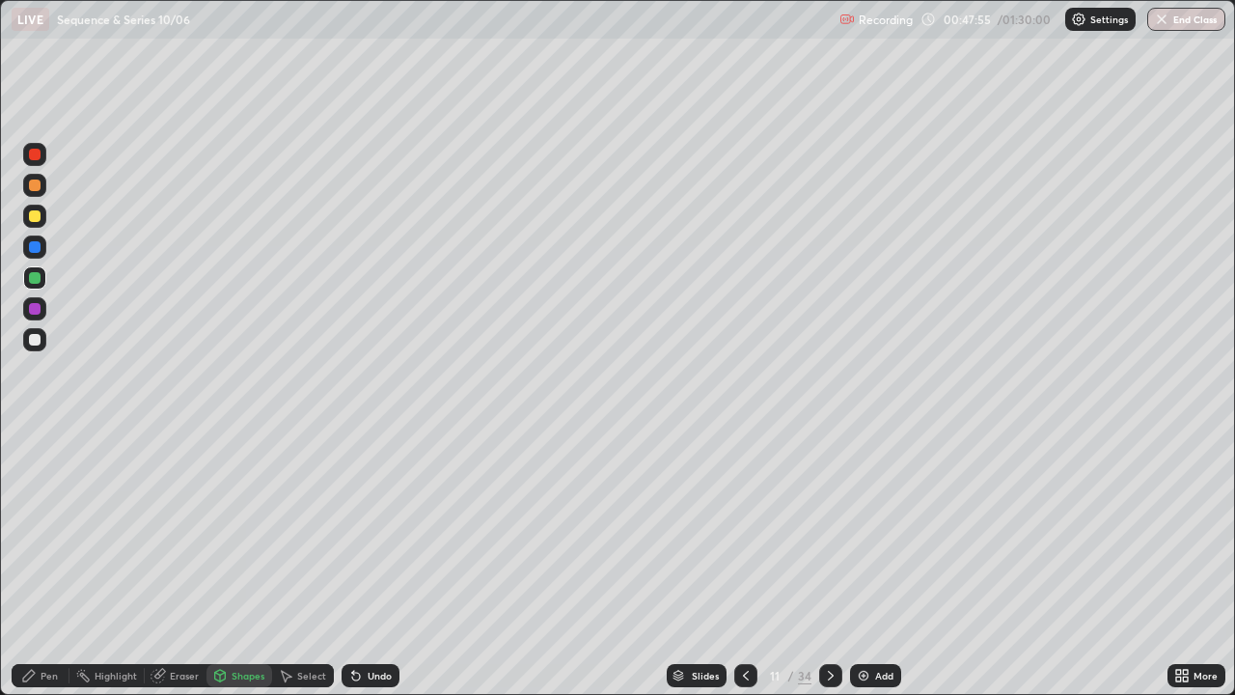
click at [239, 563] on div "Shapes" at bounding box center [239, 675] width 66 height 23
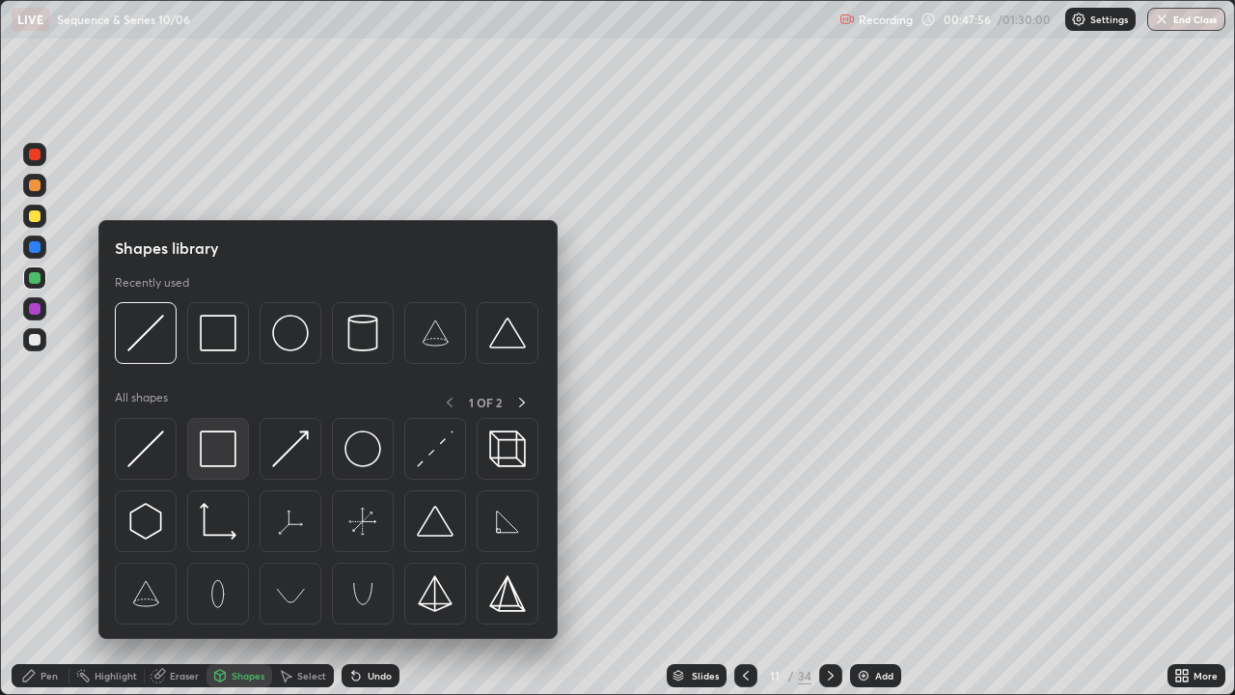
click at [219, 449] on img at bounding box center [218, 448] width 37 height 37
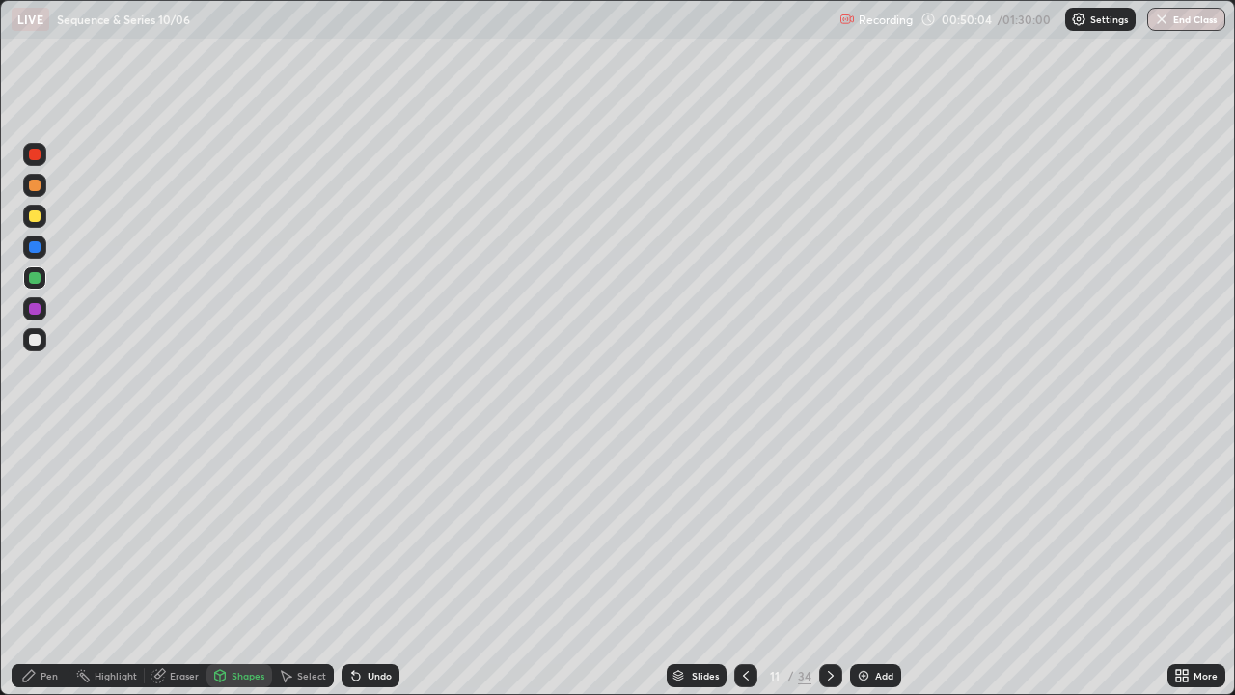
click at [830, 563] on icon at bounding box center [830, 675] width 15 height 15
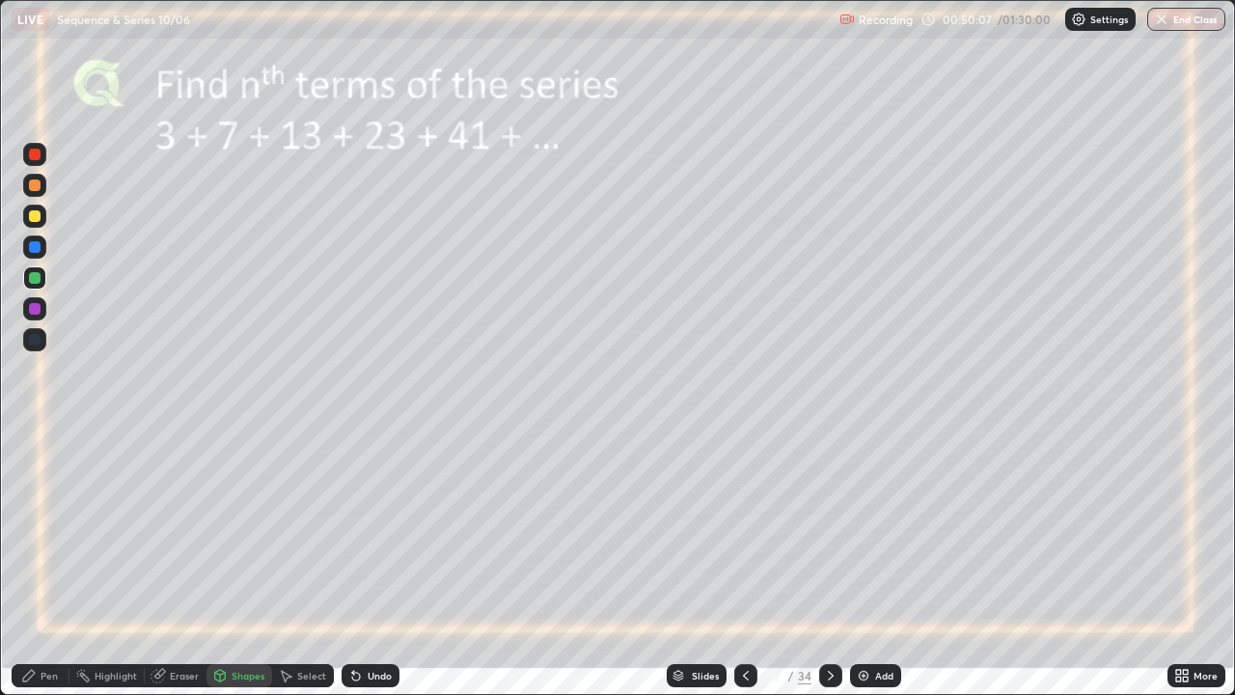
click at [32, 156] on div at bounding box center [35, 155] width 12 height 12
click at [362, 563] on div "Undo" at bounding box center [371, 675] width 58 height 23
click at [45, 563] on div "Pen" at bounding box center [49, 676] width 17 height 10
click at [368, 563] on div "Undo" at bounding box center [380, 676] width 24 height 10
click at [38, 309] on div at bounding box center [35, 309] width 12 height 12
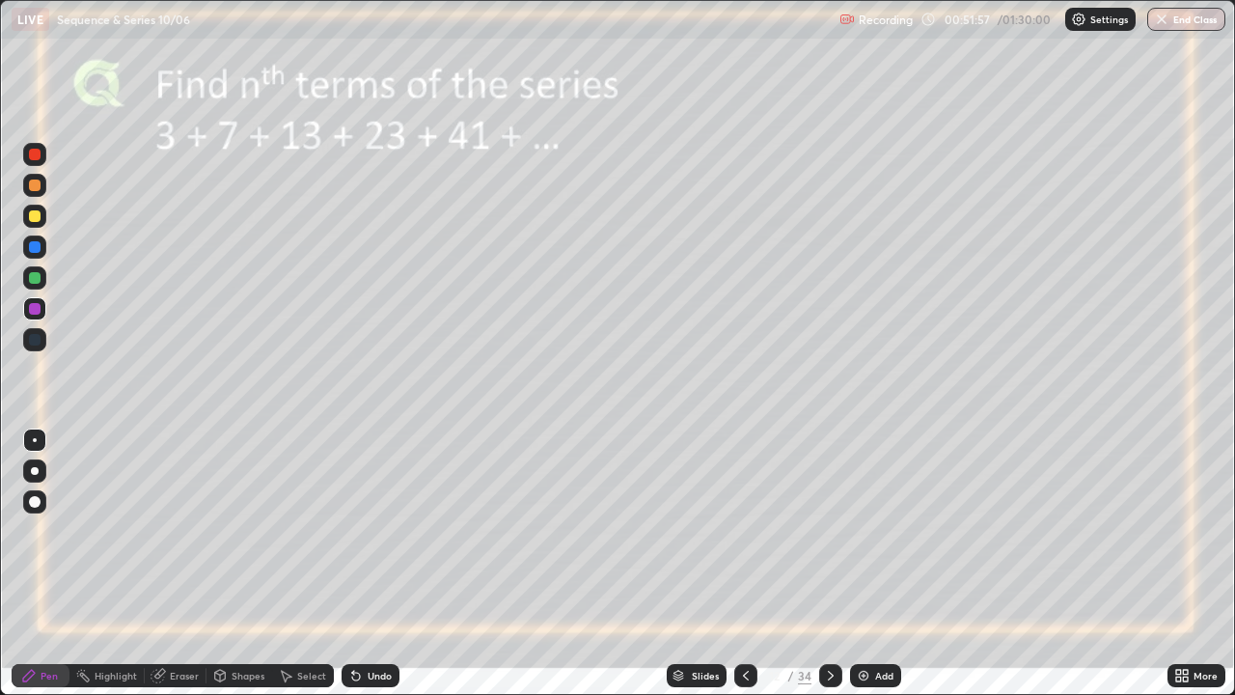
click at [31, 275] on div at bounding box center [35, 278] width 12 height 12
click at [373, 563] on div "Undo" at bounding box center [380, 676] width 24 height 10
click at [828, 563] on icon at bounding box center [830, 675] width 15 height 15
click at [826, 563] on icon at bounding box center [830, 675] width 15 height 15
click at [831, 563] on icon at bounding box center [831, 676] width 6 height 10
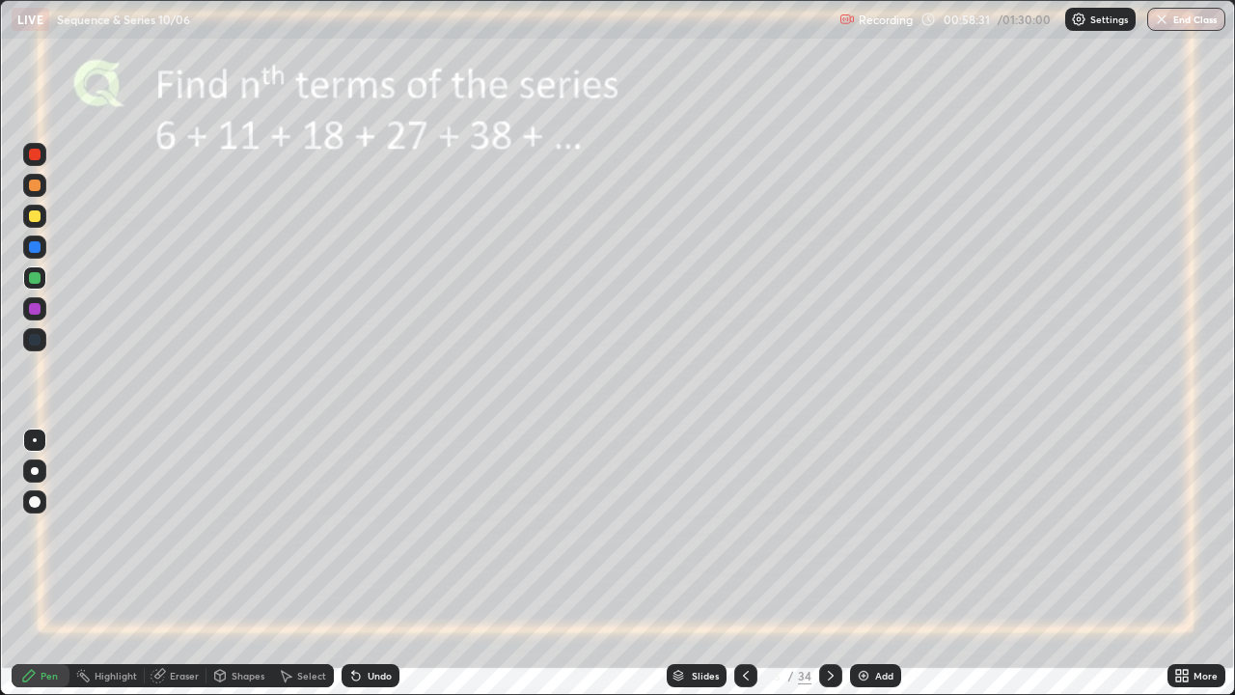
click at [828, 563] on icon at bounding box center [830, 675] width 15 height 15
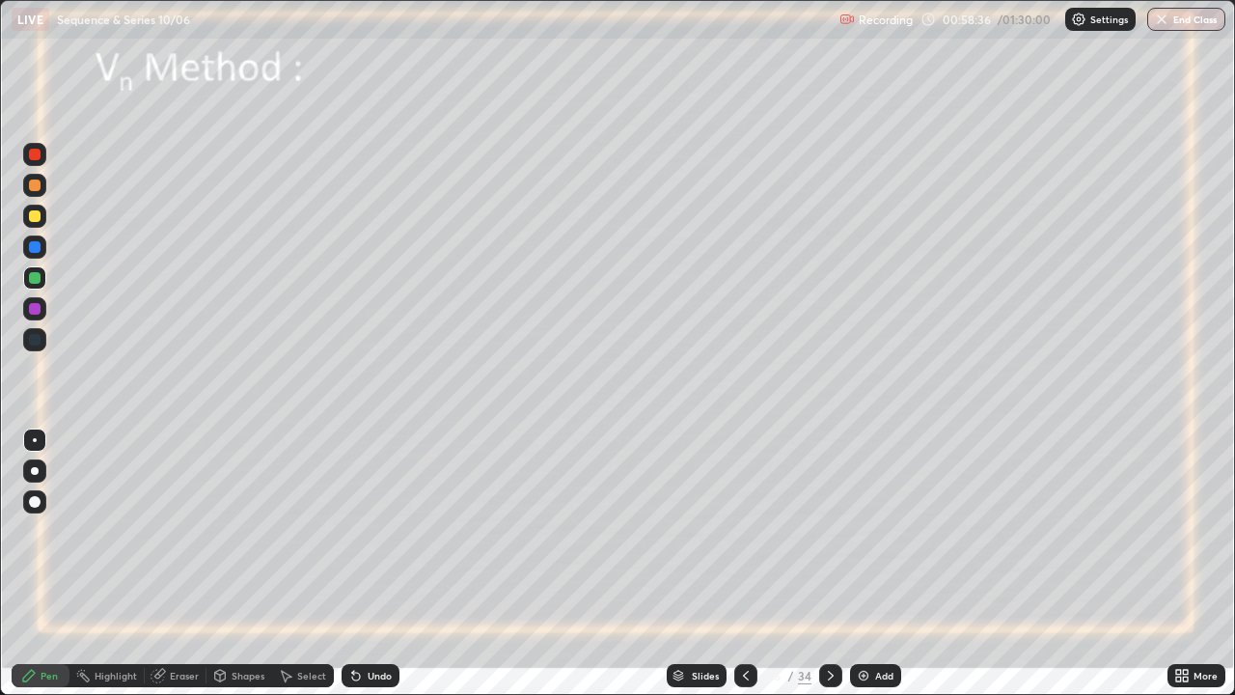
click at [827, 563] on icon at bounding box center [830, 675] width 15 height 15
click at [828, 563] on icon at bounding box center [830, 675] width 15 height 15
click at [827, 563] on icon at bounding box center [830, 675] width 15 height 15
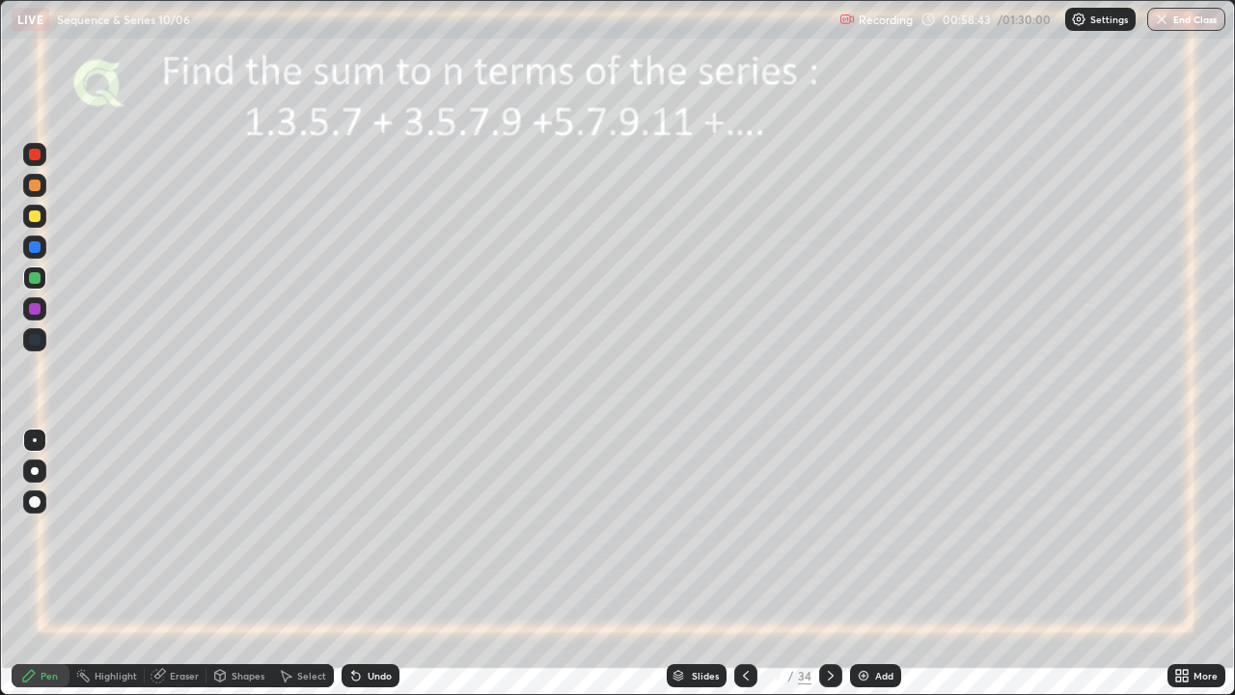
click at [742, 563] on icon at bounding box center [745, 675] width 15 height 15
click at [744, 563] on icon at bounding box center [745, 675] width 15 height 15
click at [738, 563] on div at bounding box center [745, 675] width 23 height 39
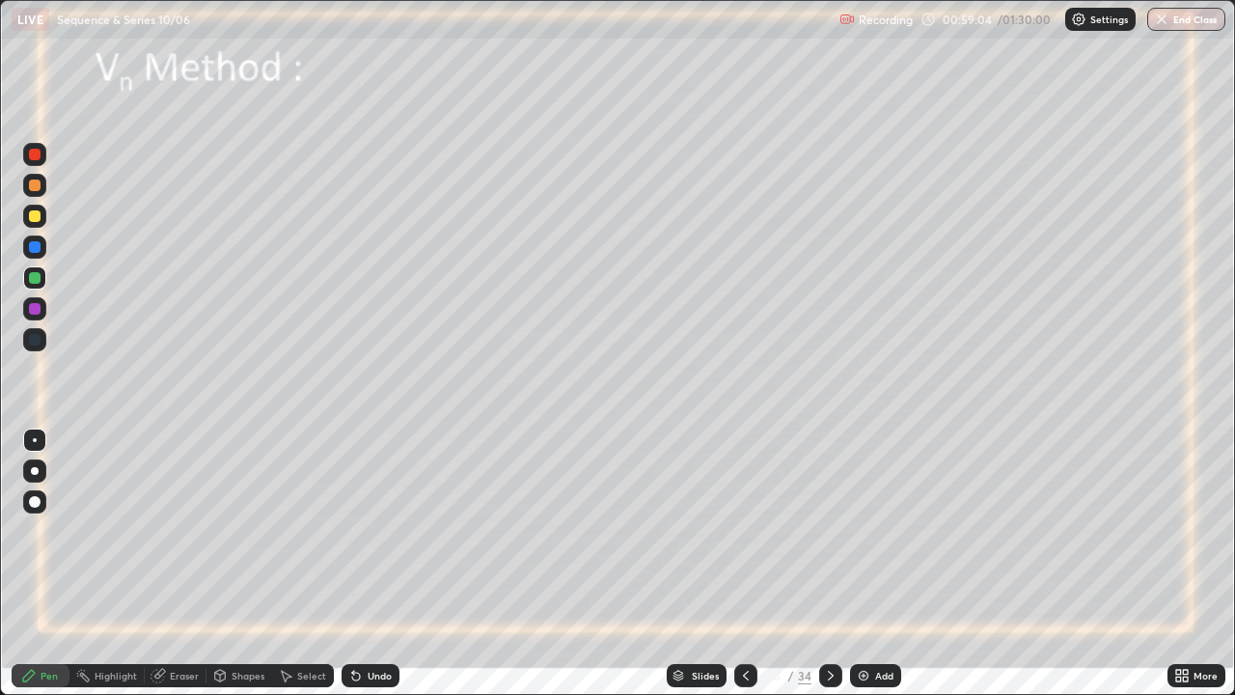
click at [35, 220] on div at bounding box center [35, 216] width 12 height 12
click at [220, 563] on icon at bounding box center [220, 677] width 0 height 7
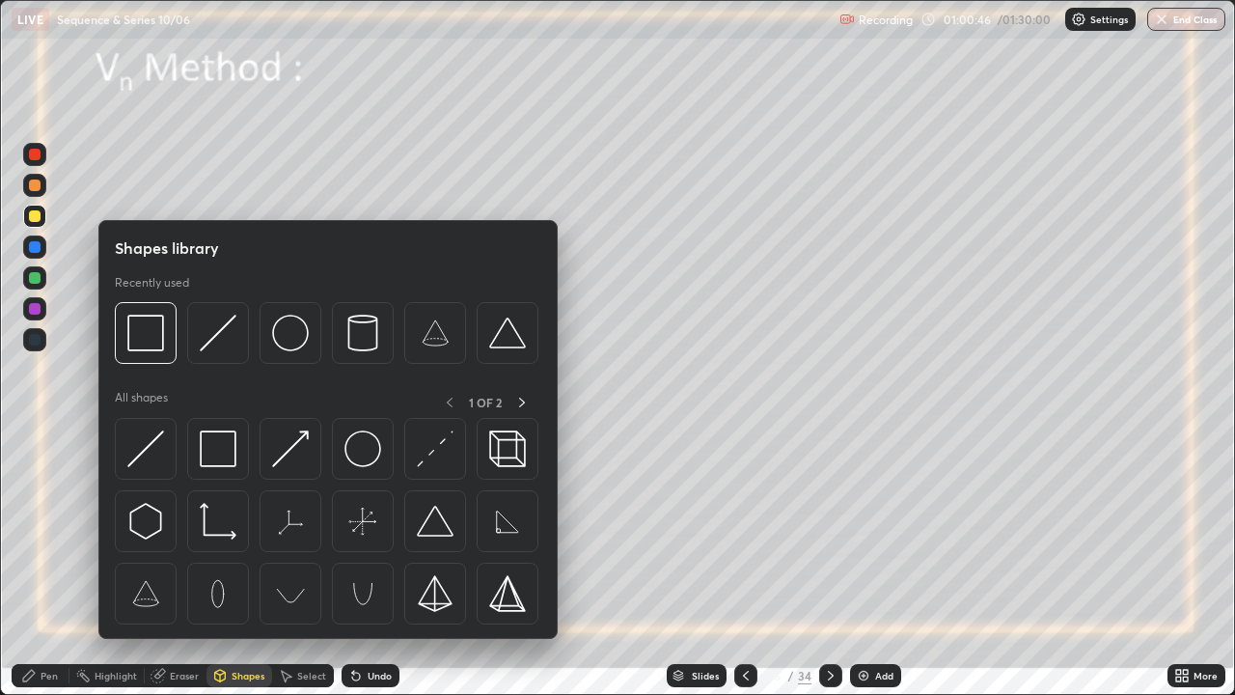
click at [298, 563] on div "Select" at bounding box center [311, 676] width 29 height 10
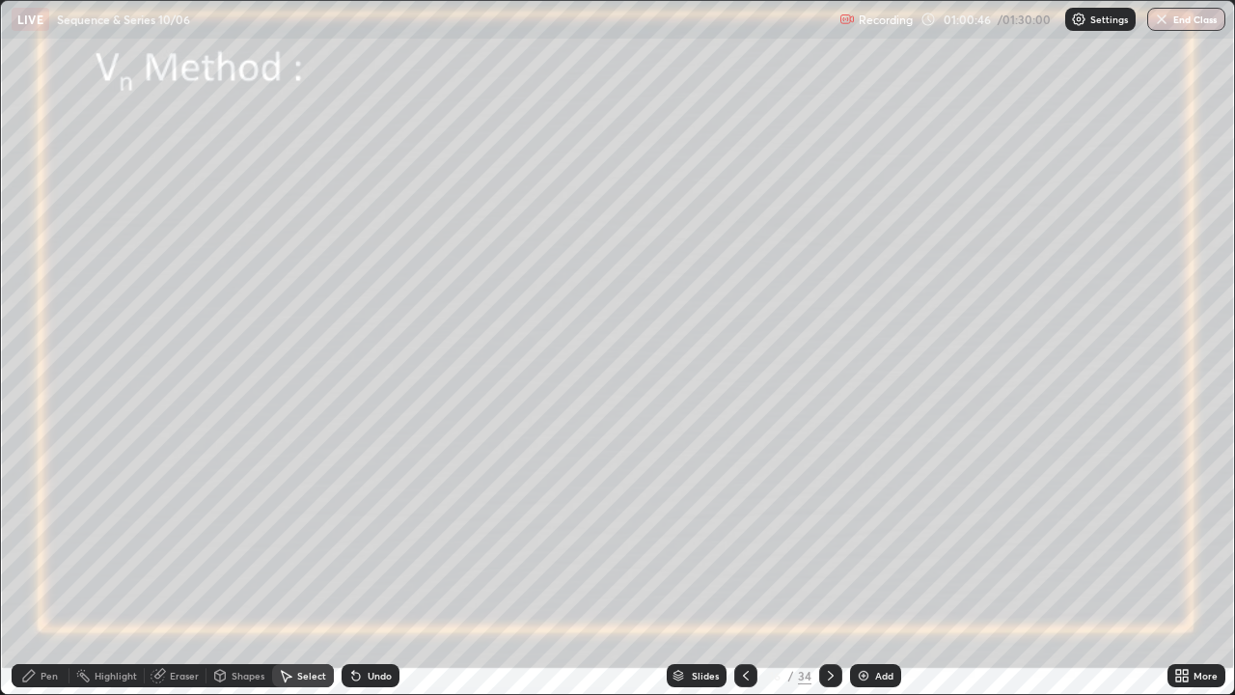
click at [298, 563] on div "Select" at bounding box center [311, 676] width 29 height 10
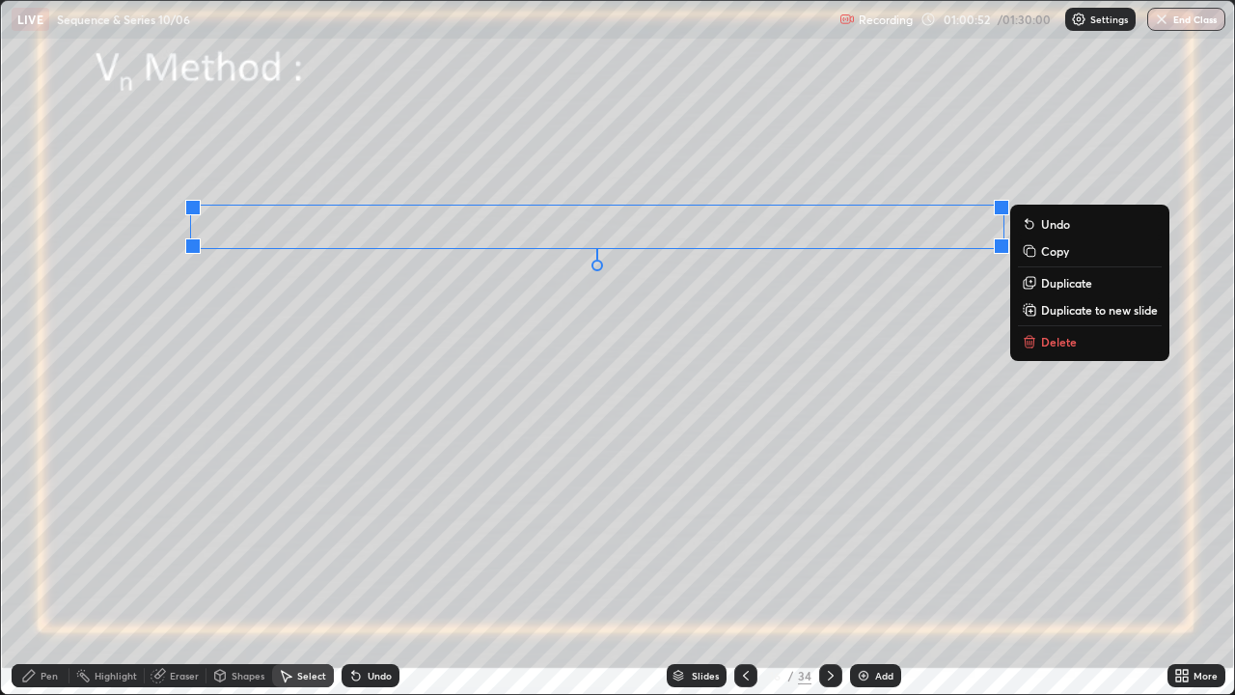
click at [1030, 252] on rect at bounding box center [1031, 252] width 9 height 9
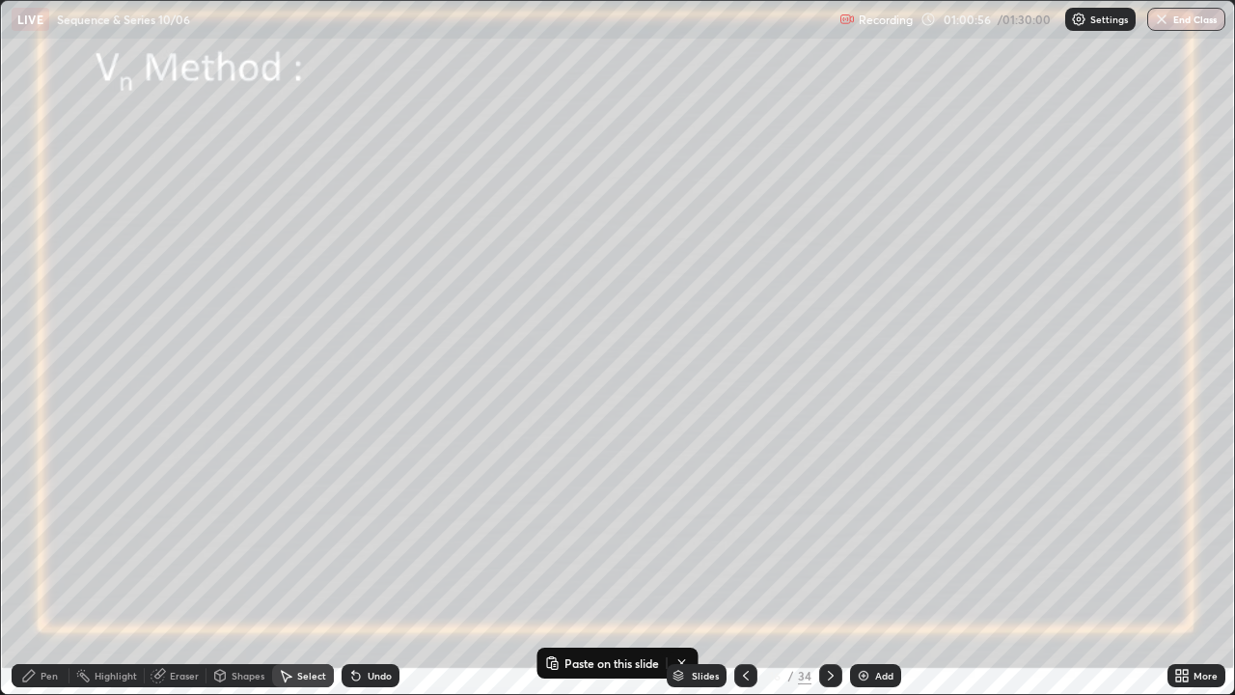
click at [859, 563] on img at bounding box center [863, 675] width 15 height 15
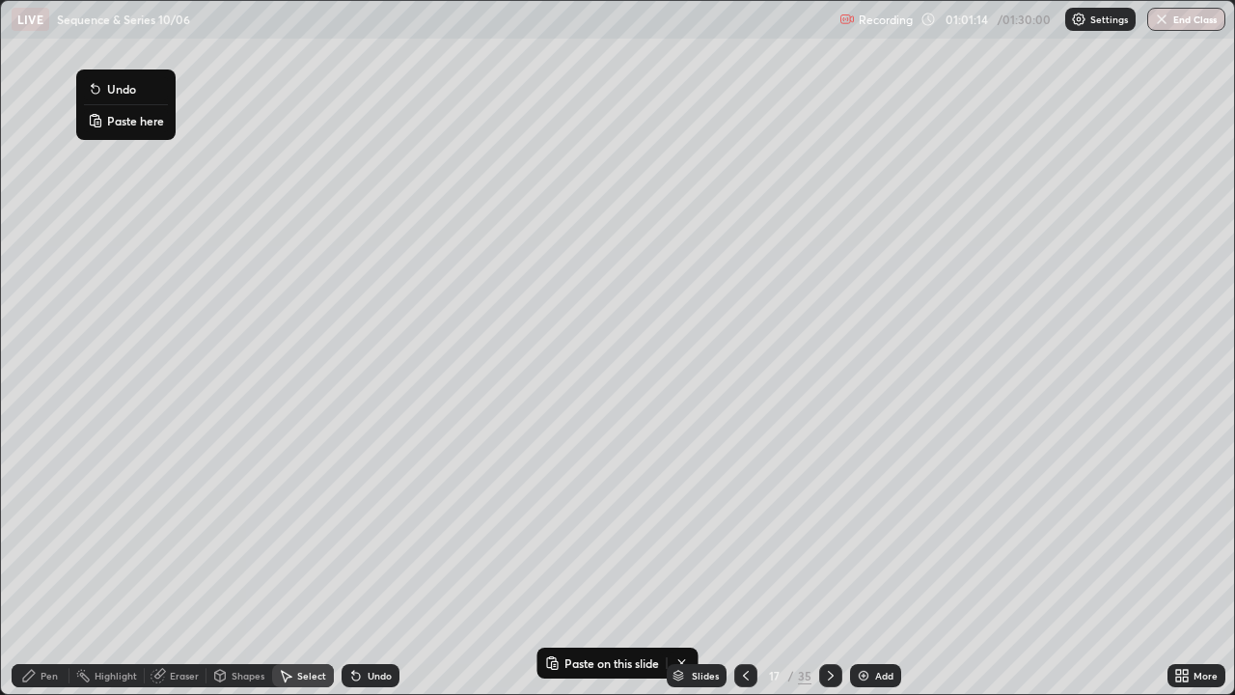
click at [118, 124] on p "Paste here" at bounding box center [135, 120] width 57 height 15
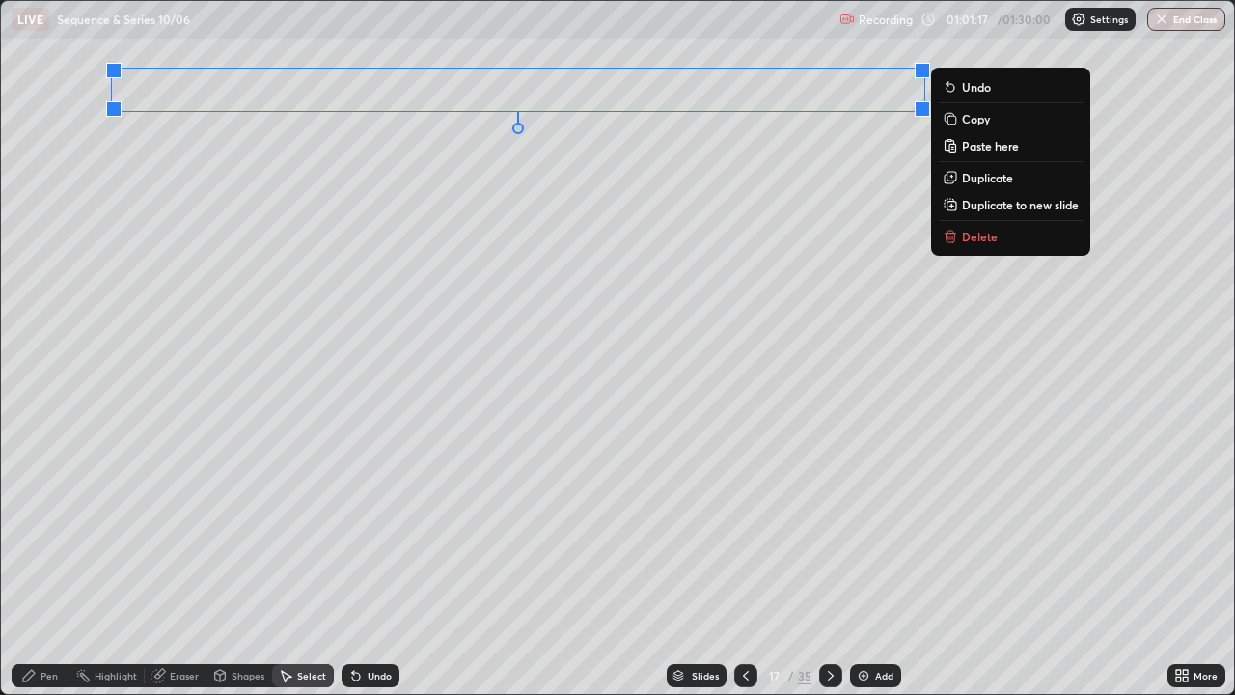
click at [260, 134] on div "0 ° Undo Copy Paste here Duplicate Duplicate to new slide Delete" at bounding box center [617, 347] width 1233 height 693
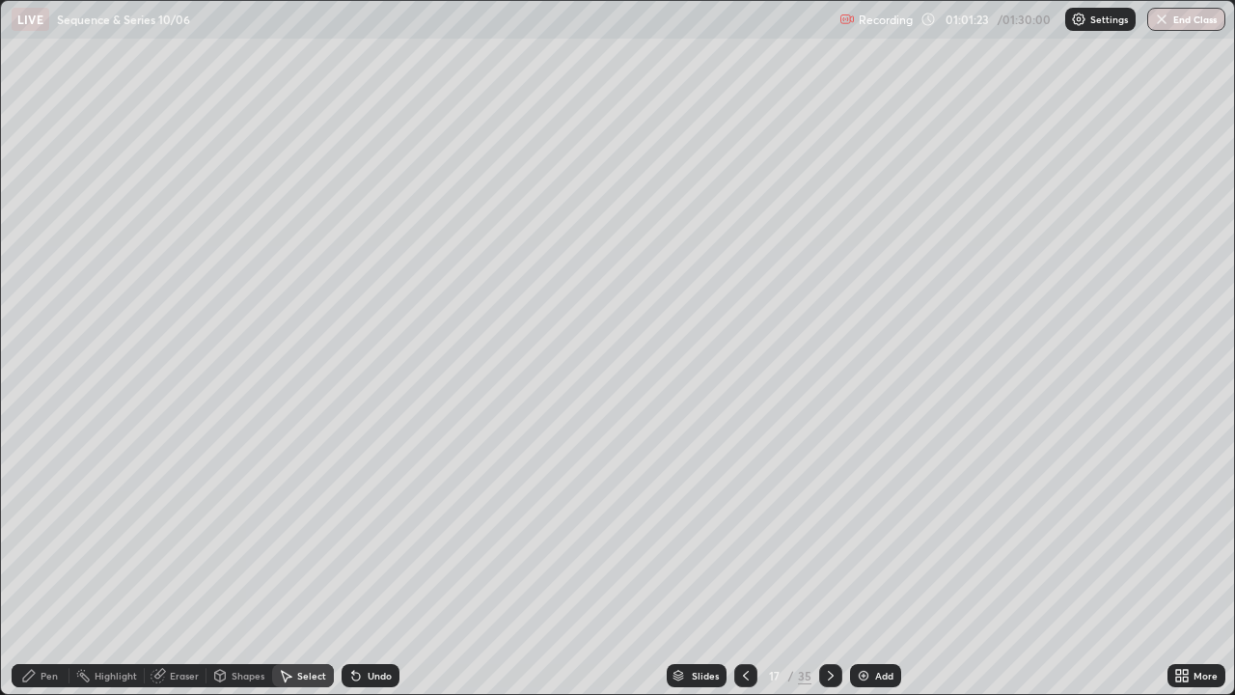
click at [45, 563] on div "Pen" at bounding box center [49, 676] width 17 height 10
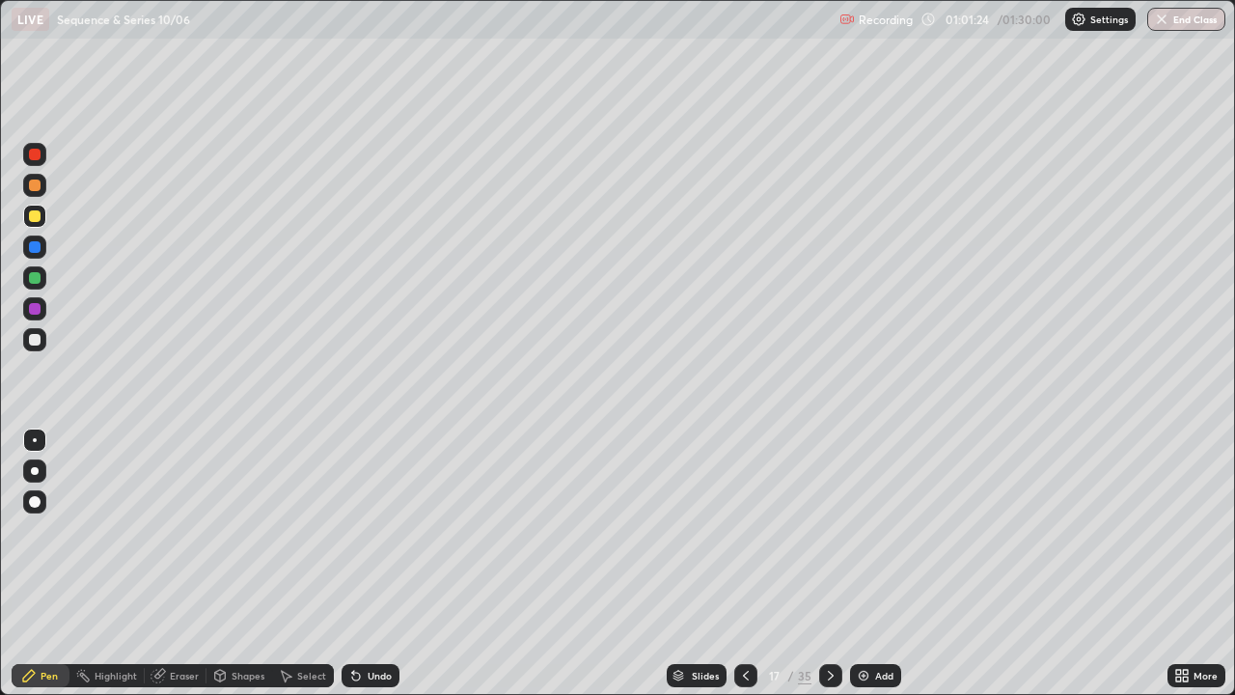
click at [32, 182] on div at bounding box center [35, 185] width 12 height 12
click at [181, 563] on div "Eraser" at bounding box center [184, 676] width 29 height 10
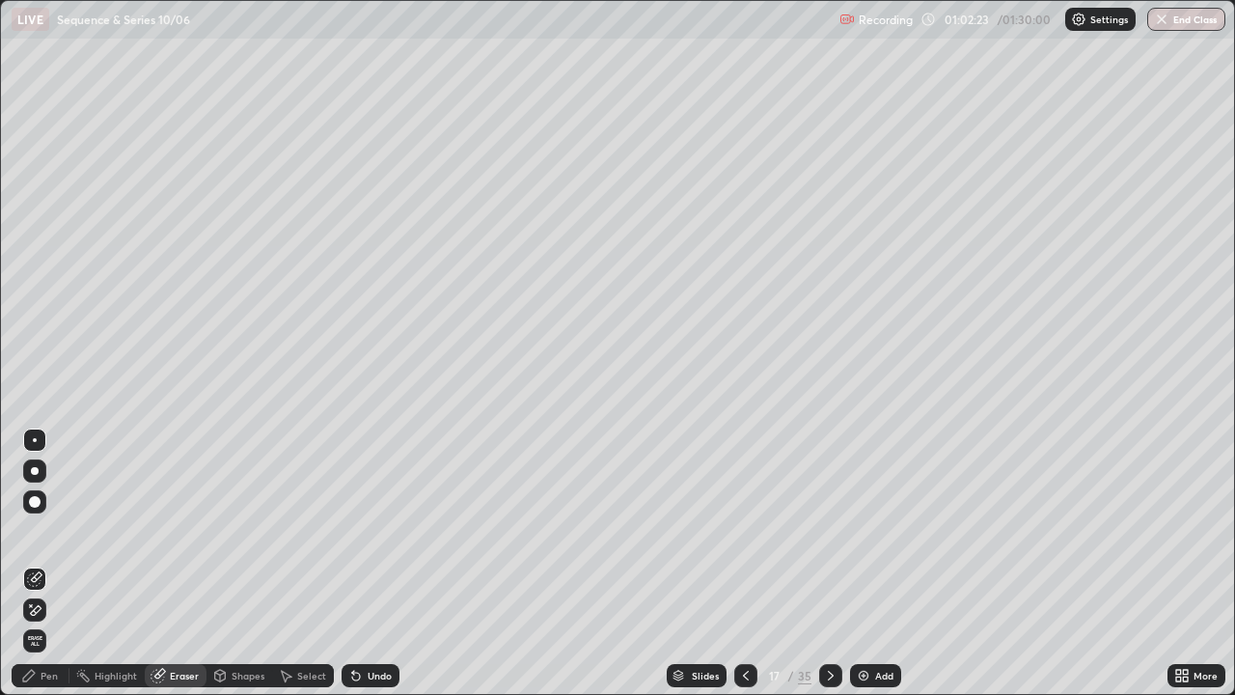
click at [45, 563] on div "Pen" at bounding box center [49, 676] width 17 height 10
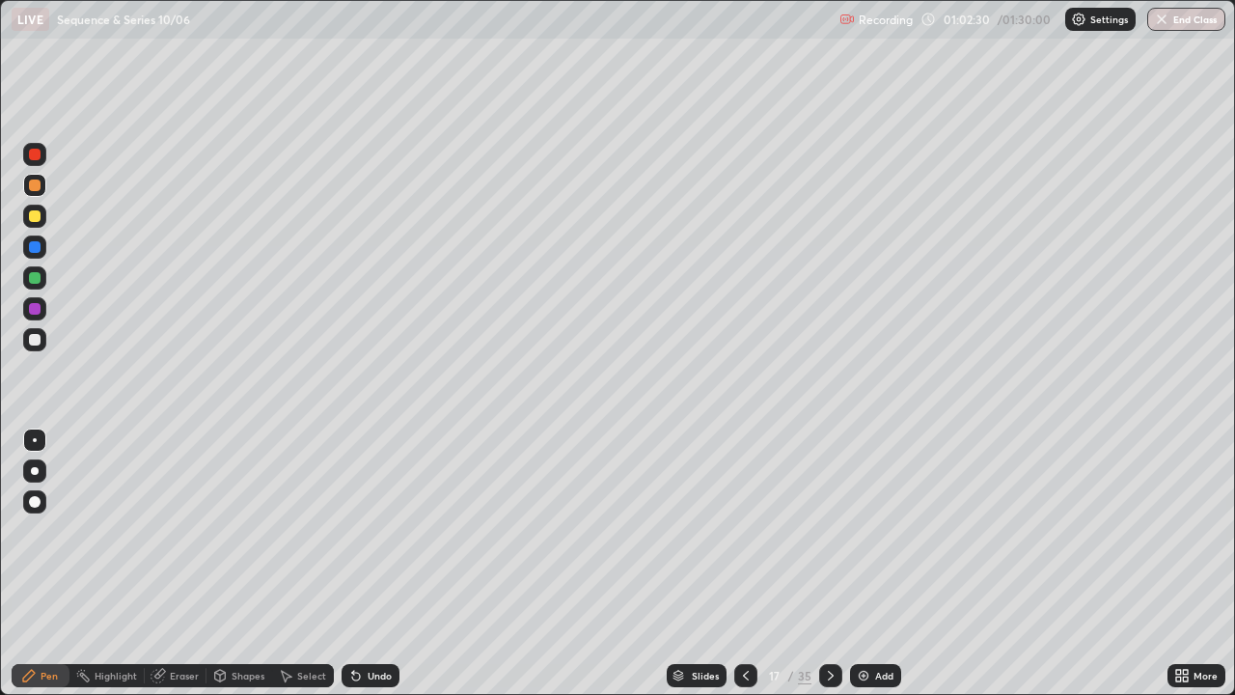
click at [744, 563] on icon at bounding box center [745, 675] width 15 height 15
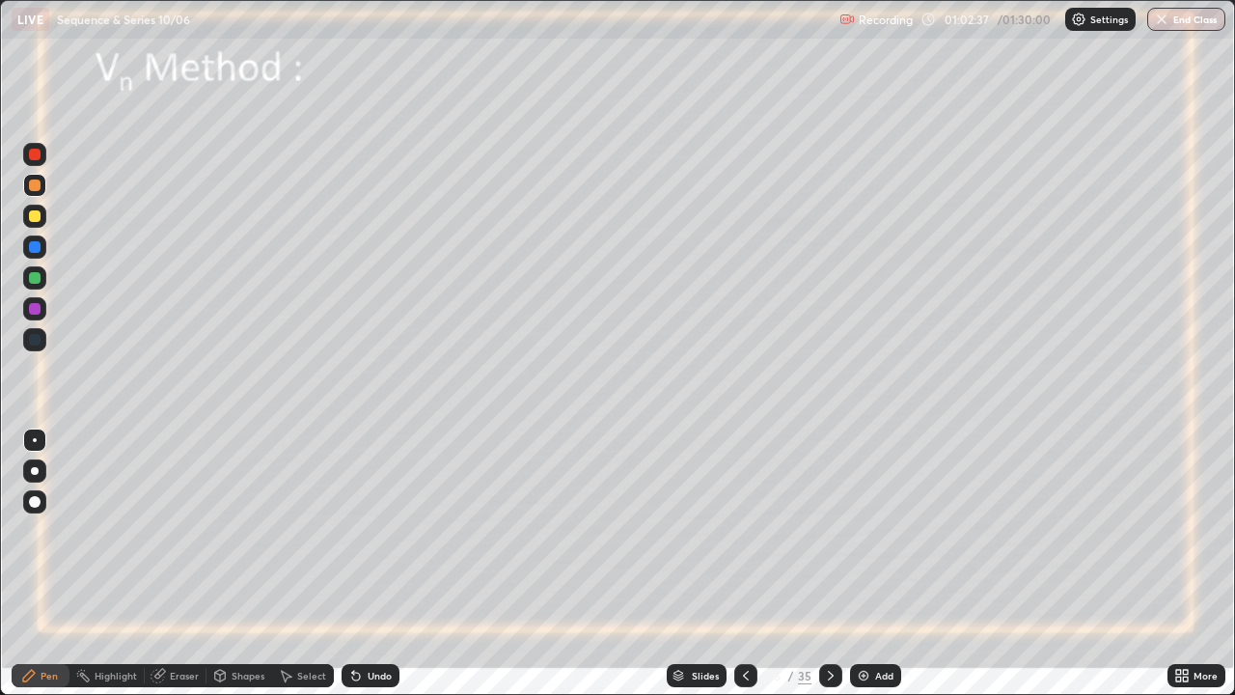
click at [184, 563] on div "Eraser" at bounding box center [184, 676] width 29 height 10
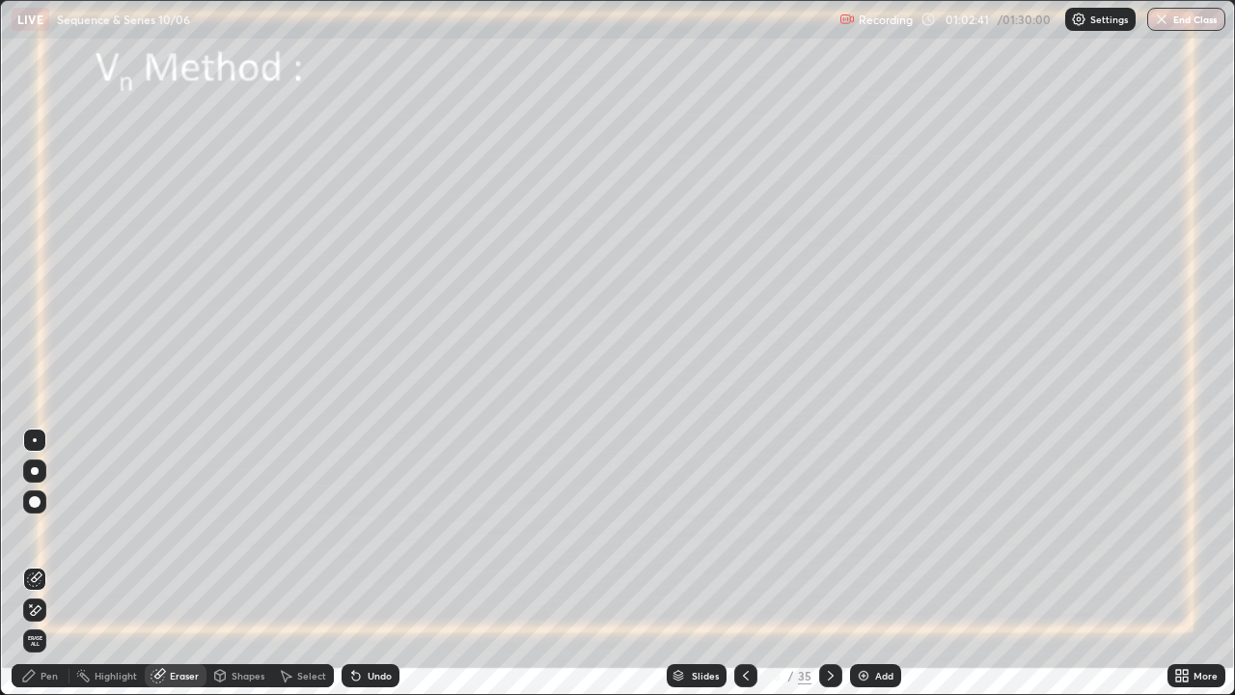
click at [60, 563] on div "Pen" at bounding box center [41, 675] width 58 height 23
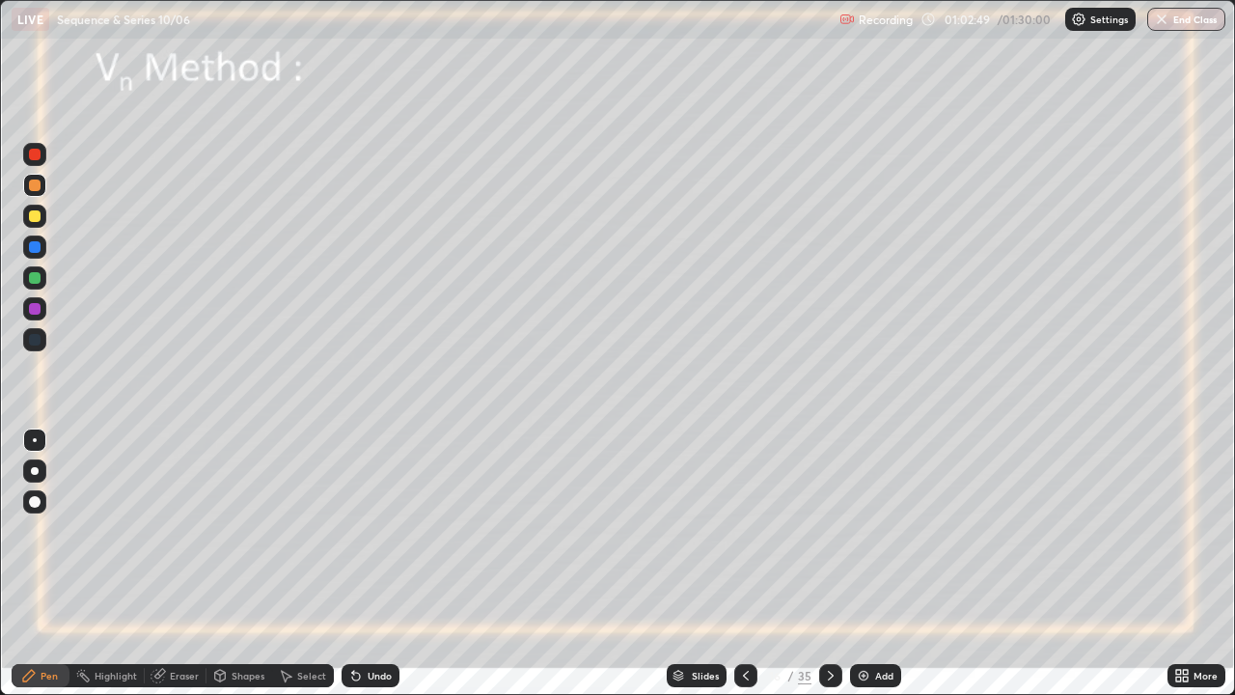
click at [828, 563] on icon at bounding box center [830, 675] width 15 height 15
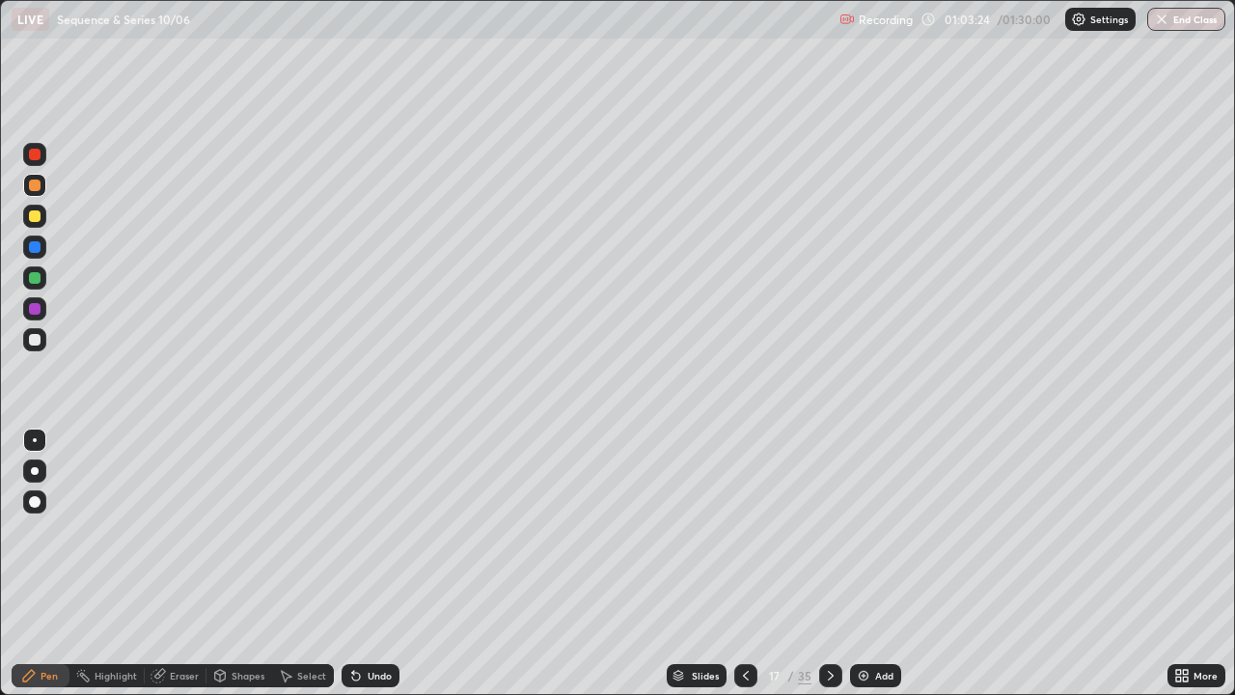
click at [33, 158] on div at bounding box center [35, 155] width 12 height 12
click at [744, 563] on icon at bounding box center [745, 675] width 15 height 15
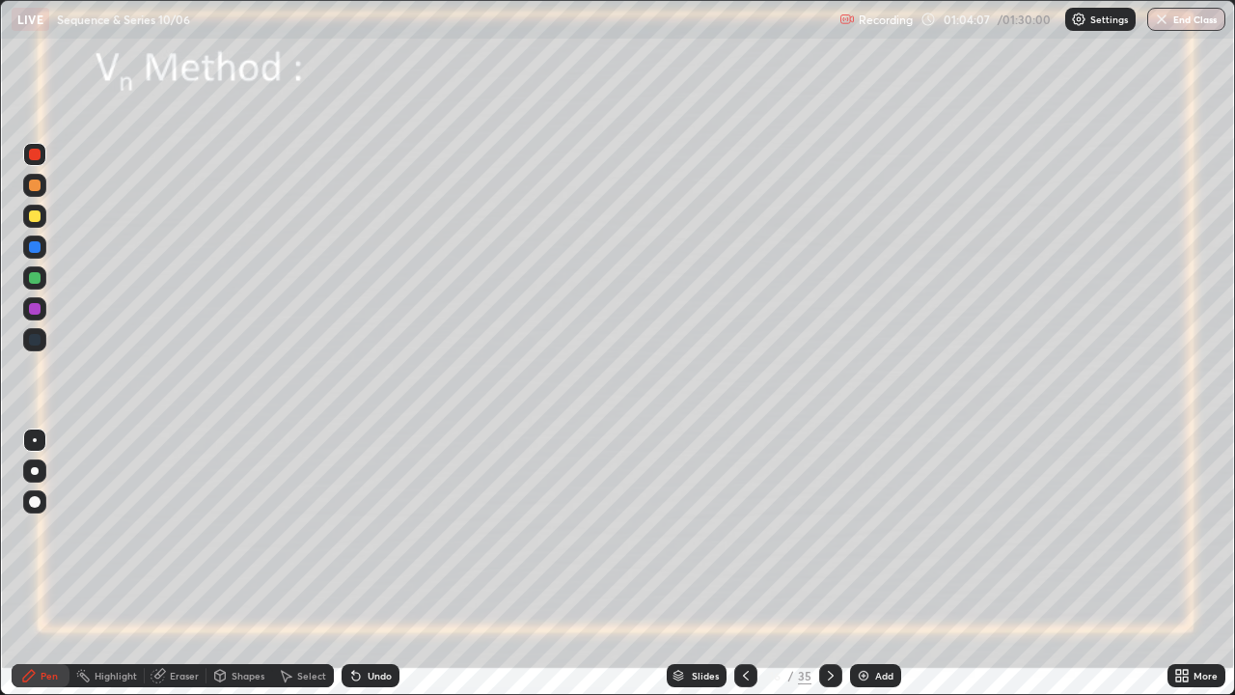
click at [744, 563] on icon at bounding box center [745, 675] width 15 height 15
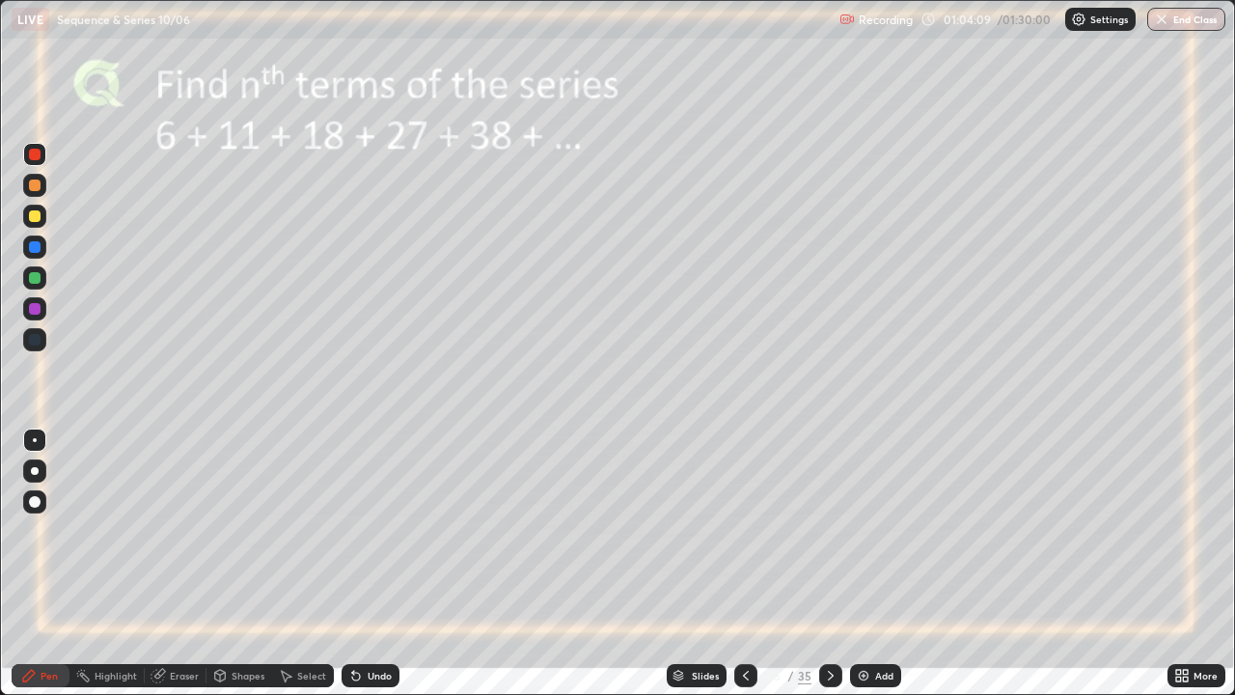
click at [828, 563] on icon at bounding box center [831, 676] width 6 height 10
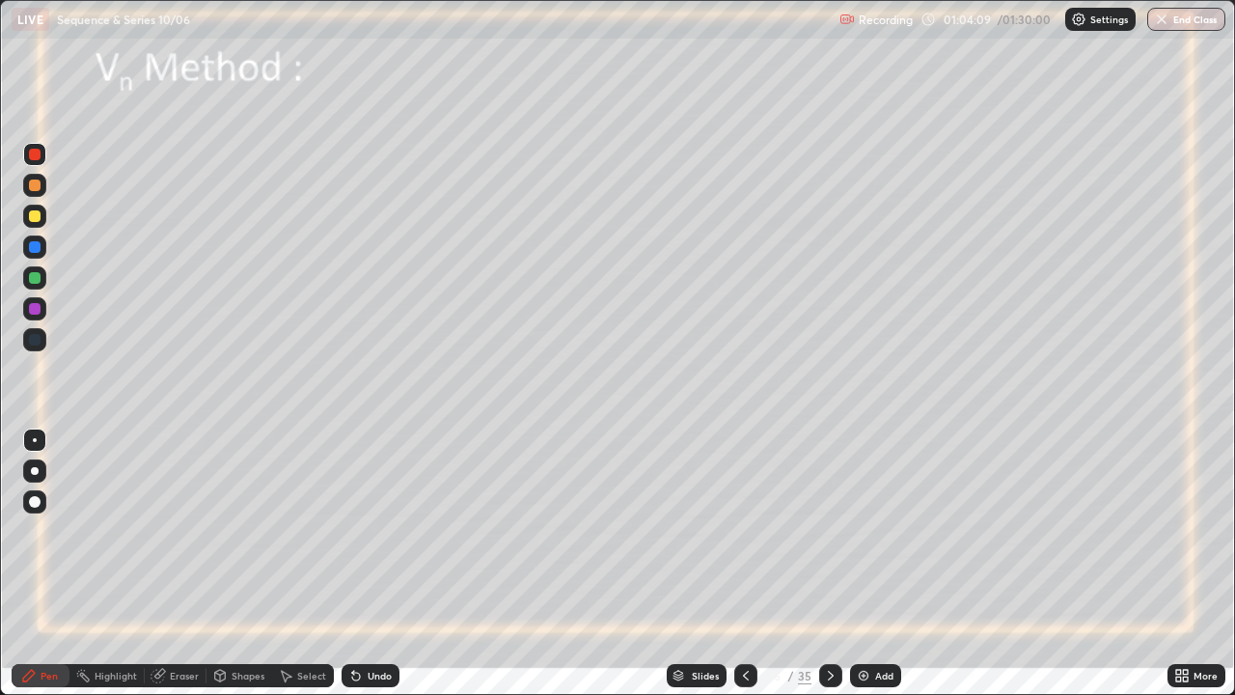
click at [825, 563] on div at bounding box center [830, 675] width 23 height 23
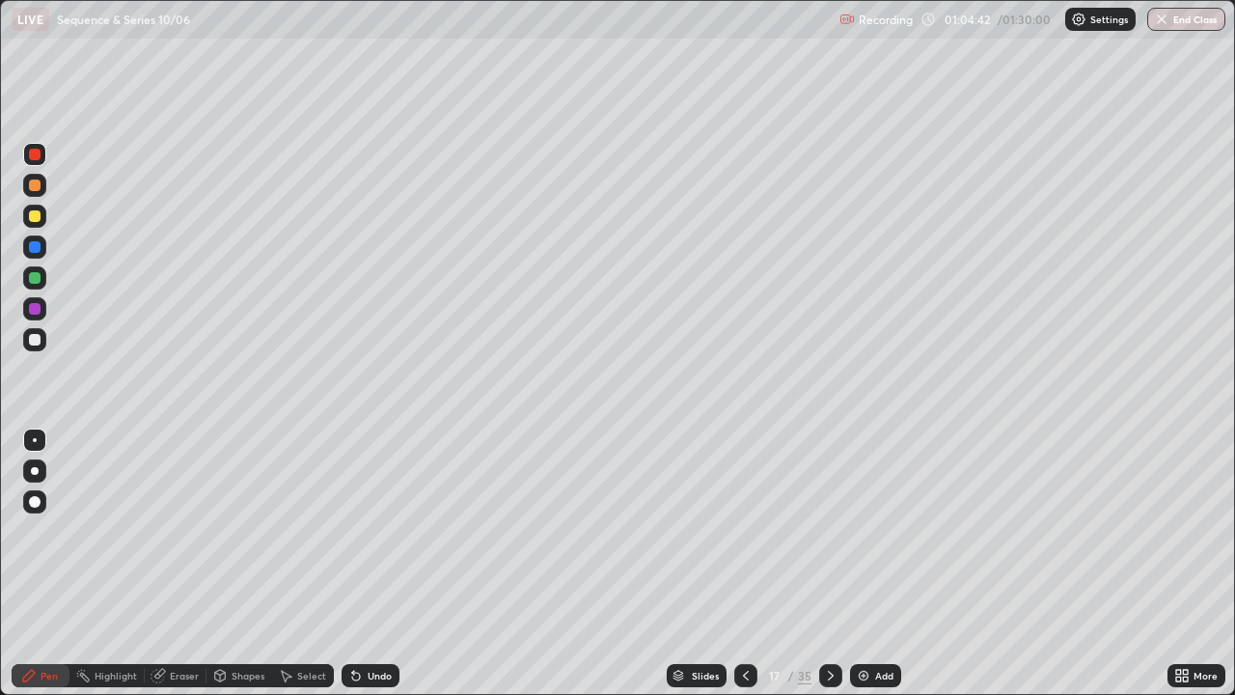
click at [172, 563] on div "Eraser" at bounding box center [184, 676] width 29 height 10
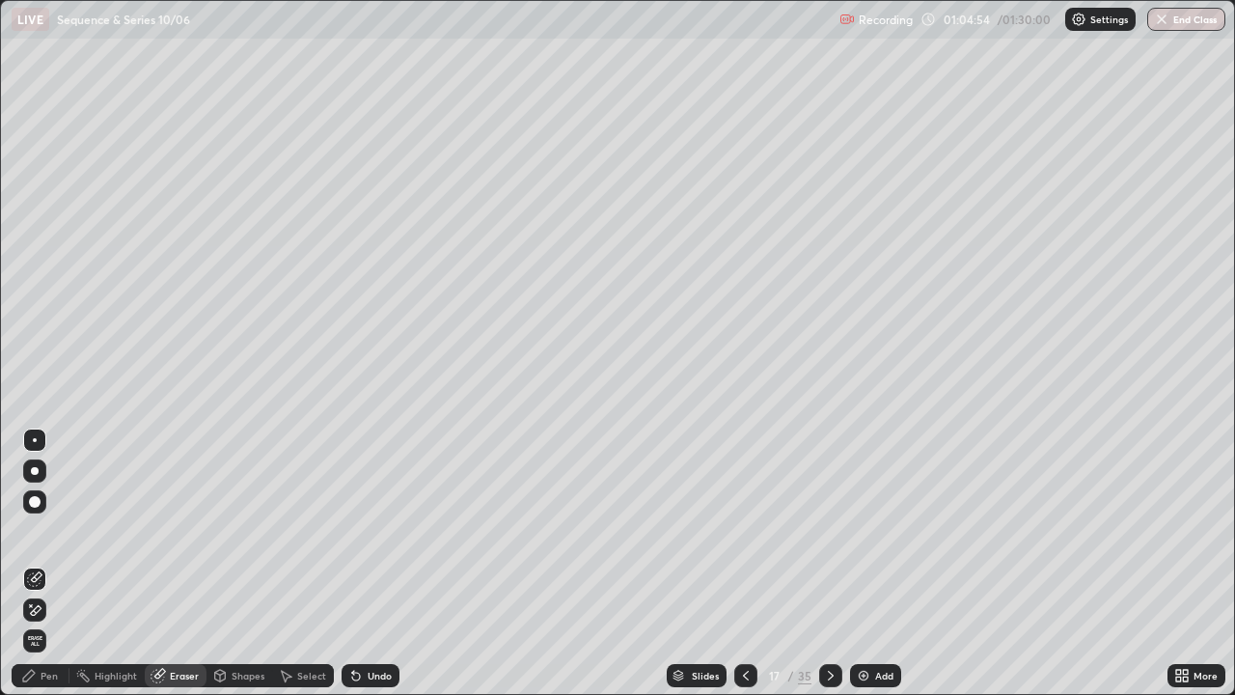
click at [40, 563] on div "Pen" at bounding box center [41, 675] width 58 height 23
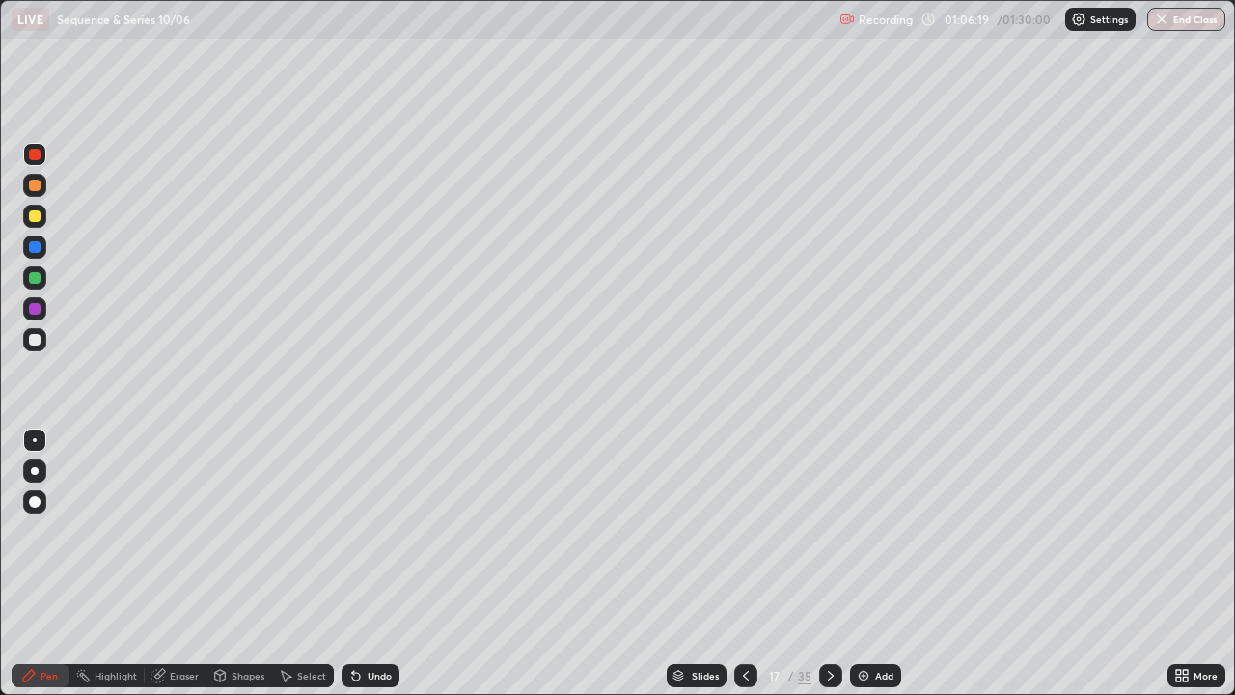
click at [185, 563] on div "Eraser" at bounding box center [184, 676] width 29 height 10
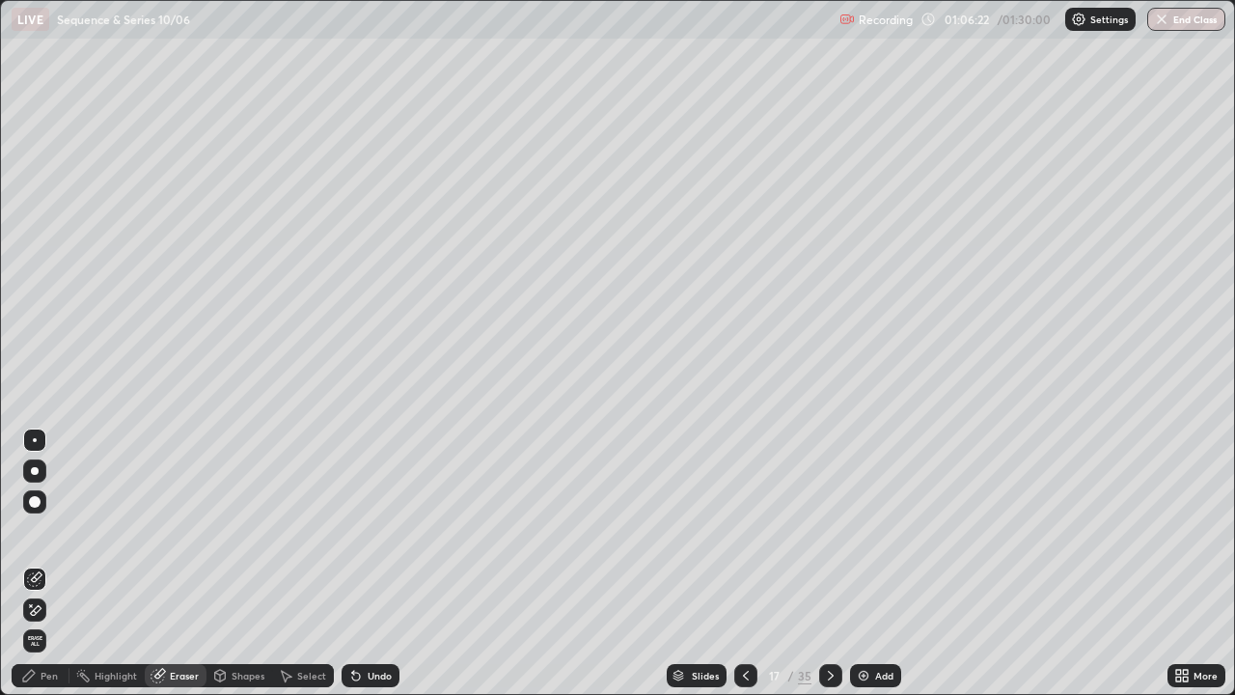
click at [48, 563] on div "Pen" at bounding box center [41, 675] width 58 height 23
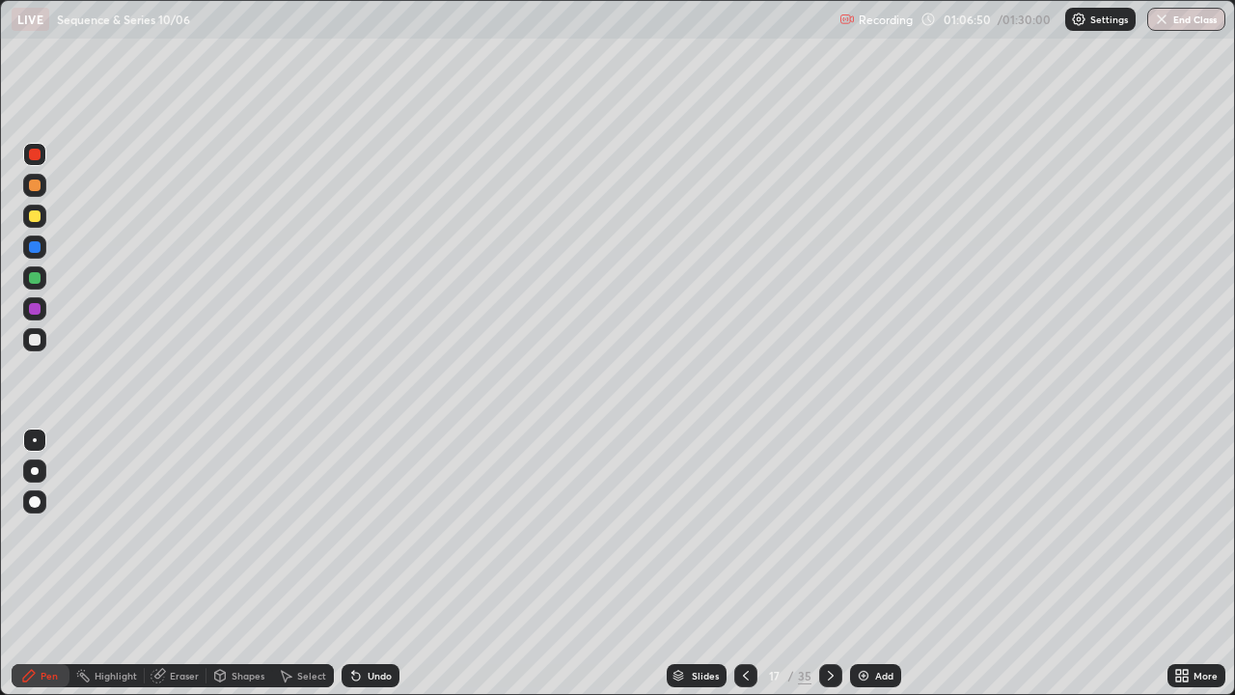
click at [356, 563] on icon at bounding box center [356, 676] width 8 height 8
click at [32, 214] on div at bounding box center [35, 216] width 12 height 12
click at [368, 563] on div "Undo" at bounding box center [380, 676] width 24 height 10
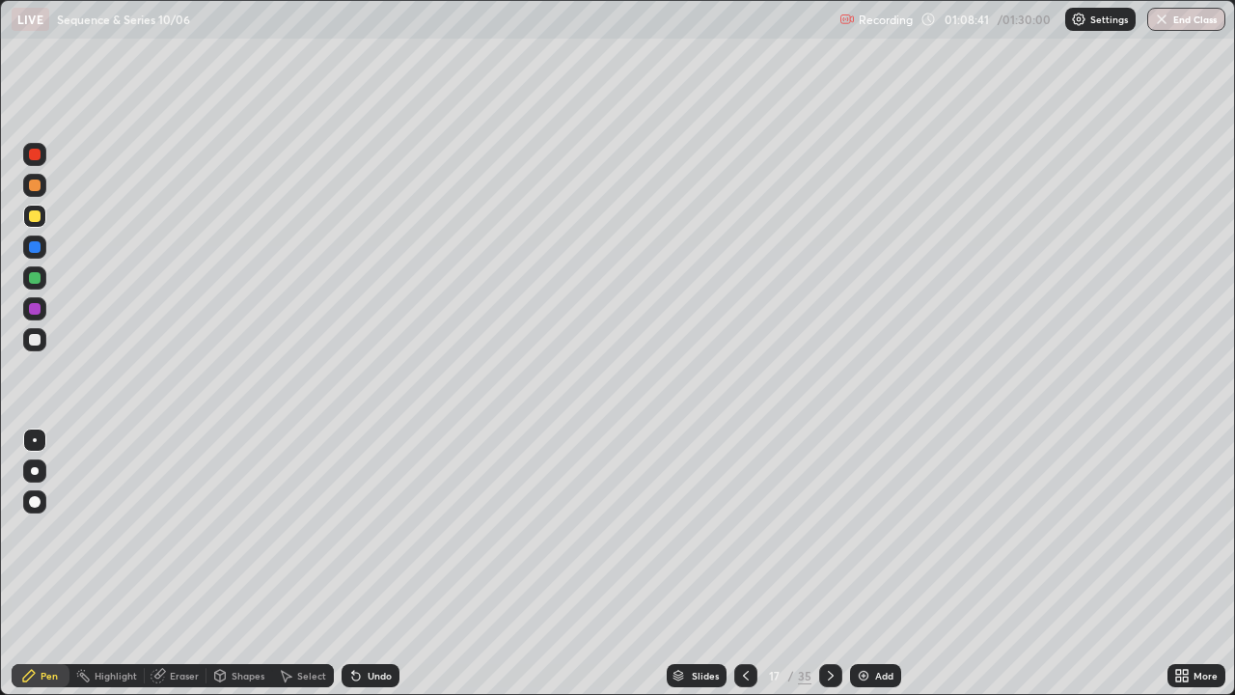
click at [368, 563] on div "Undo" at bounding box center [380, 676] width 24 height 10
click at [364, 563] on div "Undo" at bounding box center [371, 675] width 58 height 23
click at [361, 563] on div "Undo" at bounding box center [371, 675] width 58 height 23
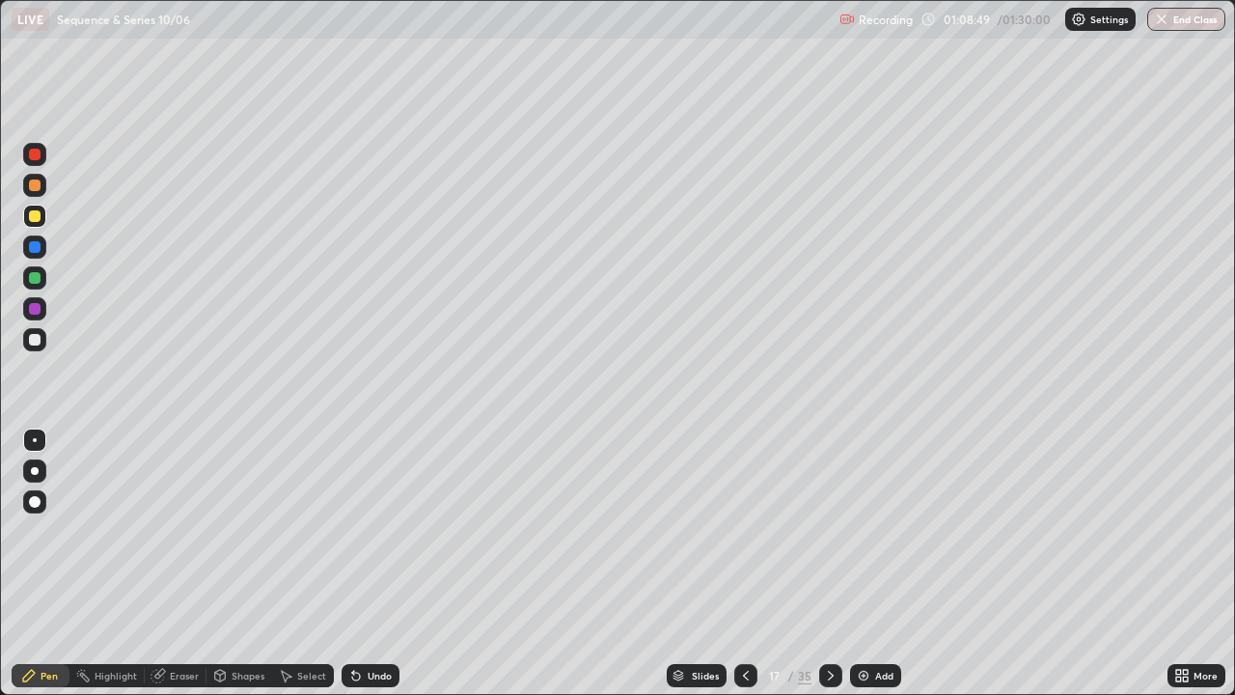
click at [33, 248] on div at bounding box center [35, 247] width 12 height 12
click at [293, 563] on div "Select" at bounding box center [303, 675] width 62 height 23
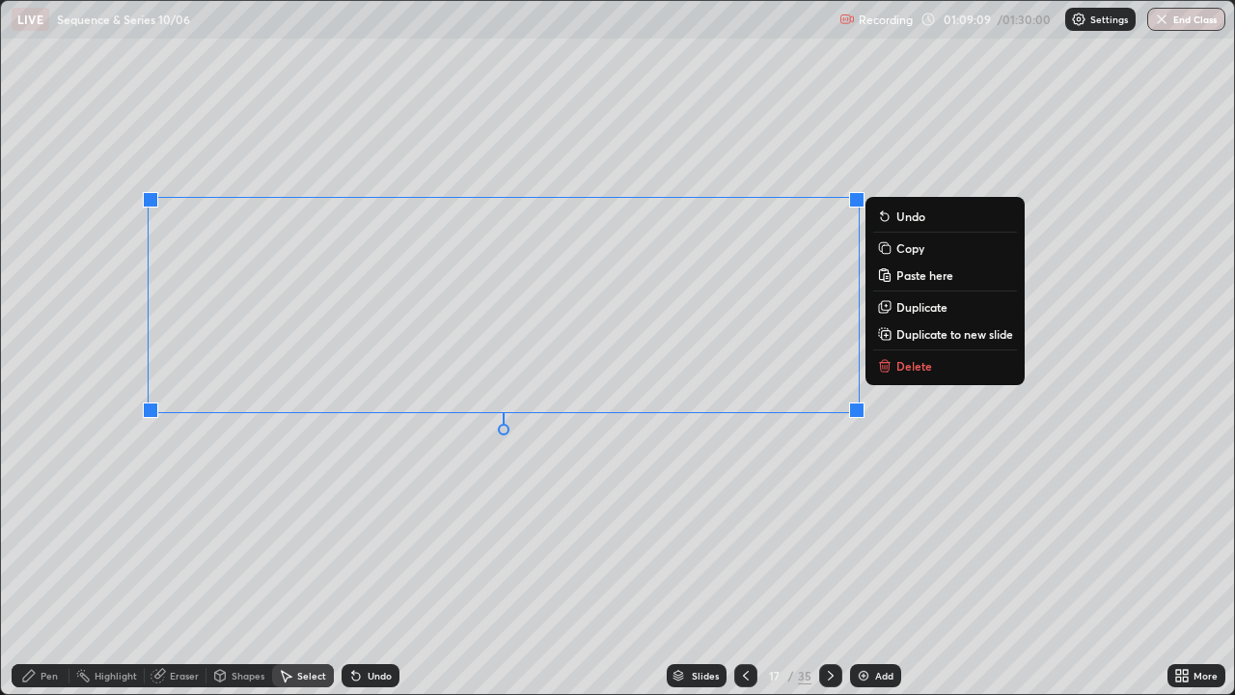
click at [883, 246] on icon at bounding box center [884, 247] width 9 height 9
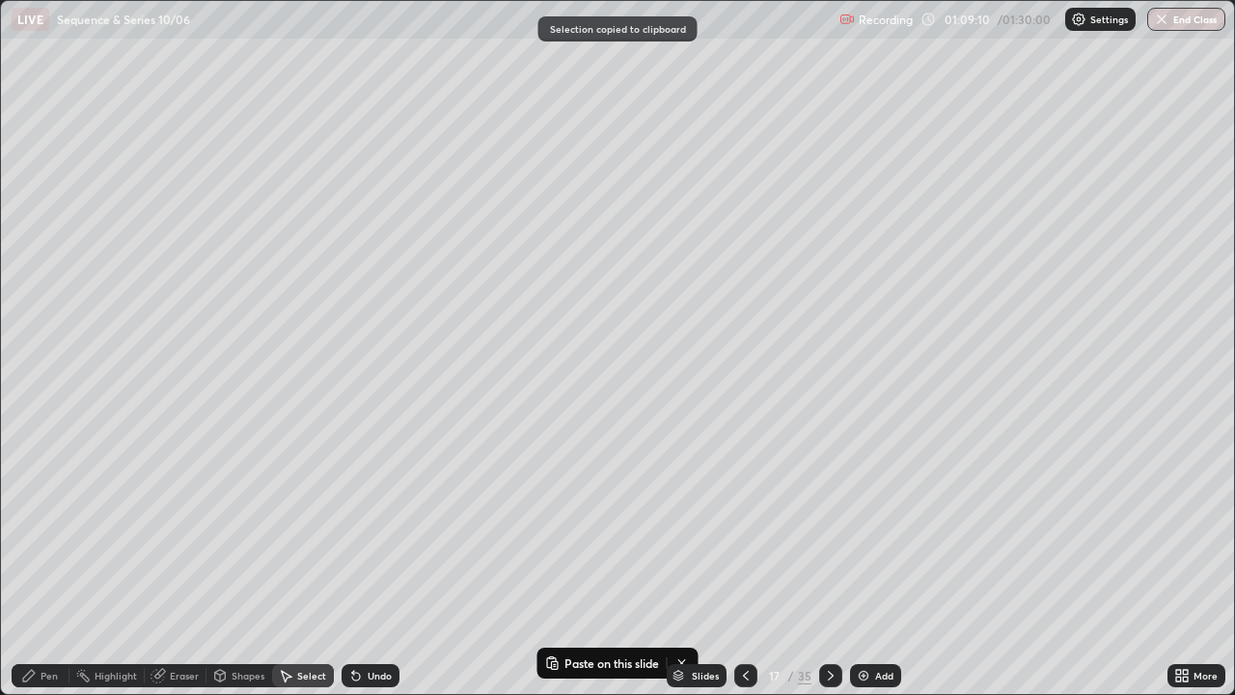
click at [859, 563] on img at bounding box center [863, 675] width 15 height 15
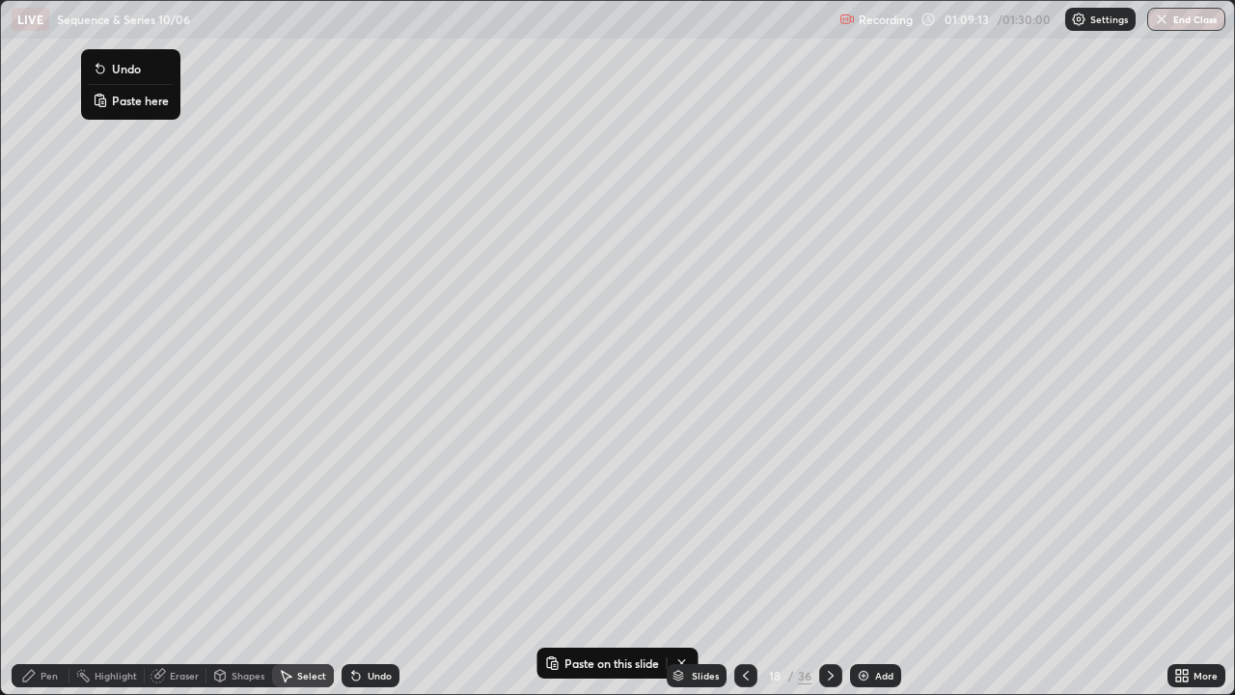
click at [116, 100] on p "Paste here" at bounding box center [140, 100] width 57 height 15
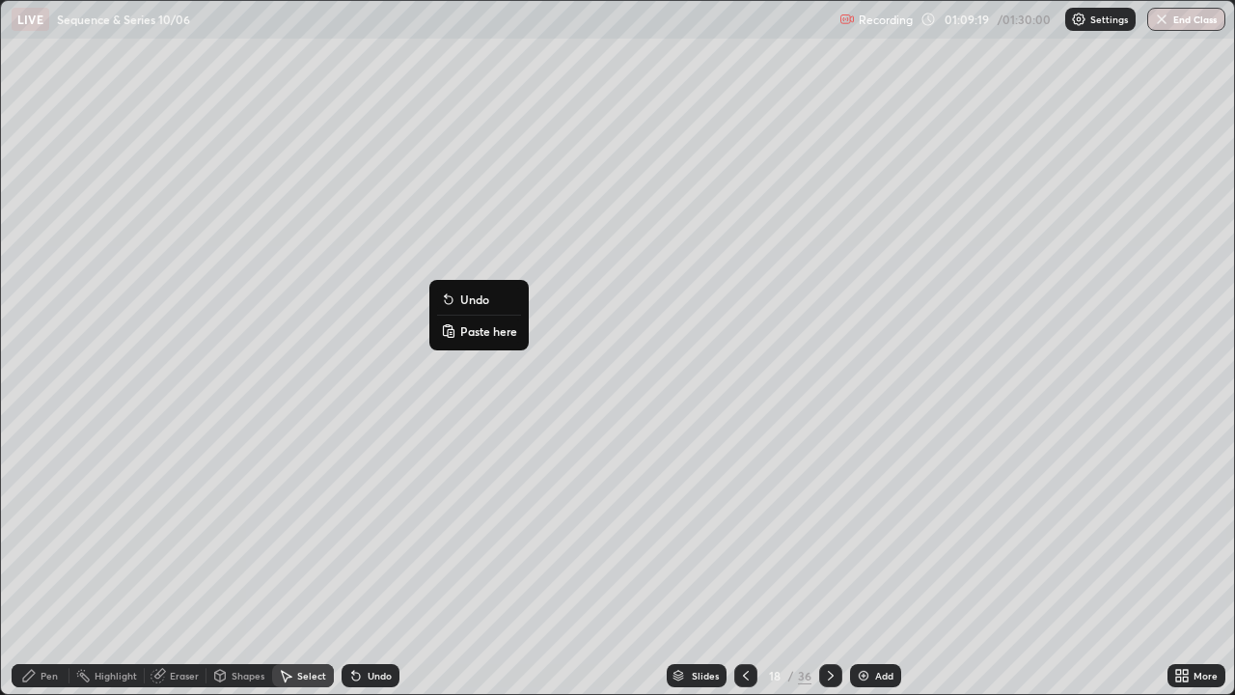
click at [170, 563] on div "Eraser" at bounding box center [184, 676] width 29 height 10
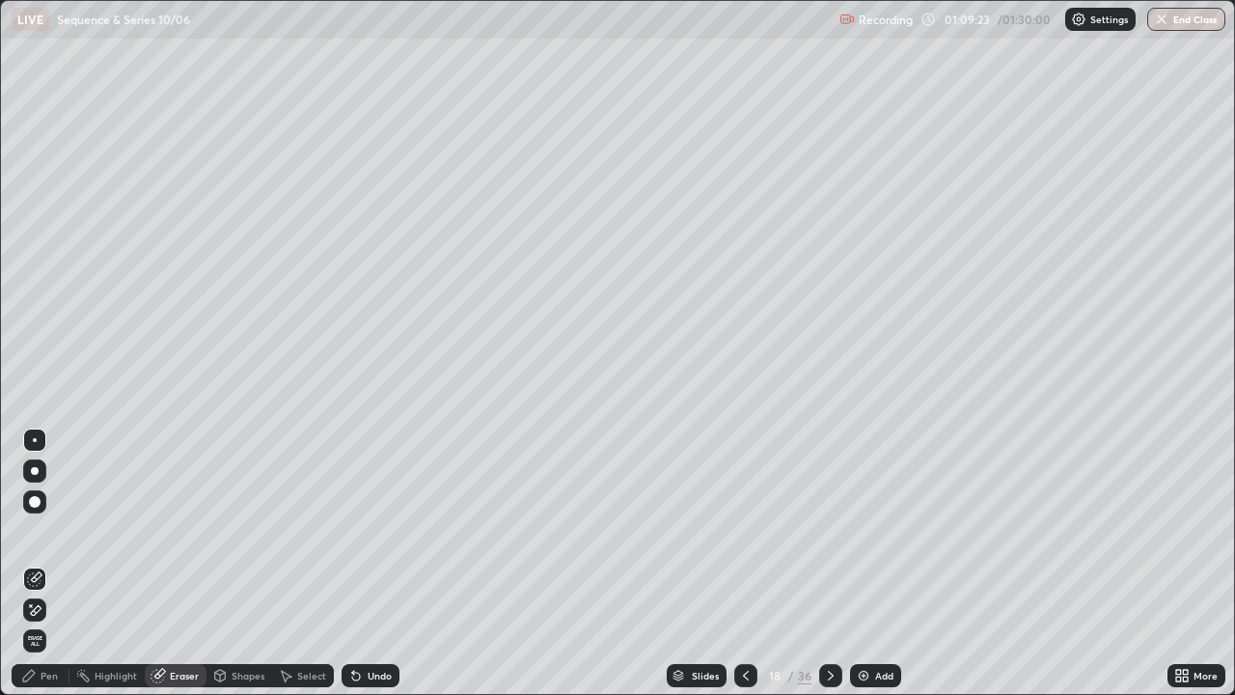
click at [44, 563] on div "Pen" at bounding box center [49, 676] width 17 height 10
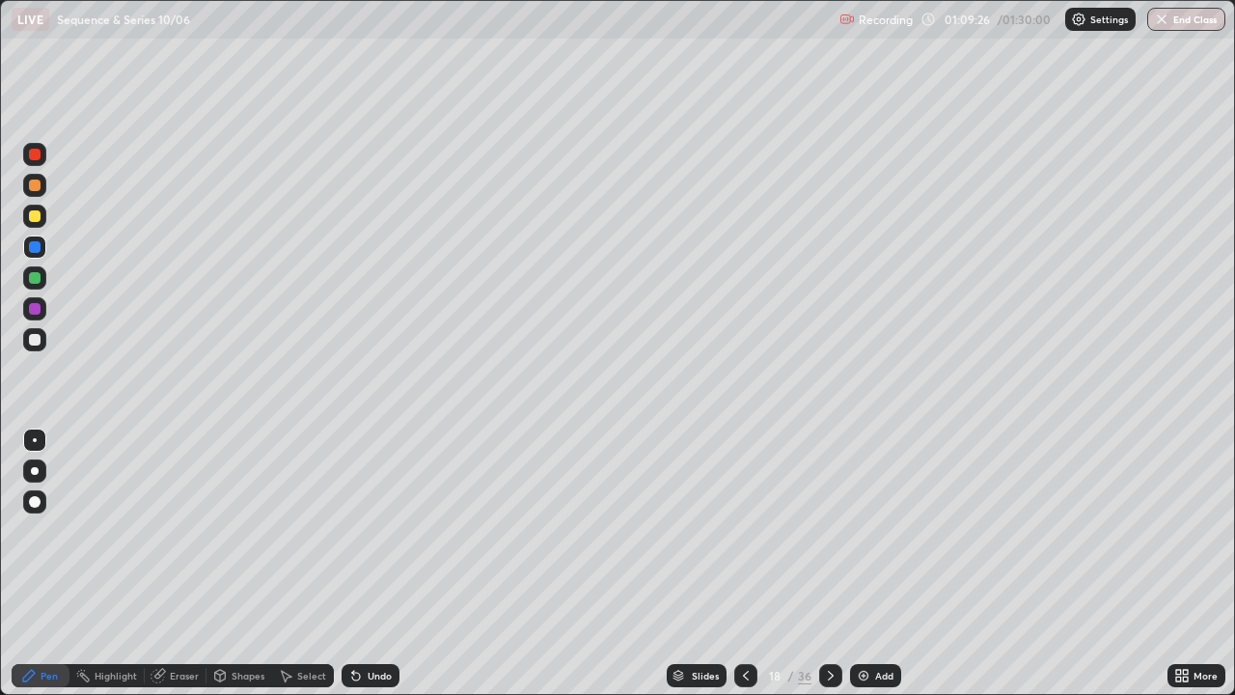
click at [34, 341] on div at bounding box center [35, 340] width 12 height 12
click at [290, 563] on icon at bounding box center [285, 675] width 15 height 15
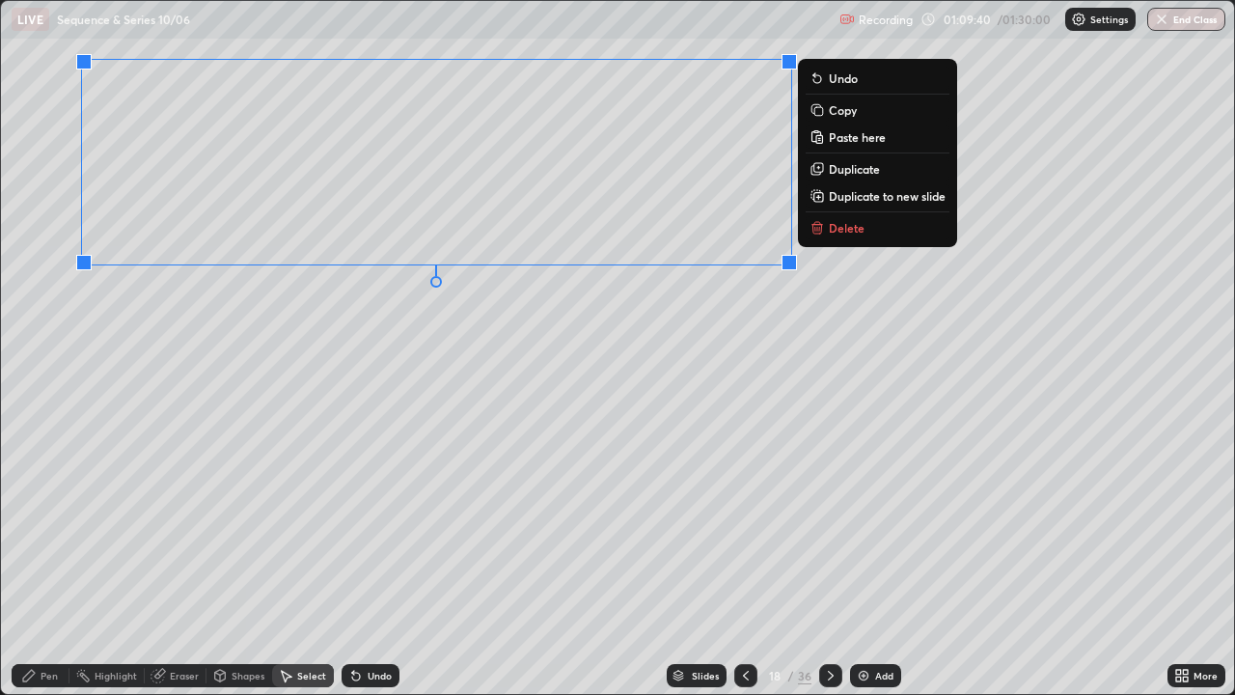
click at [180, 563] on div "Eraser" at bounding box center [184, 676] width 29 height 10
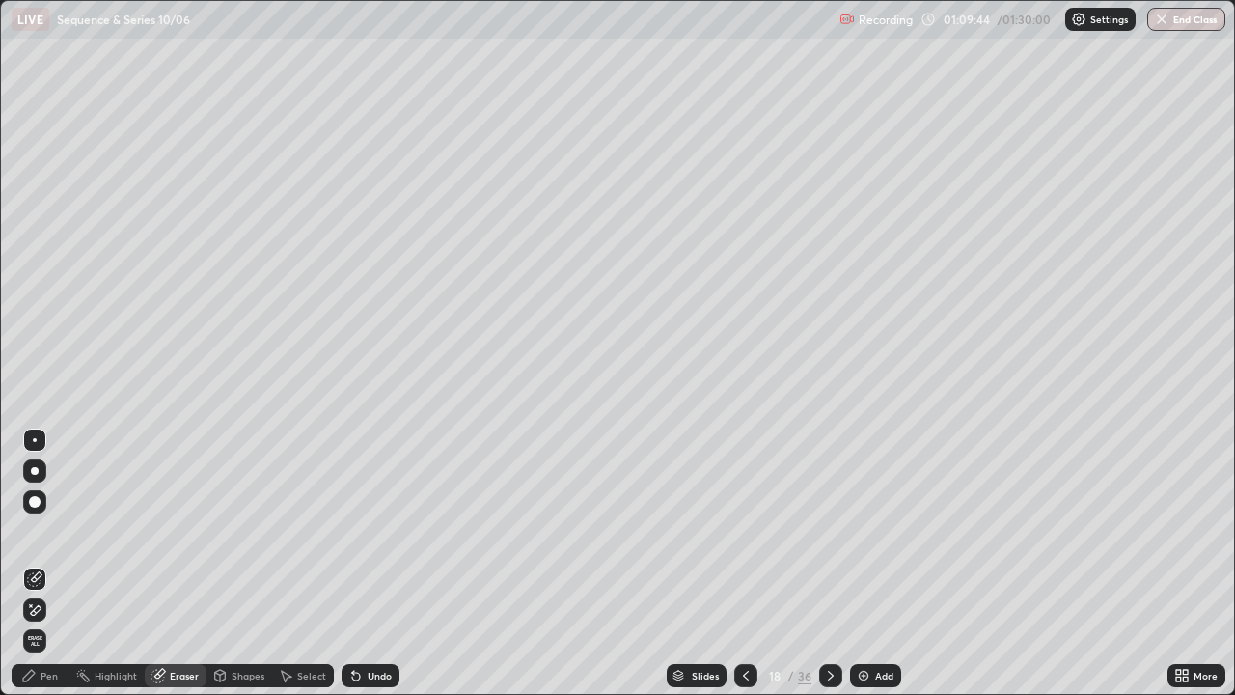
click at [305, 563] on div "Select" at bounding box center [303, 675] width 62 height 23
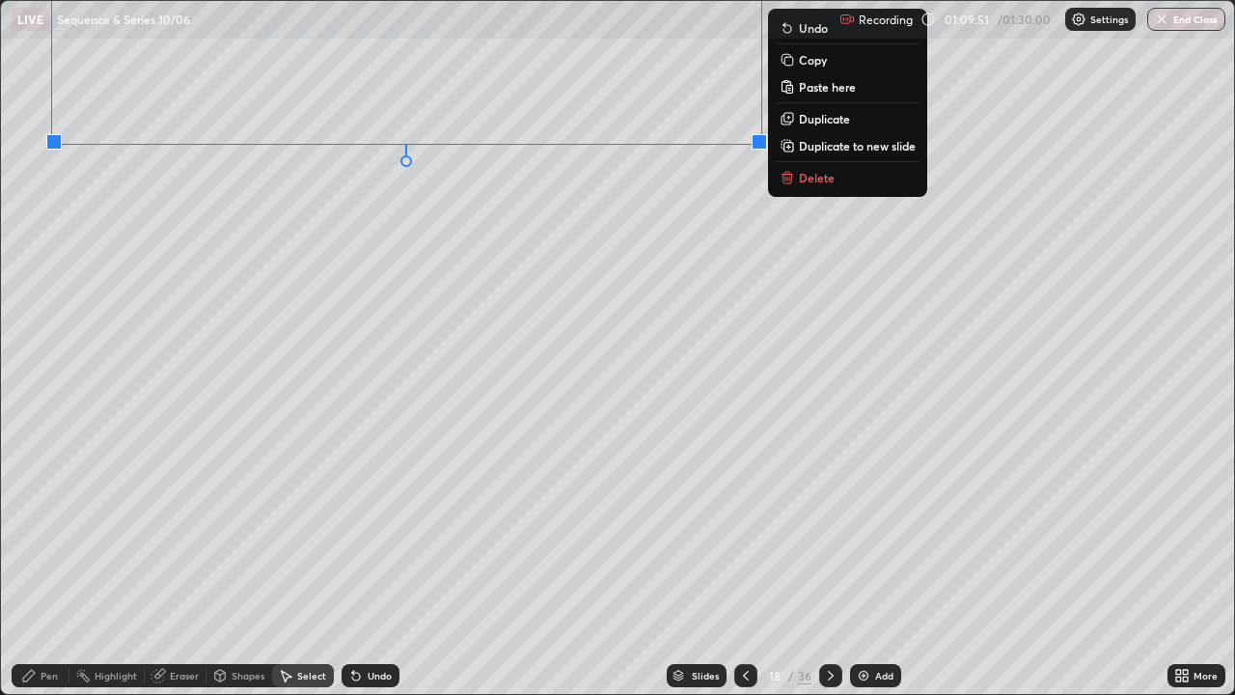
click at [589, 188] on div "0 ° Undo Copy Paste here Duplicate Duplicate to new slide Delete" at bounding box center [617, 347] width 1233 height 693
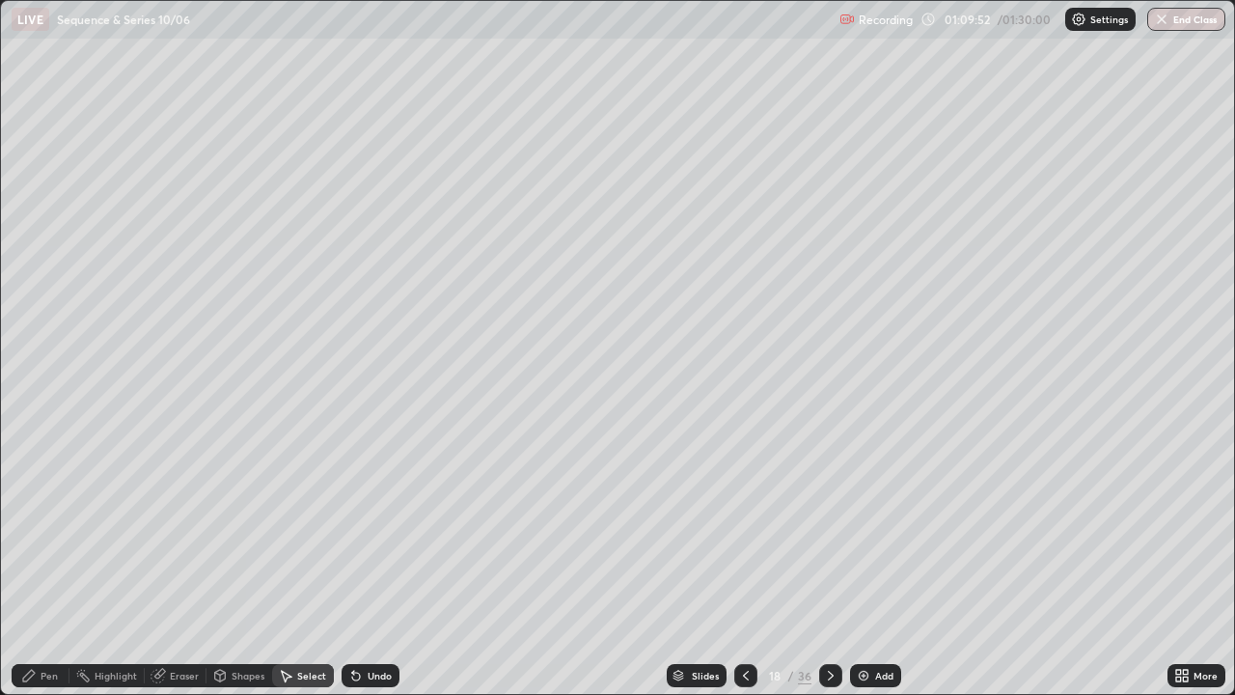
click at [48, 563] on div "Pen" at bounding box center [41, 675] width 58 height 23
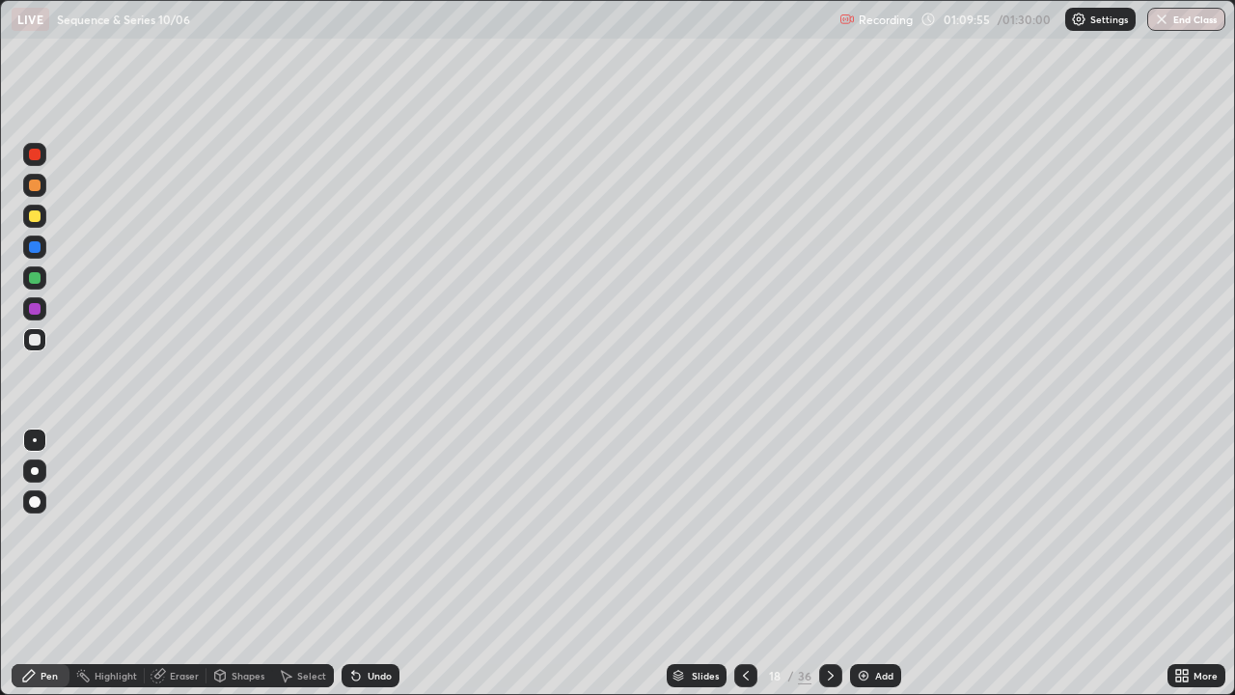
click at [754, 563] on div at bounding box center [745, 675] width 23 height 23
click at [232, 563] on div "Shapes" at bounding box center [248, 676] width 33 height 10
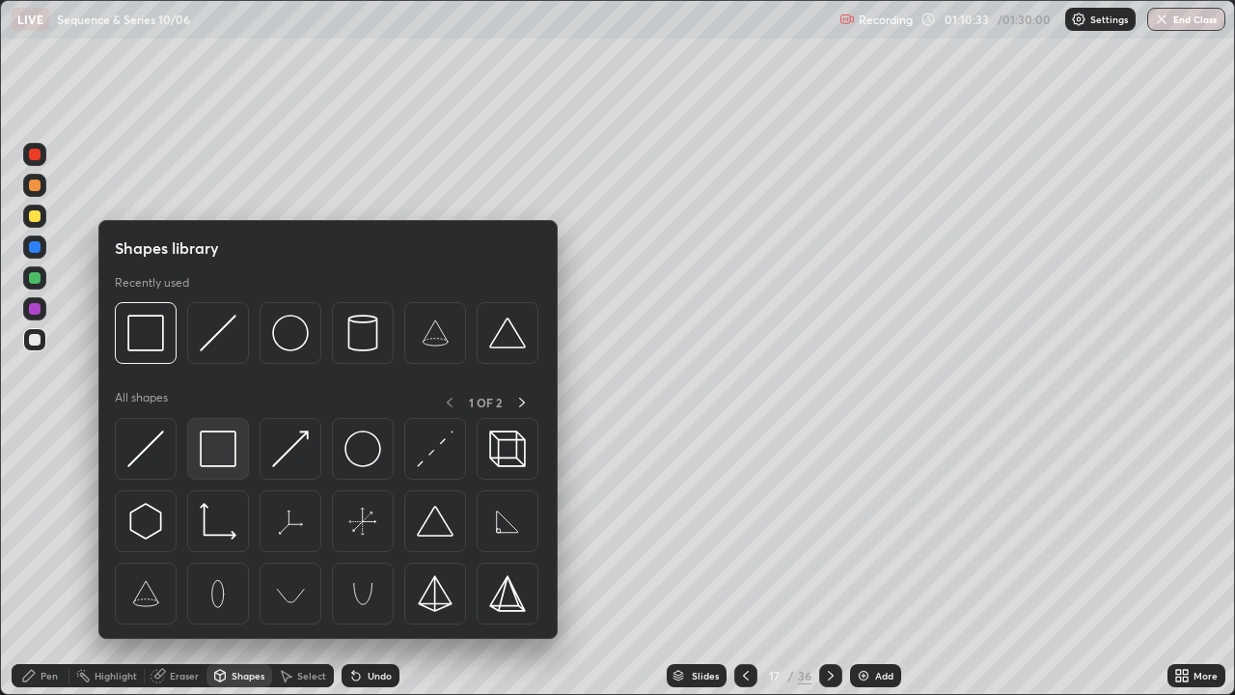
click at [221, 450] on img at bounding box center [218, 448] width 37 height 37
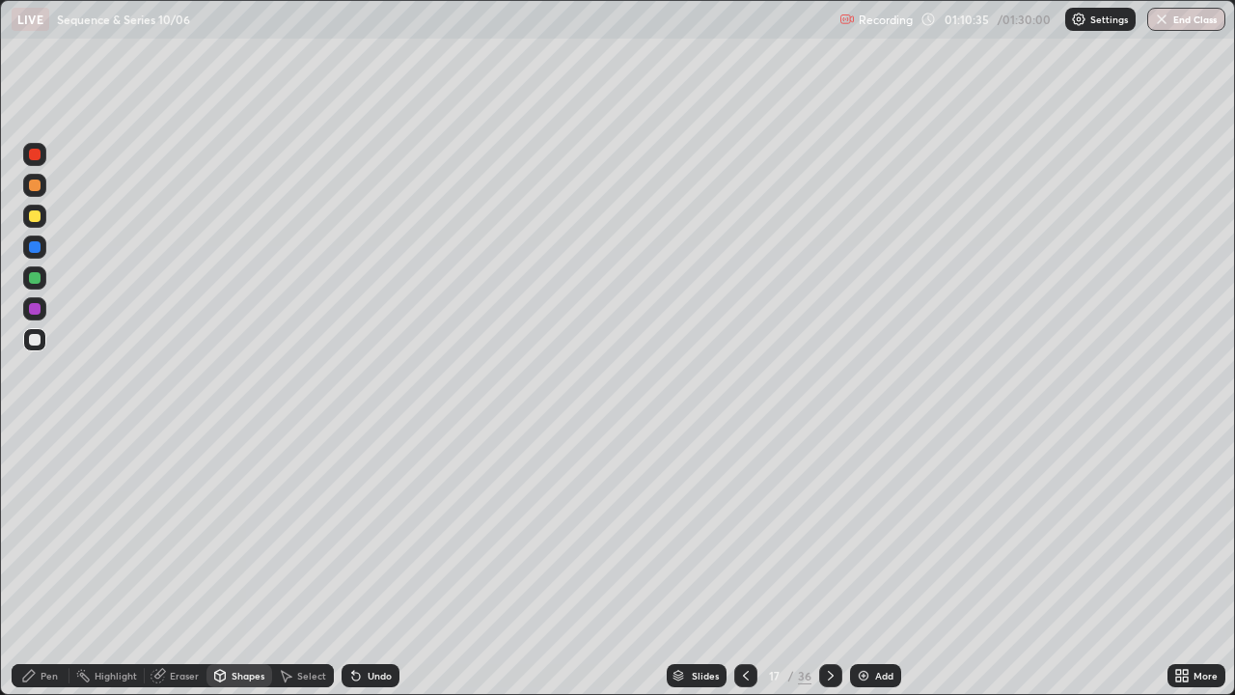
click at [34, 275] on div at bounding box center [35, 278] width 12 height 12
click at [167, 563] on div "Eraser" at bounding box center [176, 675] width 62 height 23
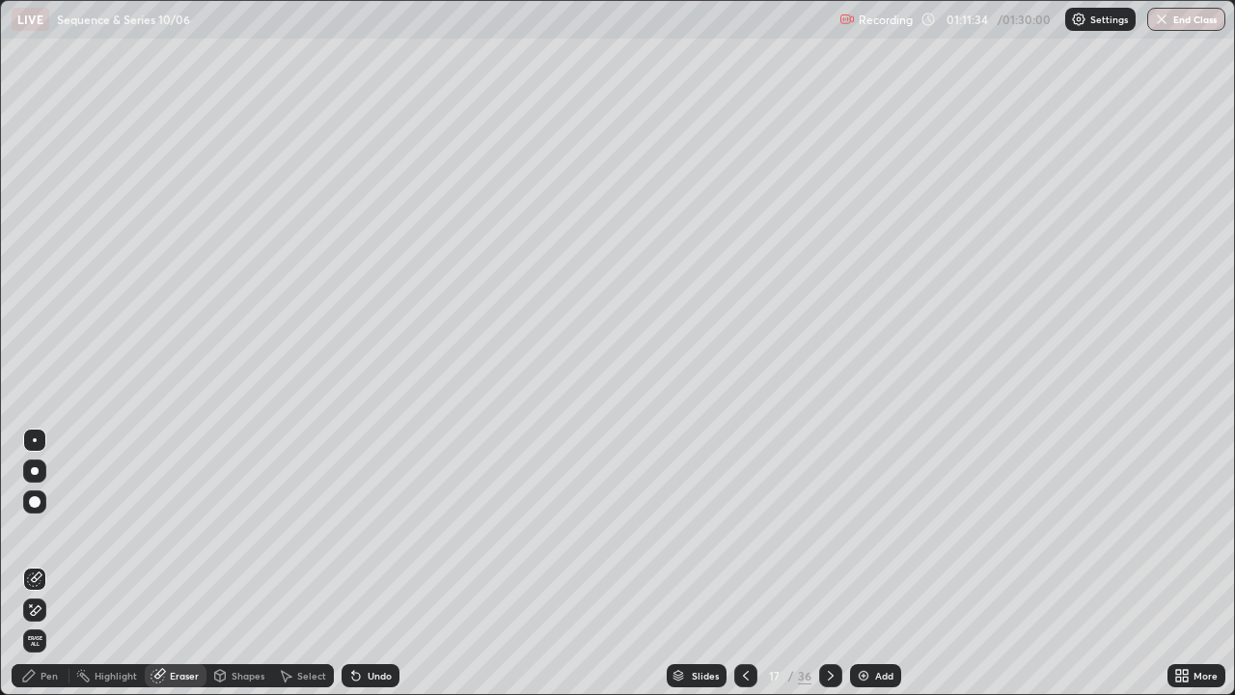
click at [41, 563] on div "Pen" at bounding box center [41, 675] width 58 height 23
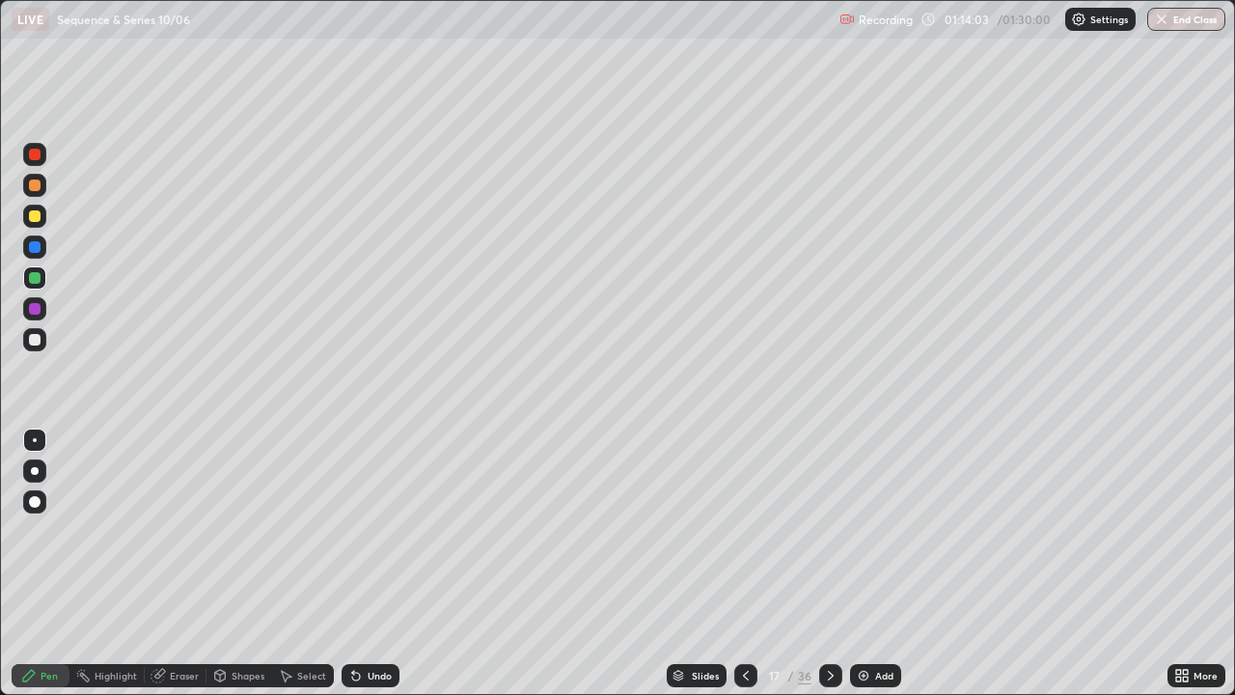
click at [175, 563] on div "Eraser" at bounding box center [184, 676] width 29 height 10
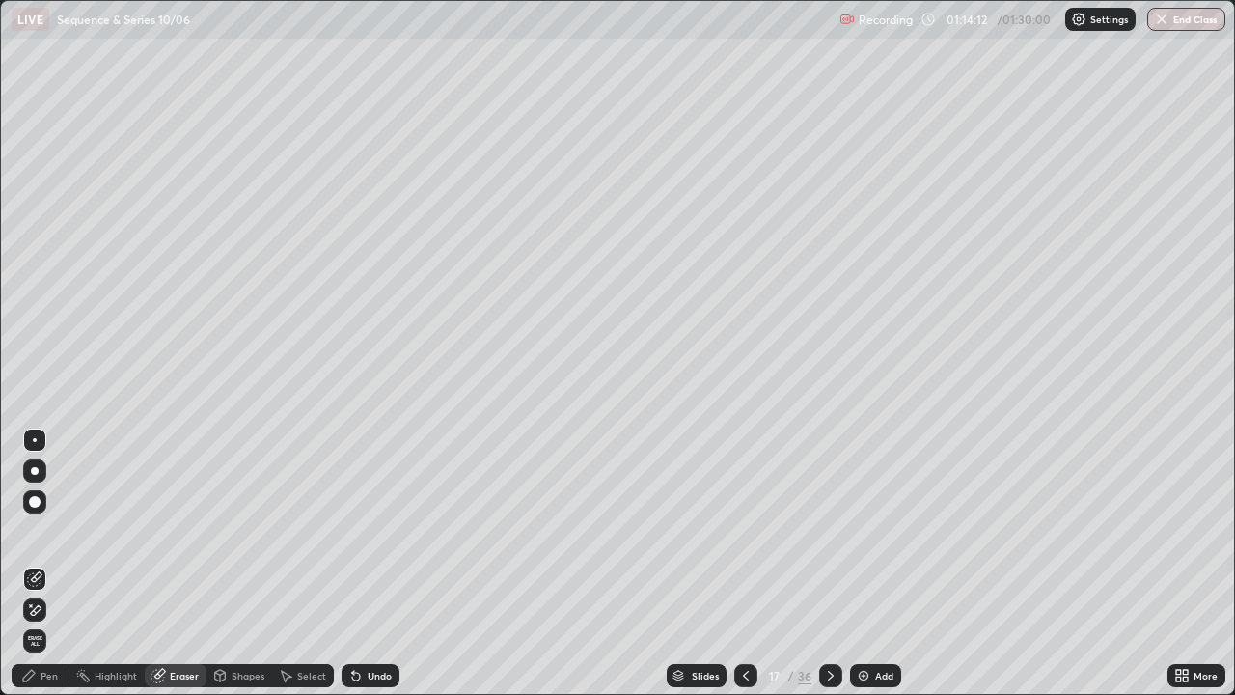
click at [746, 563] on icon at bounding box center [746, 676] width 6 height 10
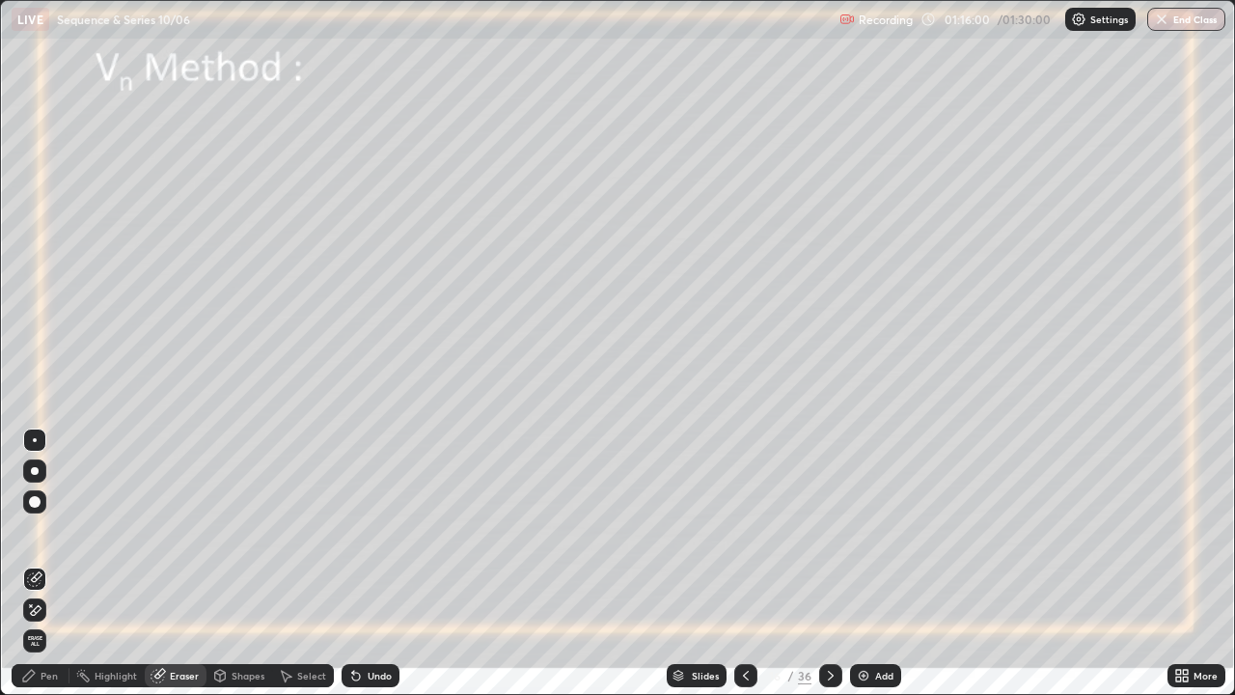
click at [828, 563] on icon at bounding box center [830, 675] width 15 height 15
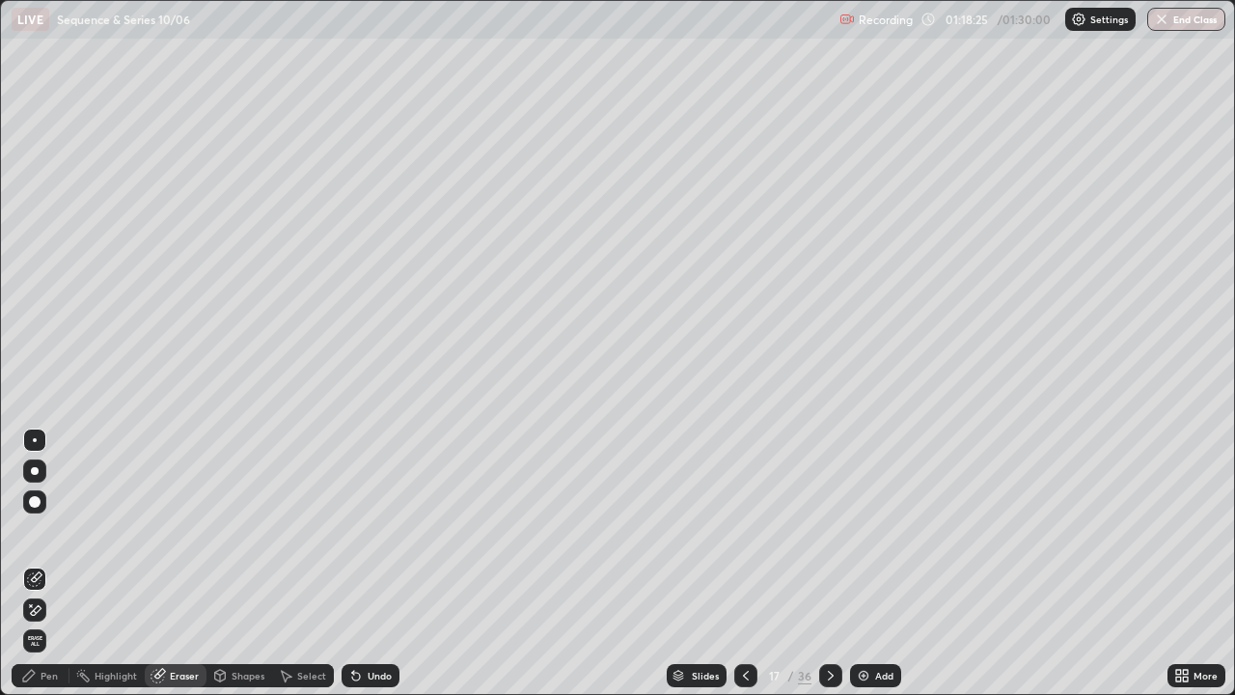
click at [829, 563] on icon at bounding box center [830, 675] width 15 height 15
click at [38, 563] on div "Pen" at bounding box center [41, 675] width 58 height 23
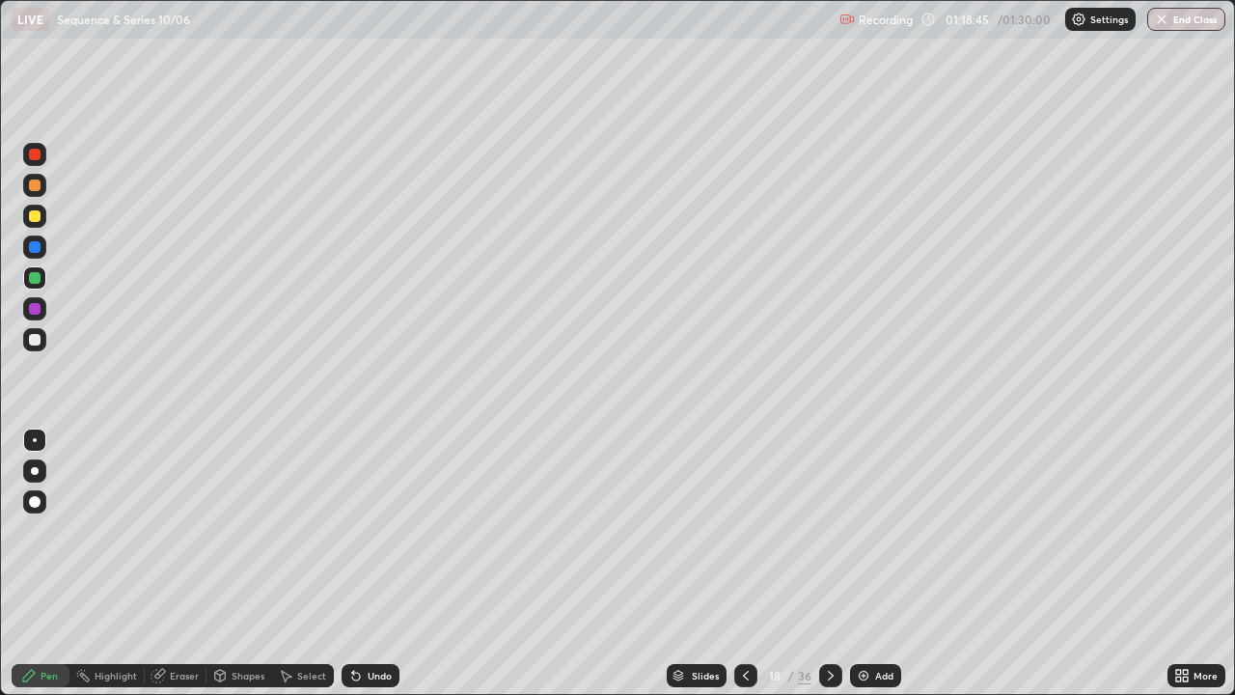
click at [36, 214] on div at bounding box center [35, 216] width 12 height 12
click at [37, 241] on div at bounding box center [35, 247] width 12 height 12
click at [34, 336] on div at bounding box center [35, 340] width 12 height 12
click at [827, 563] on icon at bounding box center [830, 675] width 15 height 15
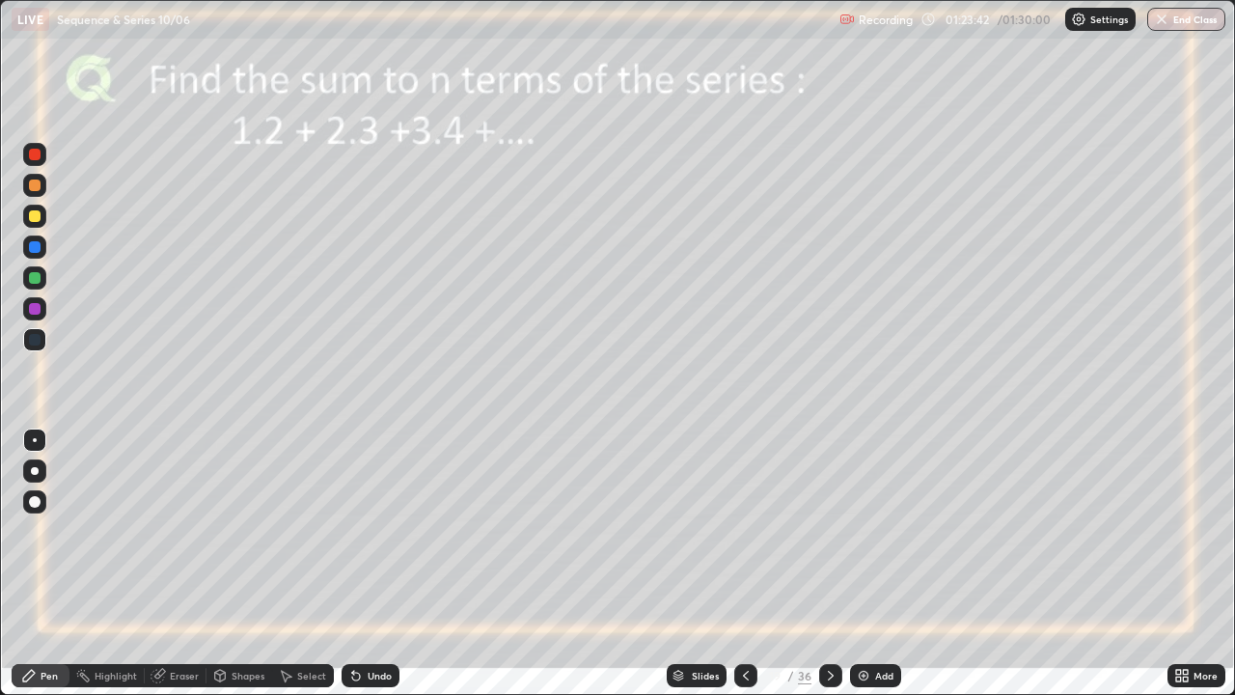
click at [30, 212] on div at bounding box center [35, 216] width 12 height 12
click at [36, 154] on div at bounding box center [35, 155] width 12 height 12
click at [32, 279] on div at bounding box center [35, 278] width 12 height 12
click at [376, 563] on div "Undo" at bounding box center [380, 676] width 24 height 10
click at [39, 187] on div at bounding box center [35, 185] width 12 height 12
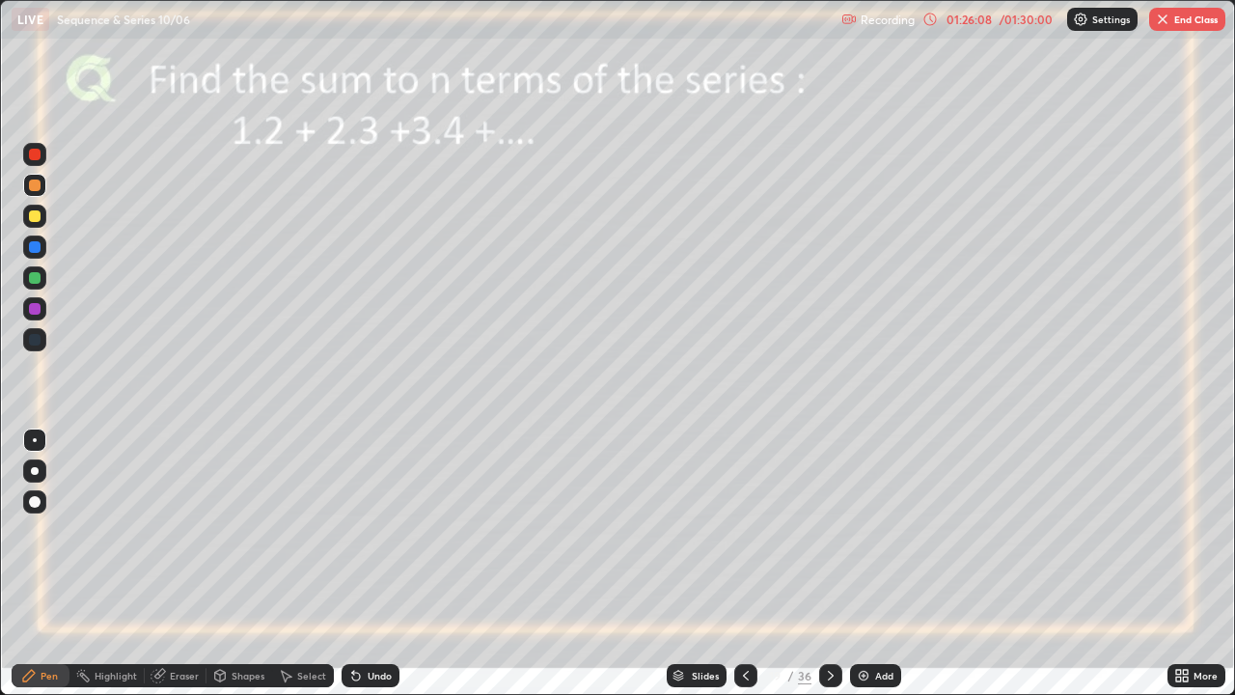
click at [31, 211] on div at bounding box center [35, 216] width 12 height 12
click at [827, 563] on div at bounding box center [830, 675] width 23 height 23
click at [830, 563] on icon at bounding box center [831, 676] width 6 height 10
click at [738, 563] on icon at bounding box center [745, 675] width 15 height 15
click at [830, 563] on icon at bounding box center [830, 675] width 15 height 15
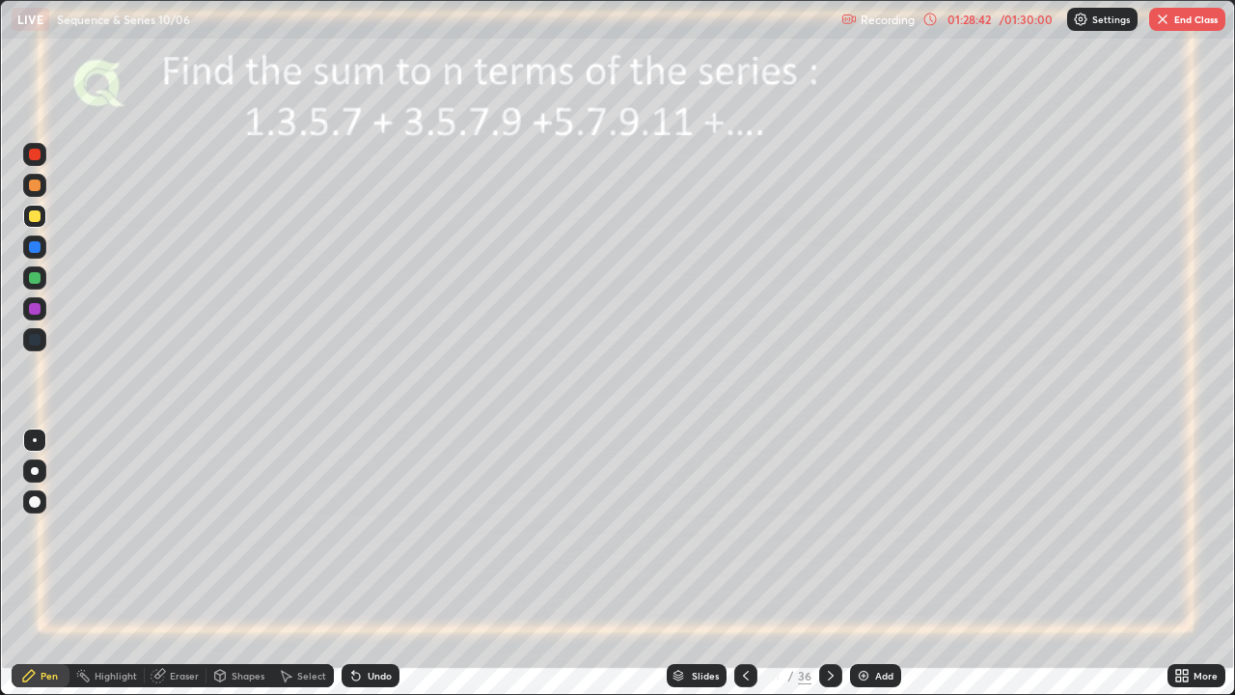
click at [744, 563] on icon at bounding box center [745, 675] width 15 height 15
click at [747, 563] on icon at bounding box center [745, 675] width 15 height 15
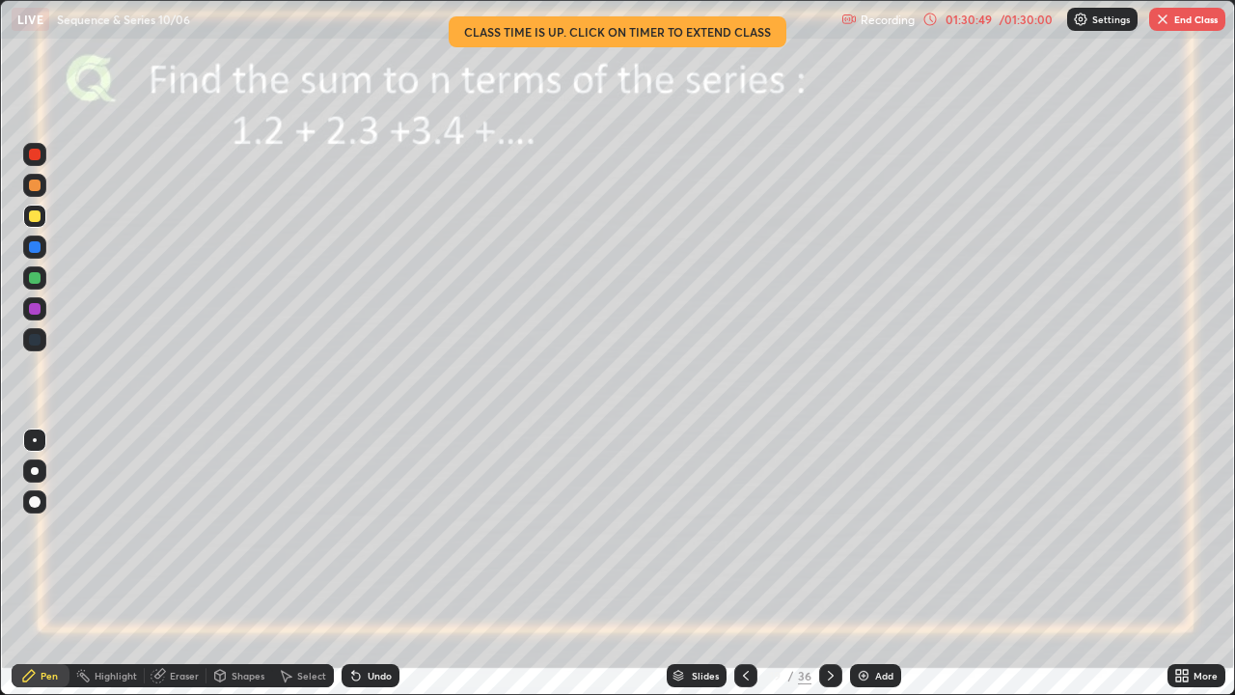
click at [1186, 17] on button "End Class" at bounding box center [1187, 19] width 76 height 23
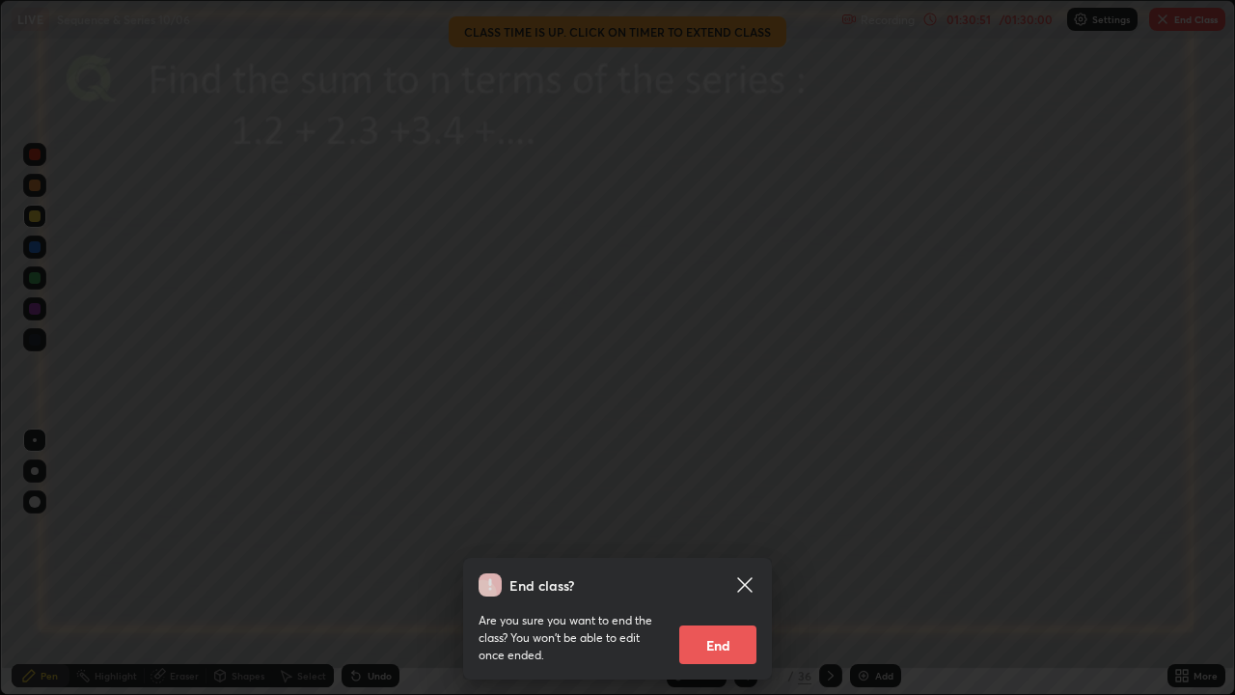
click at [723, 563] on button "End" at bounding box center [717, 644] width 77 height 39
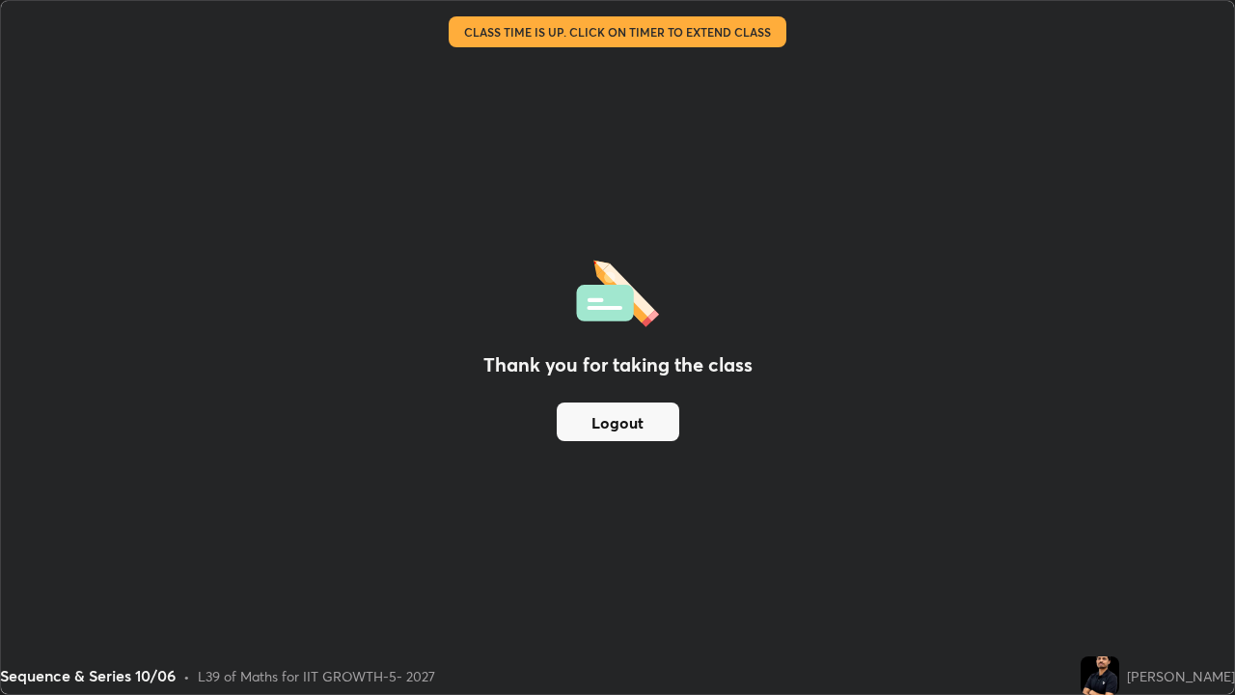
click at [643, 425] on button "Logout" at bounding box center [618, 421] width 123 height 39
click at [635, 421] on button "Logout" at bounding box center [618, 421] width 123 height 39
